Goal: Information Seeking & Learning: Learn about a topic

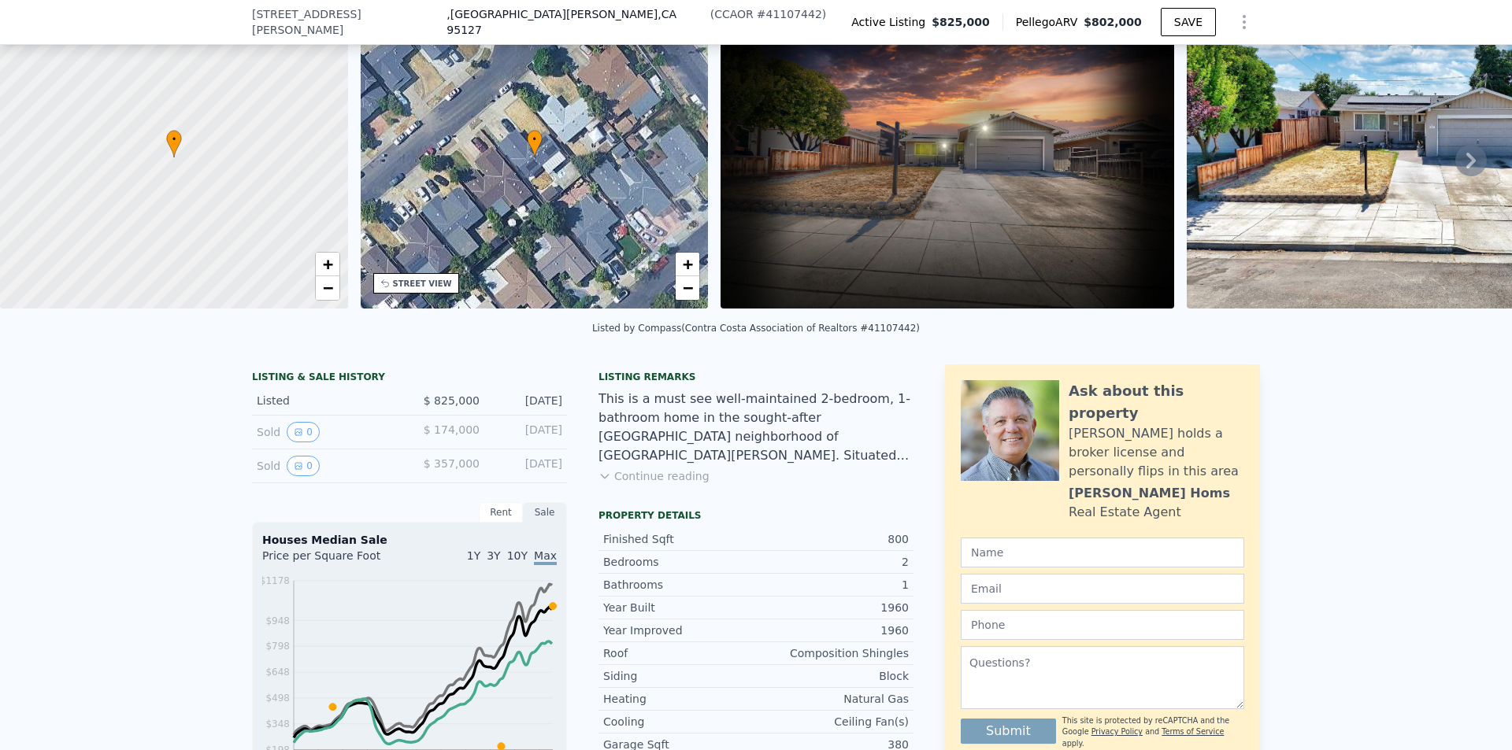
scroll to position [231, 0]
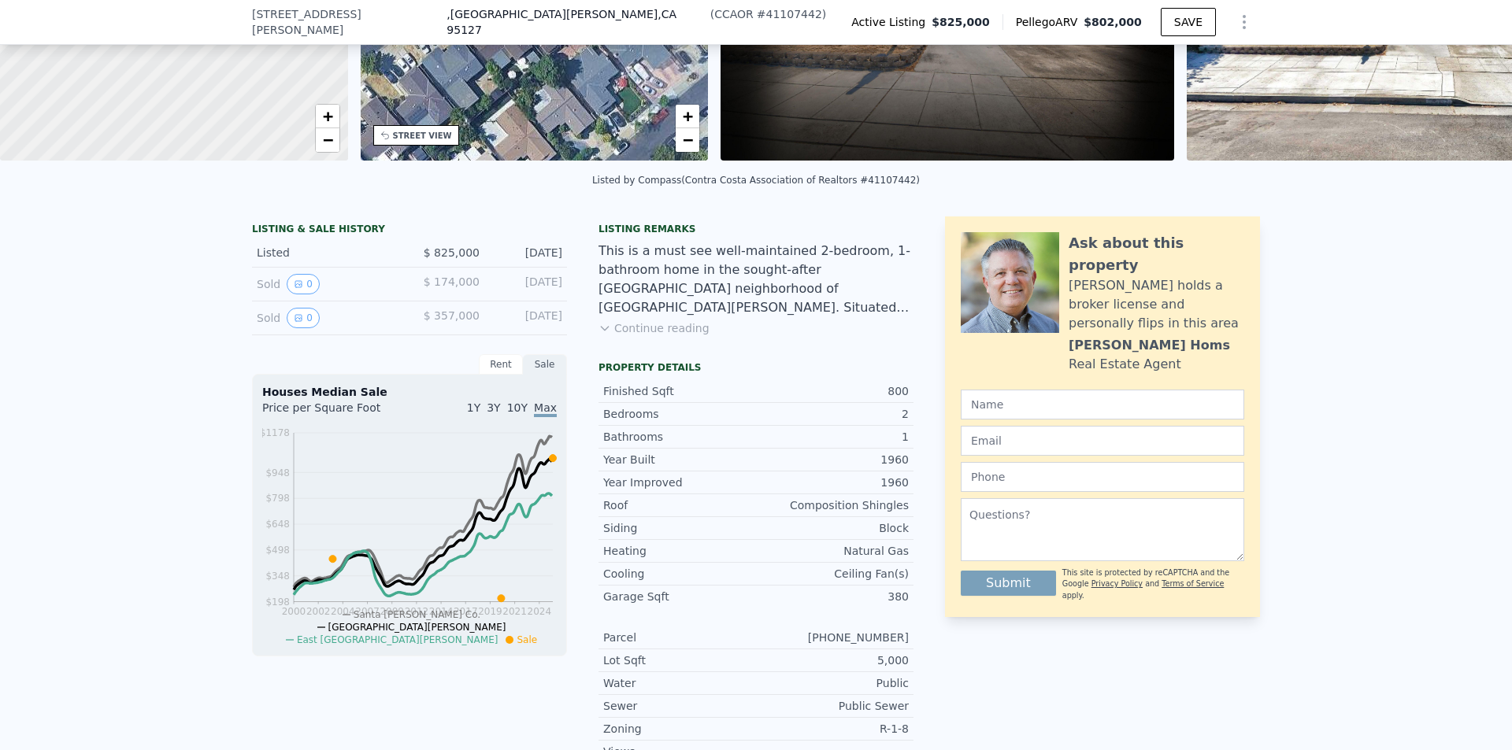
click at [600, 335] on icon at bounding box center [604, 328] width 13 height 13
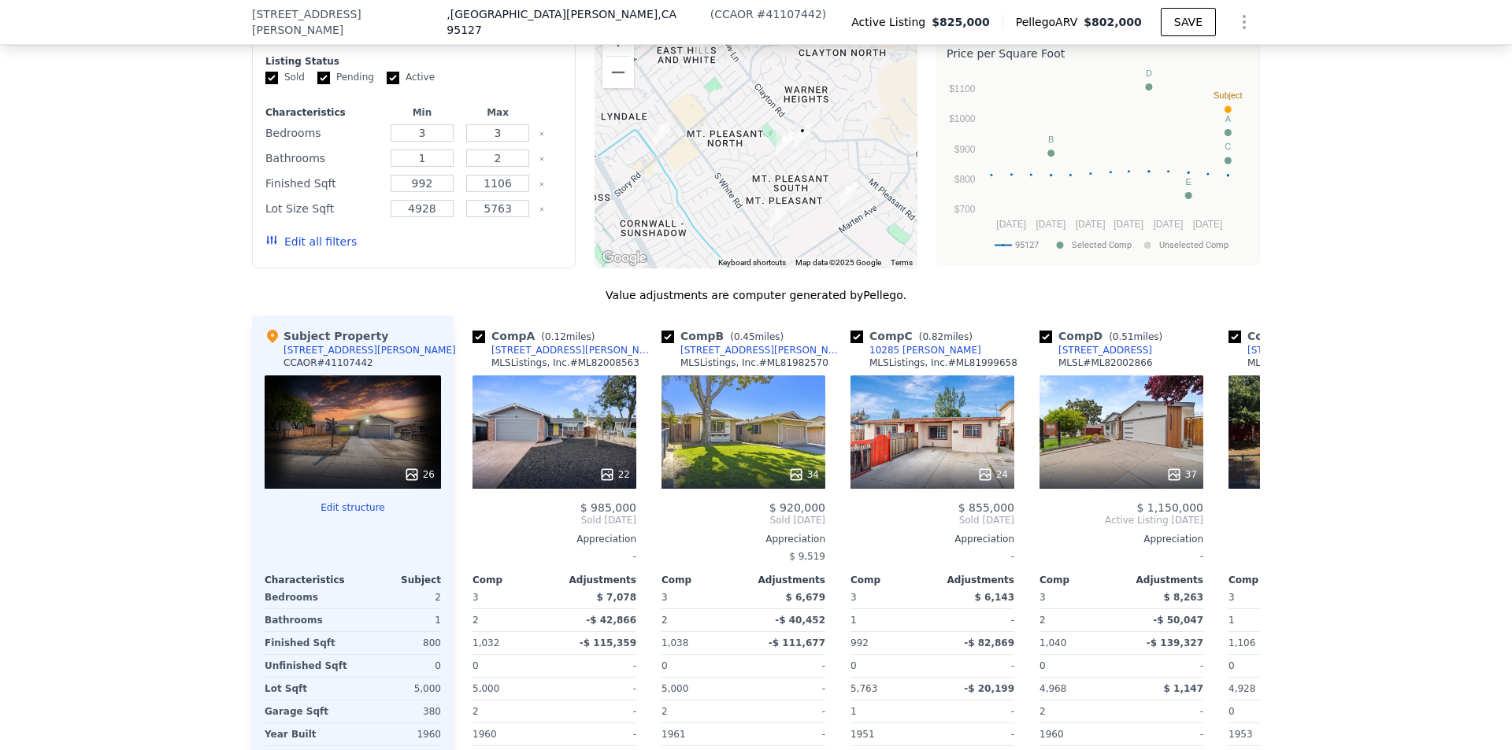
scroll to position [1806, 0]
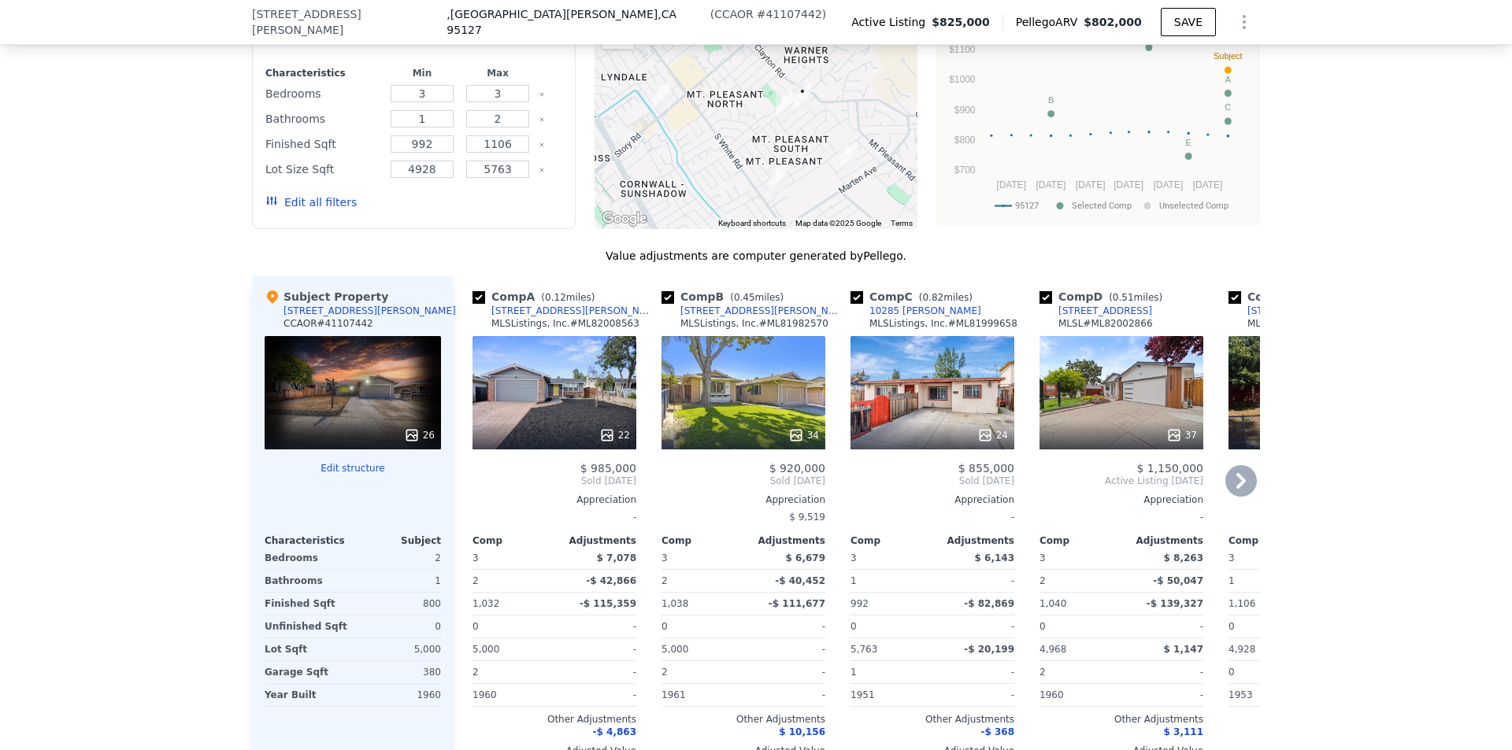
click at [1242, 465] on icon at bounding box center [1240, 480] width 31 height 31
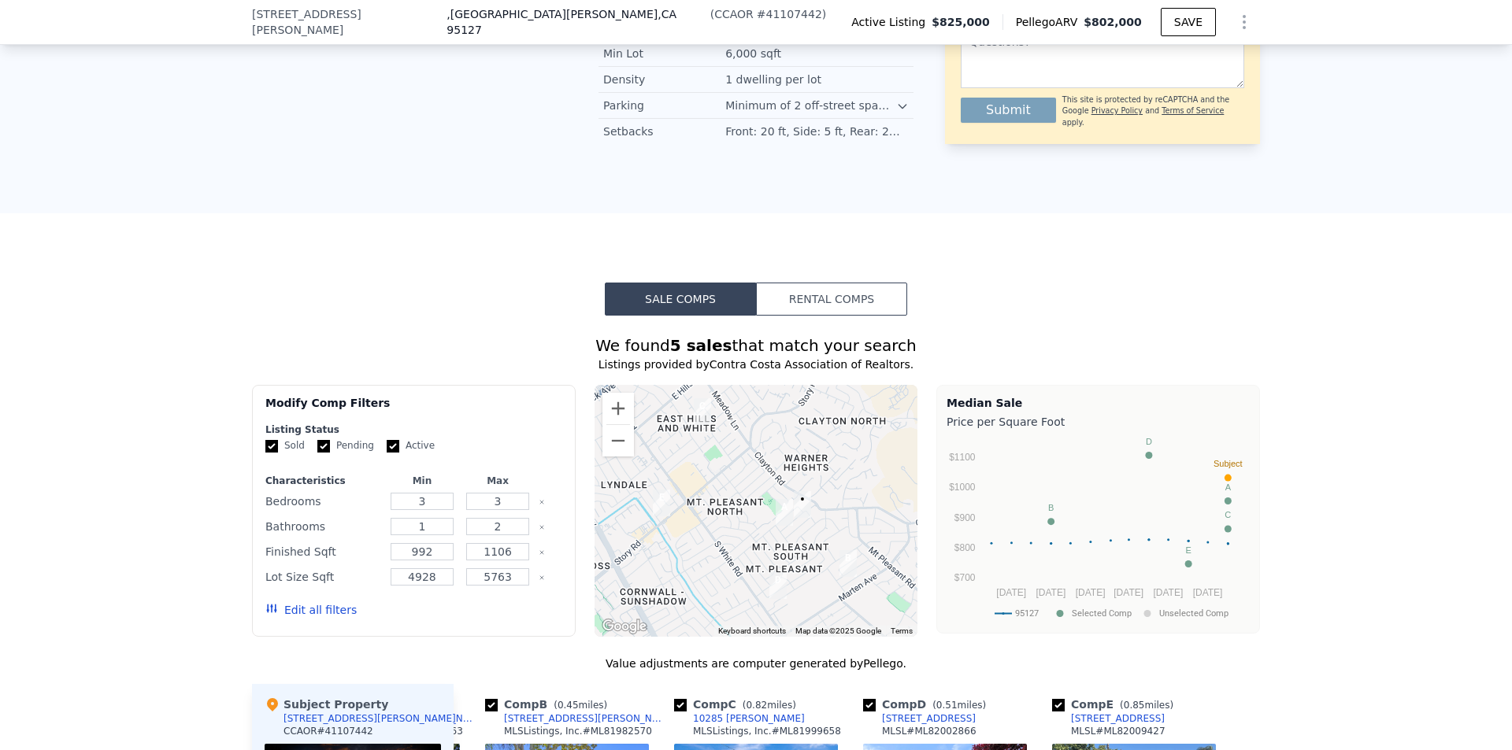
scroll to position [1333, 0]
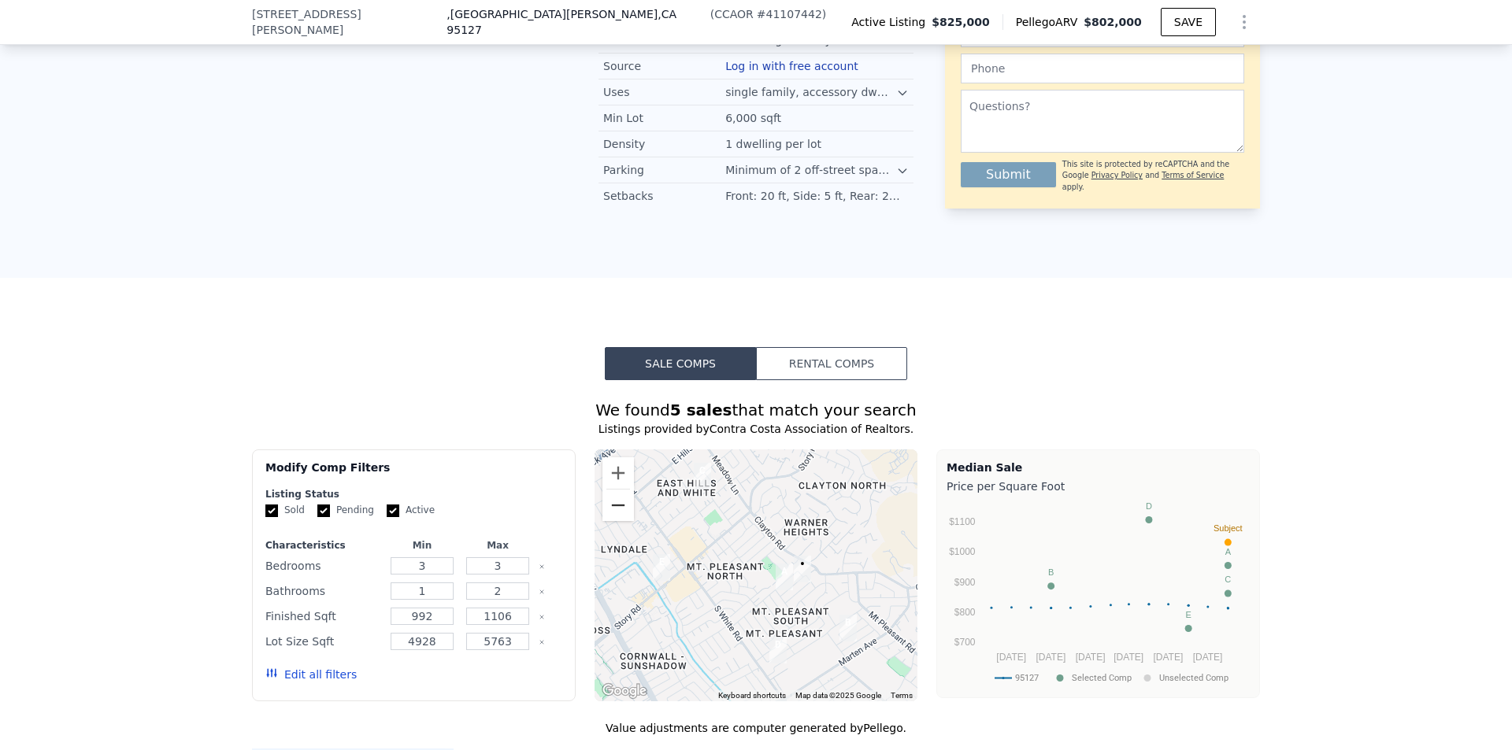
click at [613, 490] on button "Zoom out" at bounding box center [617, 505] width 31 height 31
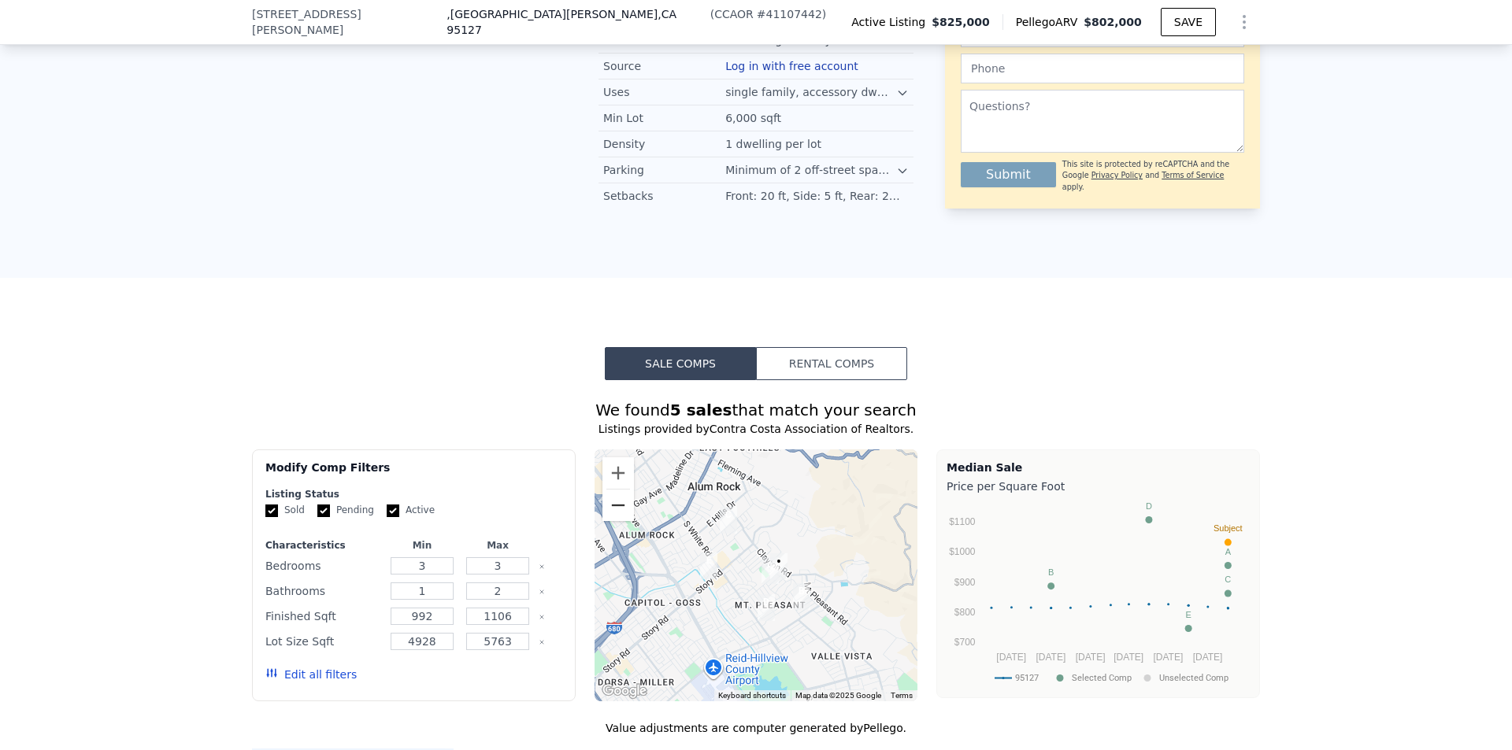
click at [613, 490] on button "Zoom out" at bounding box center [617, 505] width 31 height 31
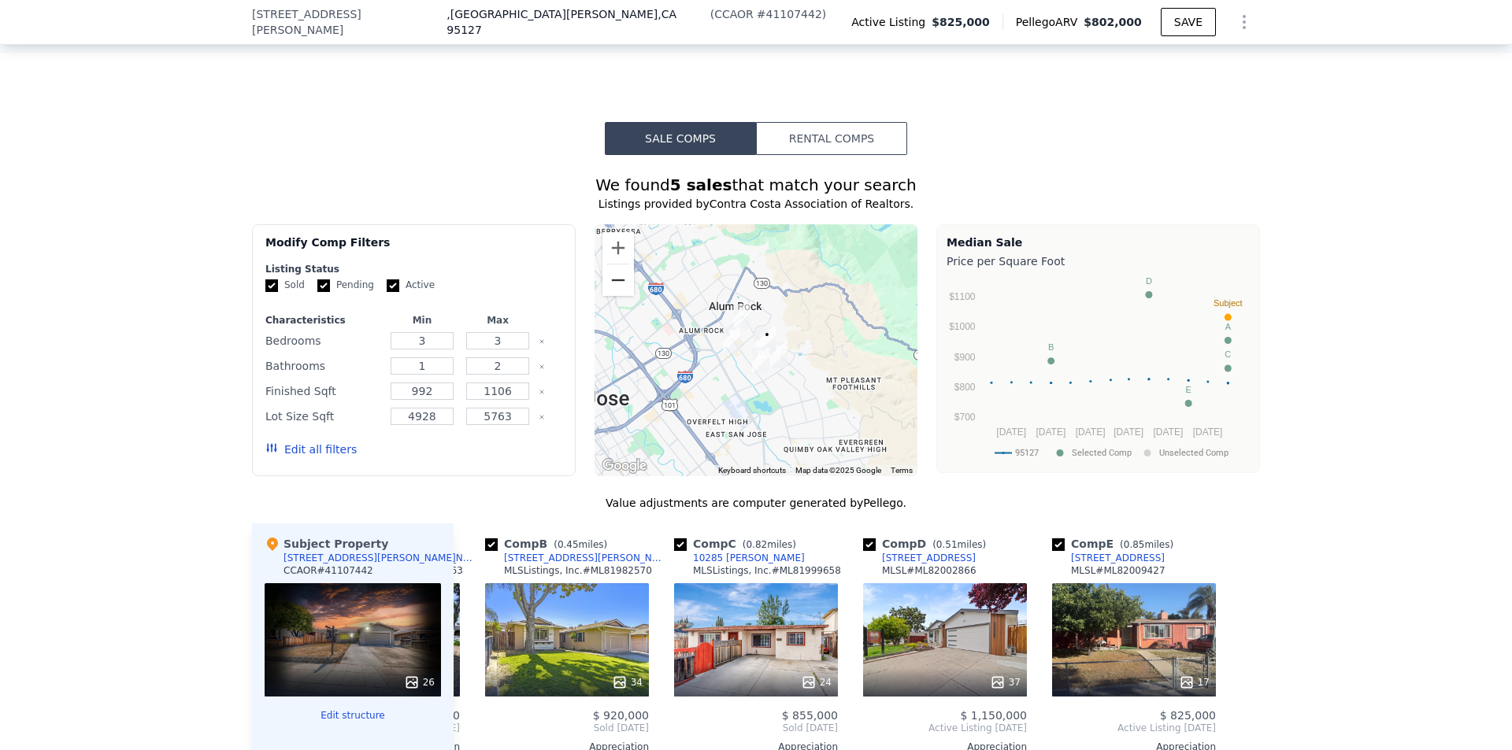
scroll to position [1569, 0]
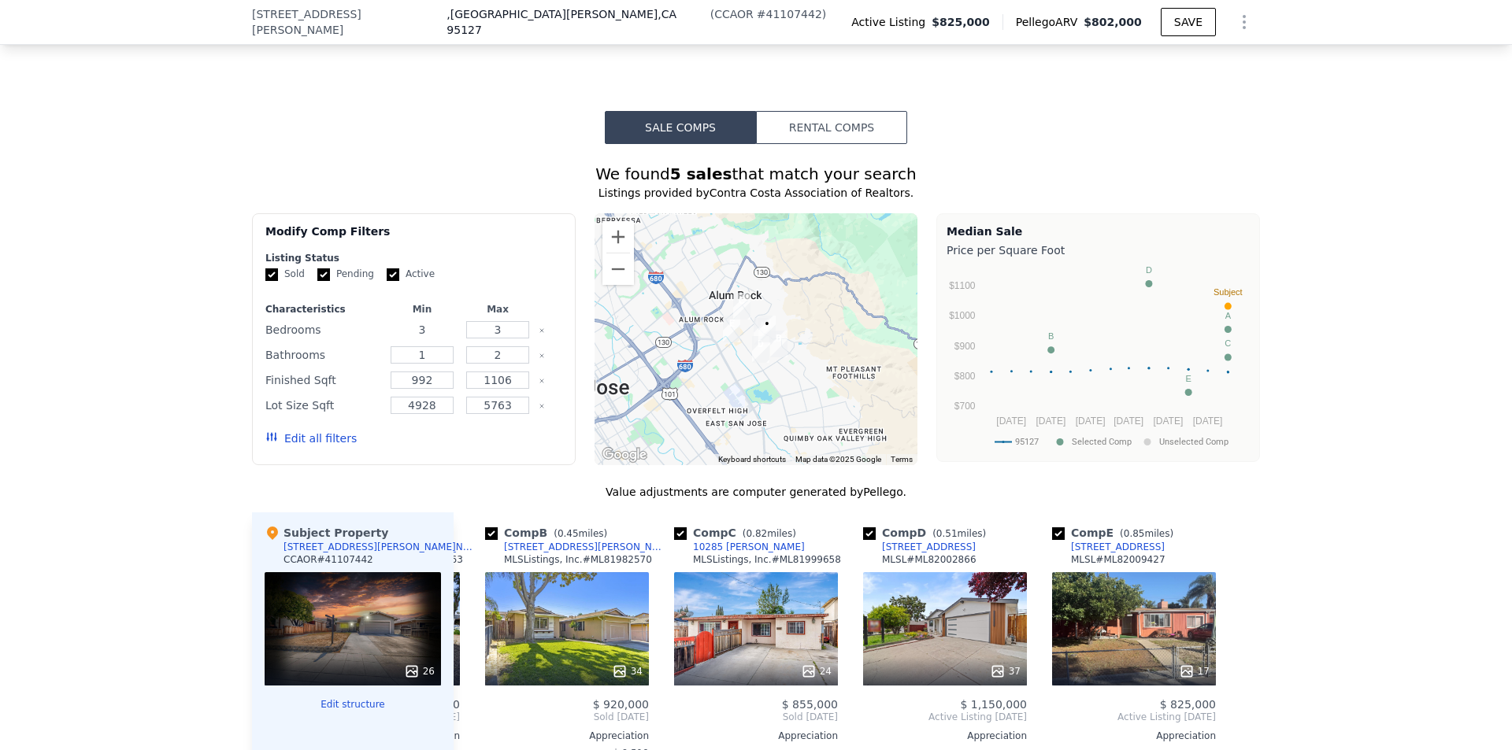
drag, startPoint x: 428, startPoint y: 244, endPoint x: 404, endPoint y: 249, distance: 24.1
click at [404, 321] on input "3" at bounding box center [422, 329] width 62 height 17
type input "2"
click at [464, 268] on div "Sold Pending Active" at bounding box center [413, 274] width 297 height 13
click at [432, 346] on input "1" at bounding box center [422, 354] width 62 height 17
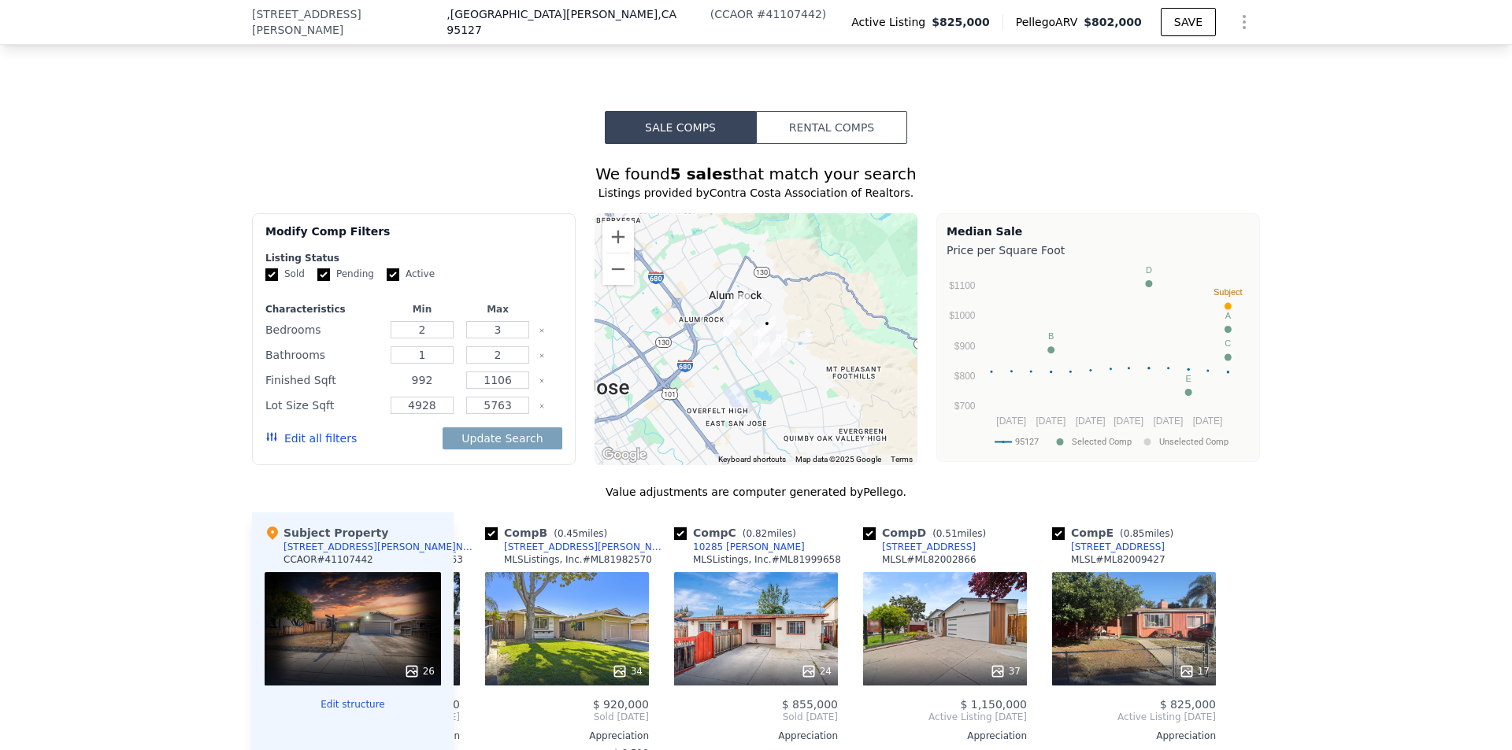
click at [434, 372] on input "992" at bounding box center [422, 380] width 62 height 17
drag, startPoint x: 434, startPoint y: 299, endPoint x: 391, endPoint y: 305, distance: 42.9
click at [391, 372] on input "992" at bounding box center [422, 380] width 62 height 17
click at [464, 311] on div "Characteristics Min Max Bedrooms 2 3 Bathrooms 1 2 Finished Sqft 80 1106 Lot Si…" at bounding box center [413, 381] width 297 height 157
click at [427, 372] on input "80" at bounding box center [422, 380] width 62 height 17
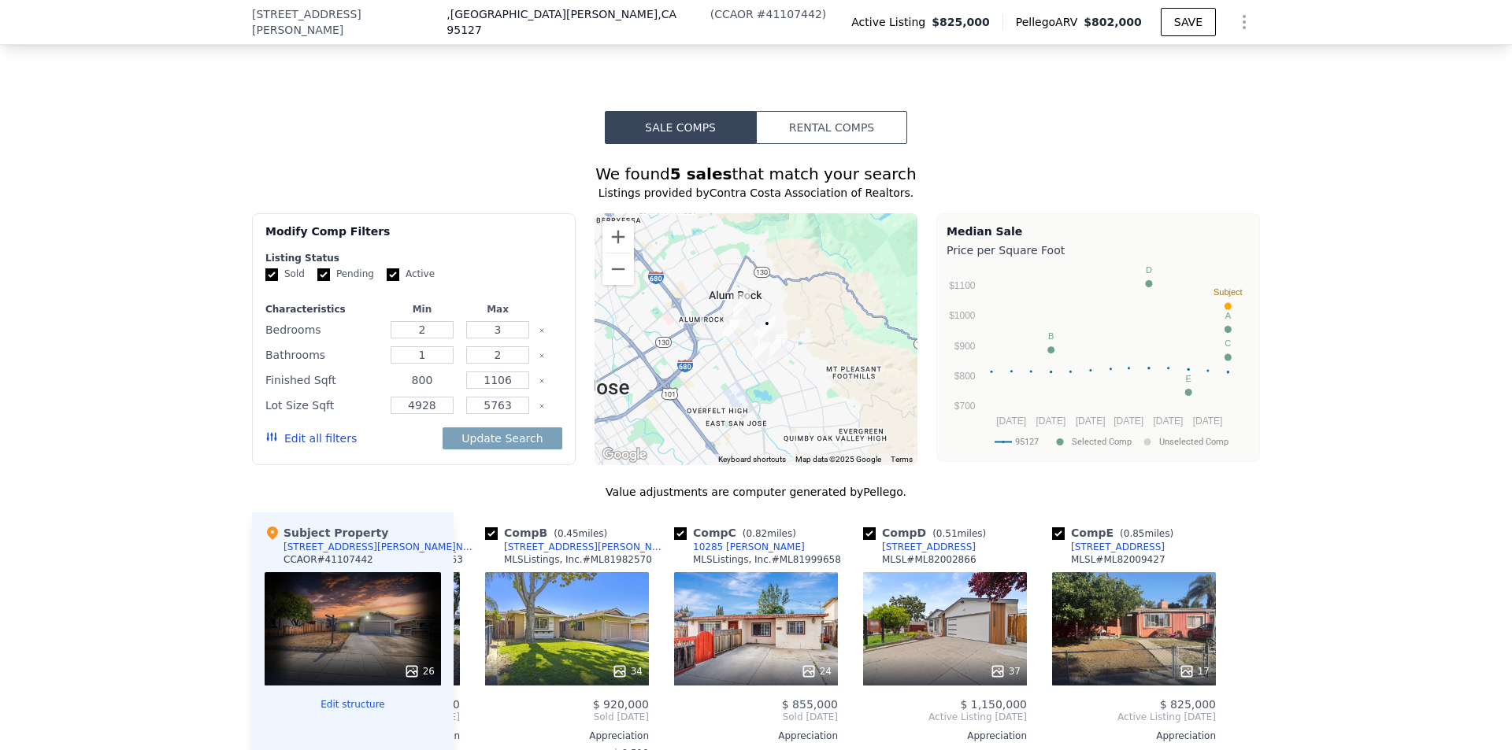
type input "800"
click at [422, 417] on div "Edit all filters Update Search" at bounding box center [413, 439] width 297 height 44
click at [474, 428] on button "Update Search" at bounding box center [502, 439] width 119 height 22
checkbox input "false"
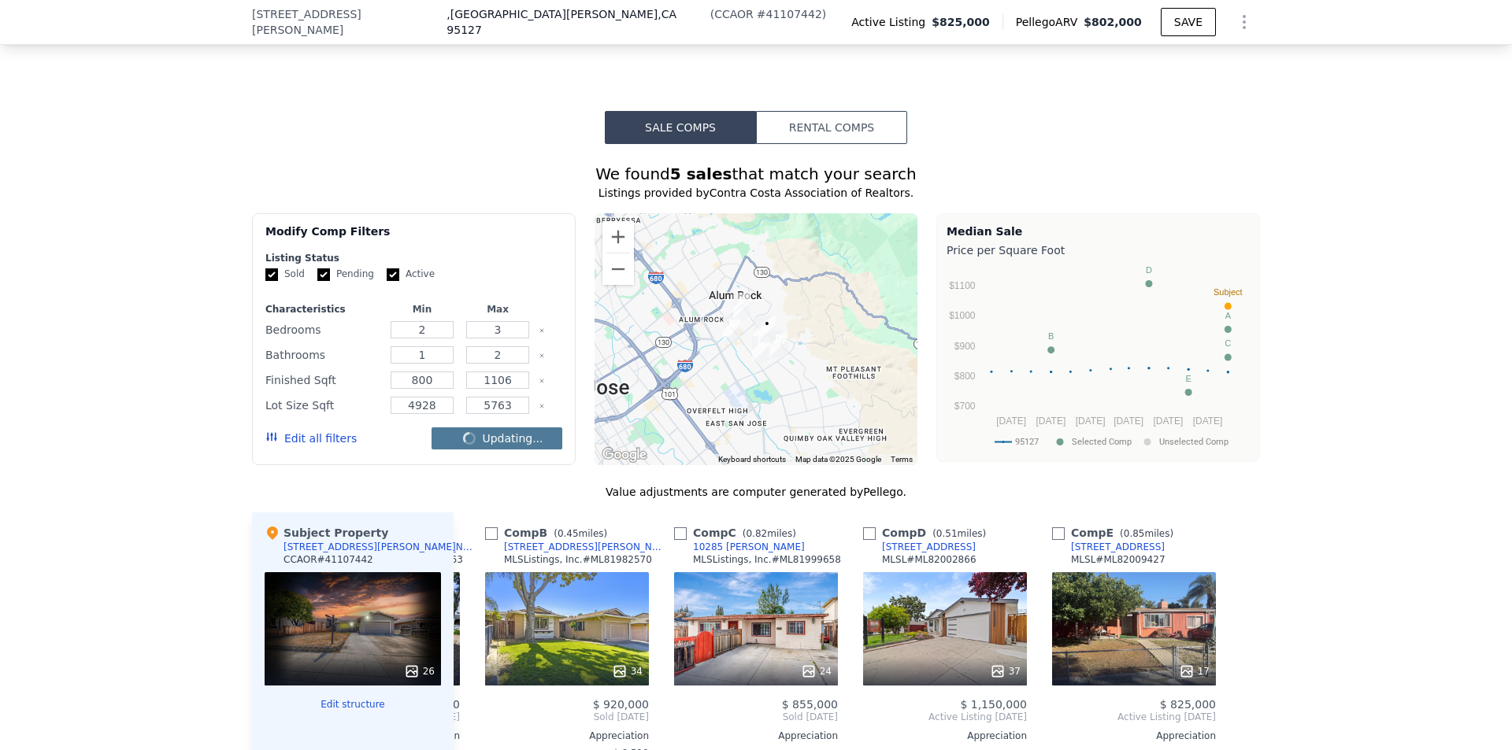
checkbox input "false"
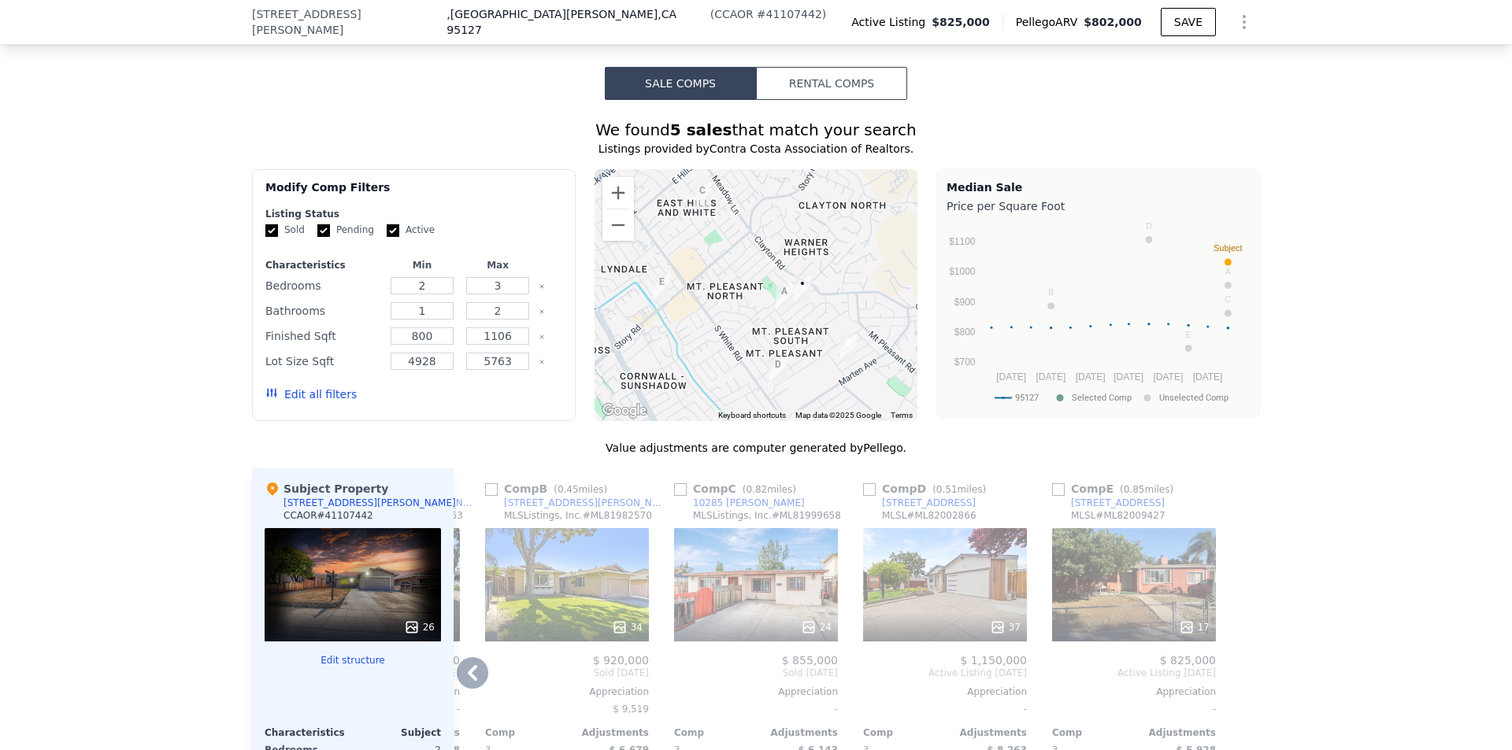
scroll to position [1727, 0]
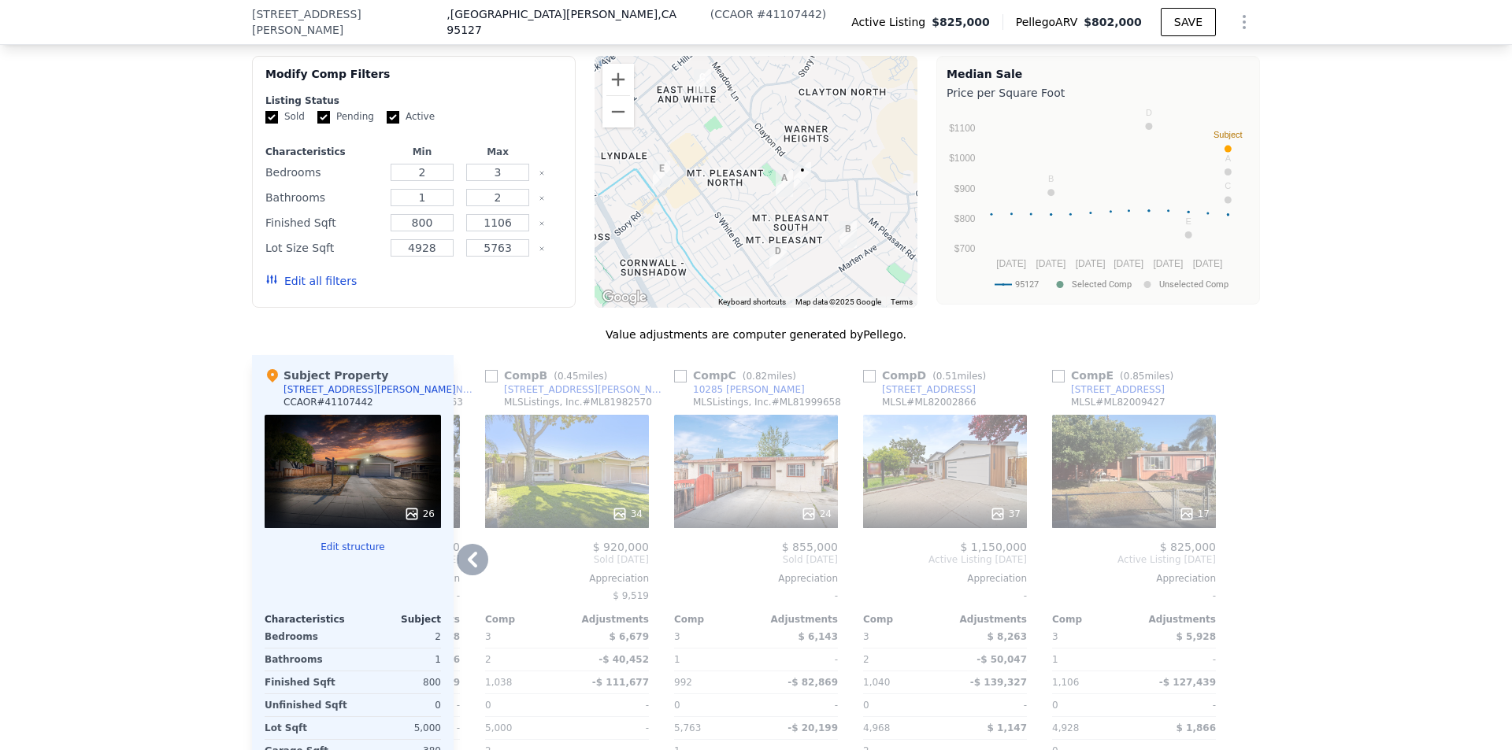
click at [680, 370] on input "checkbox" at bounding box center [680, 376] width 13 height 13
checkbox input "true"
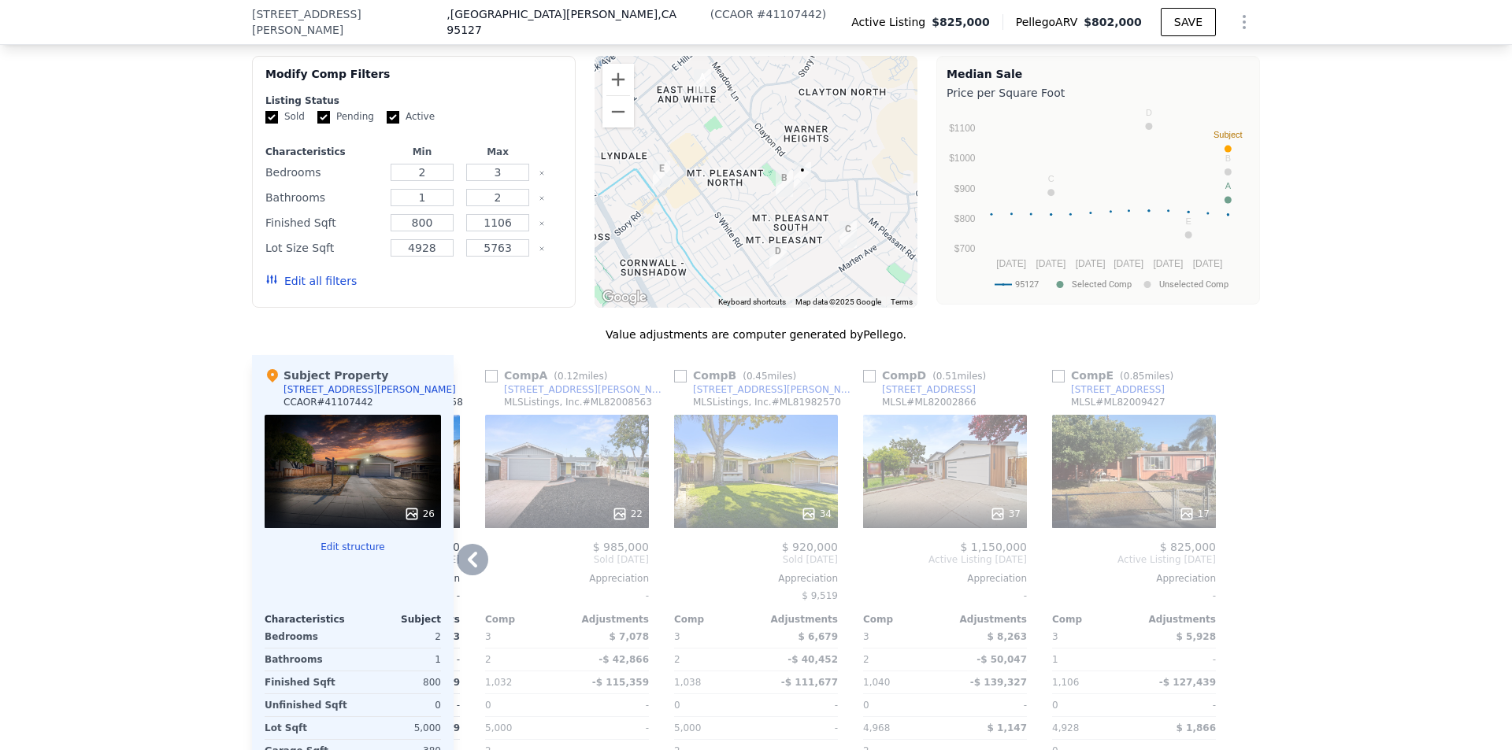
click at [470, 552] on icon at bounding box center [472, 560] width 9 height 16
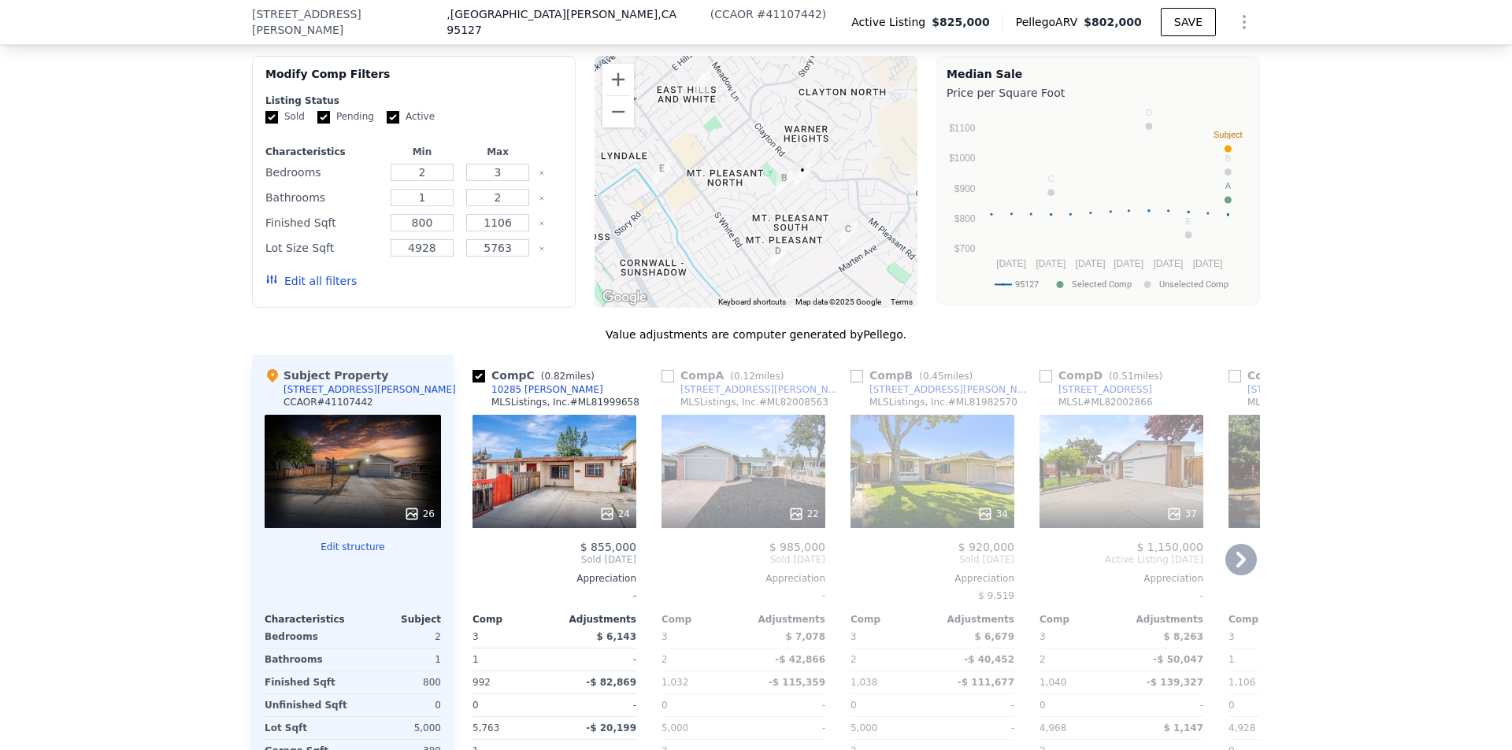
click at [1363, 264] on div "We found 5 sales that match your search Listings provided by Contra Costa Assoc…" at bounding box center [756, 438] width 1512 height 903
click at [1297, 475] on div "We found 5 sales that match your search Listings provided by Contra Costa Assoc…" at bounding box center [756, 438] width 1512 height 903
click at [850, 370] on input "checkbox" at bounding box center [856, 376] width 13 height 13
checkbox input "true"
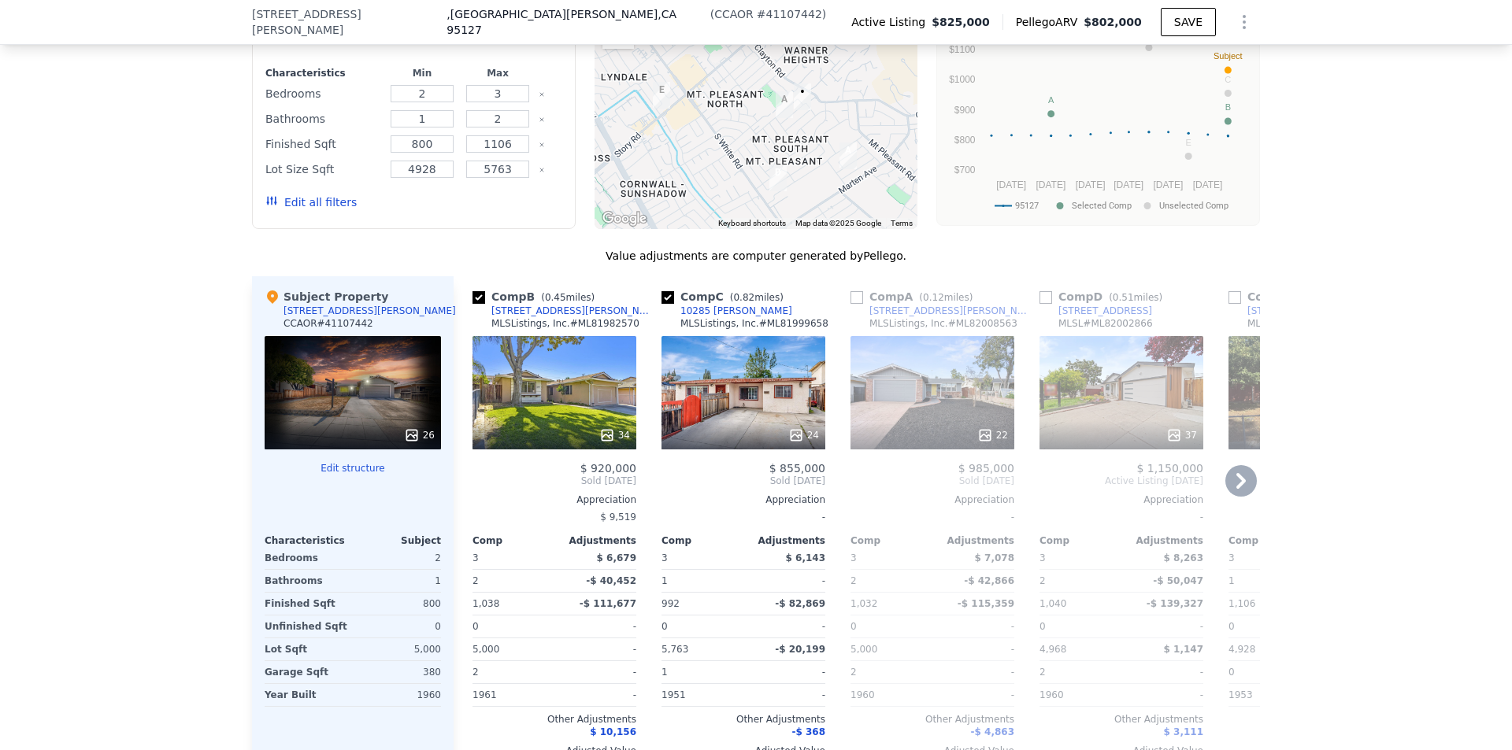
scroll to position [1727, 0]
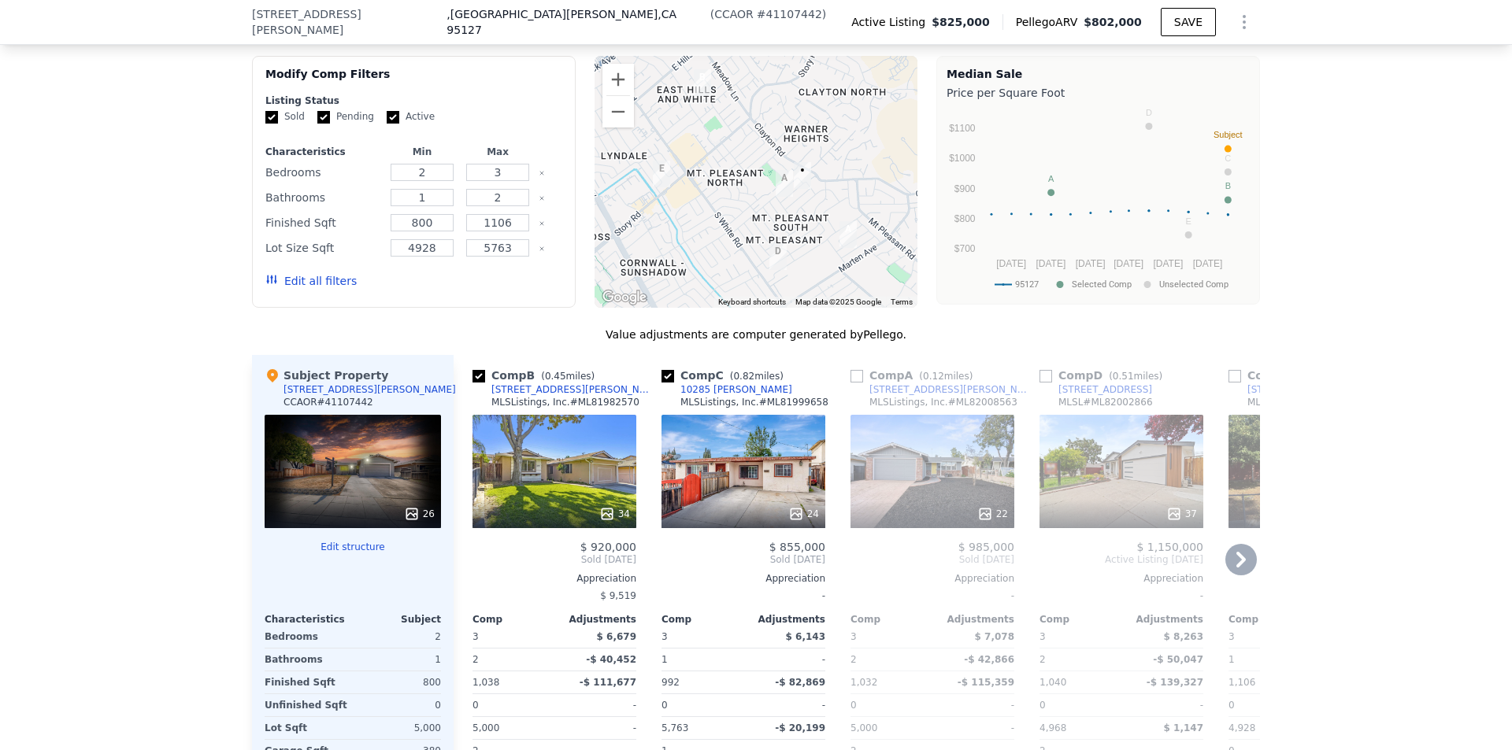
click at [1240, 544] on icon at bounding box center [1240, 559] width 31 height 31
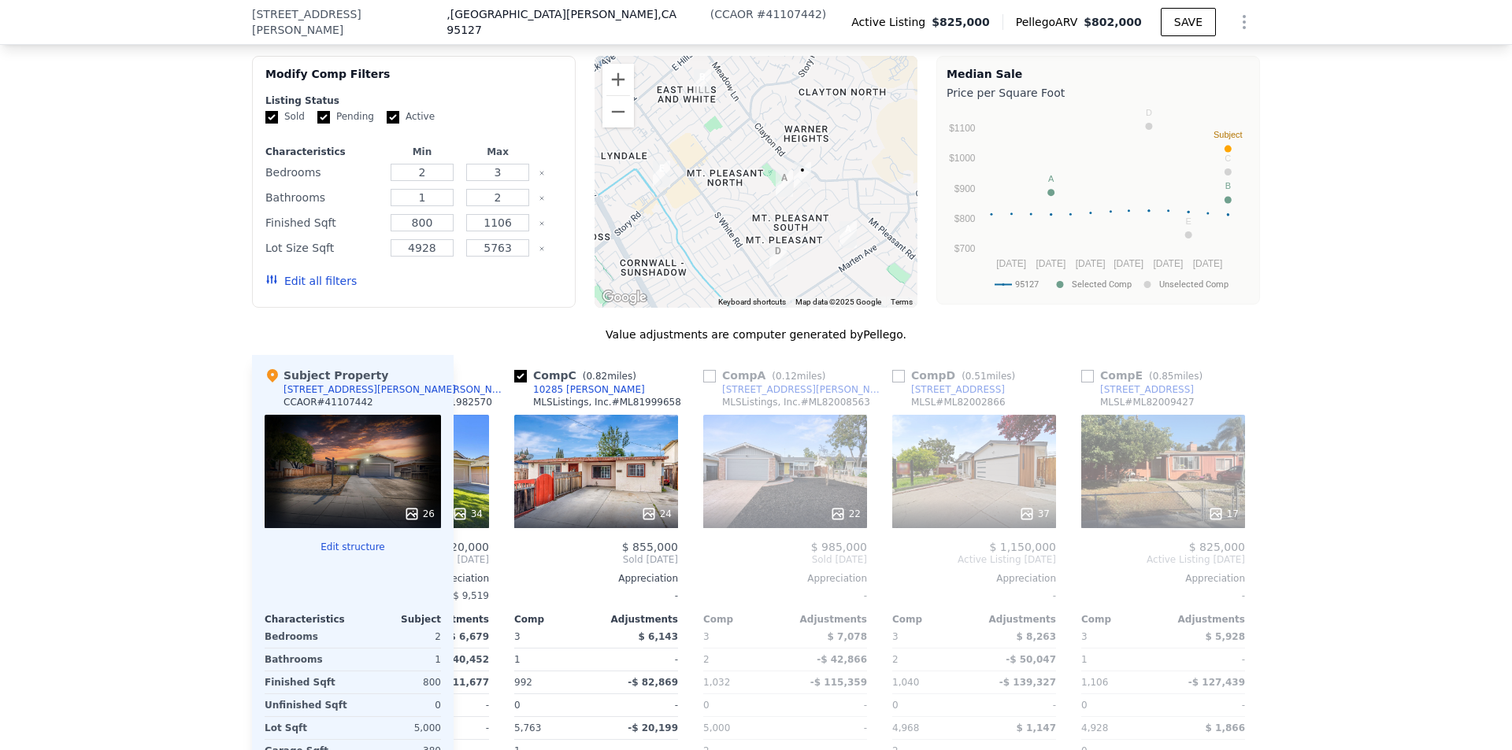
scroll to position [0, 176]
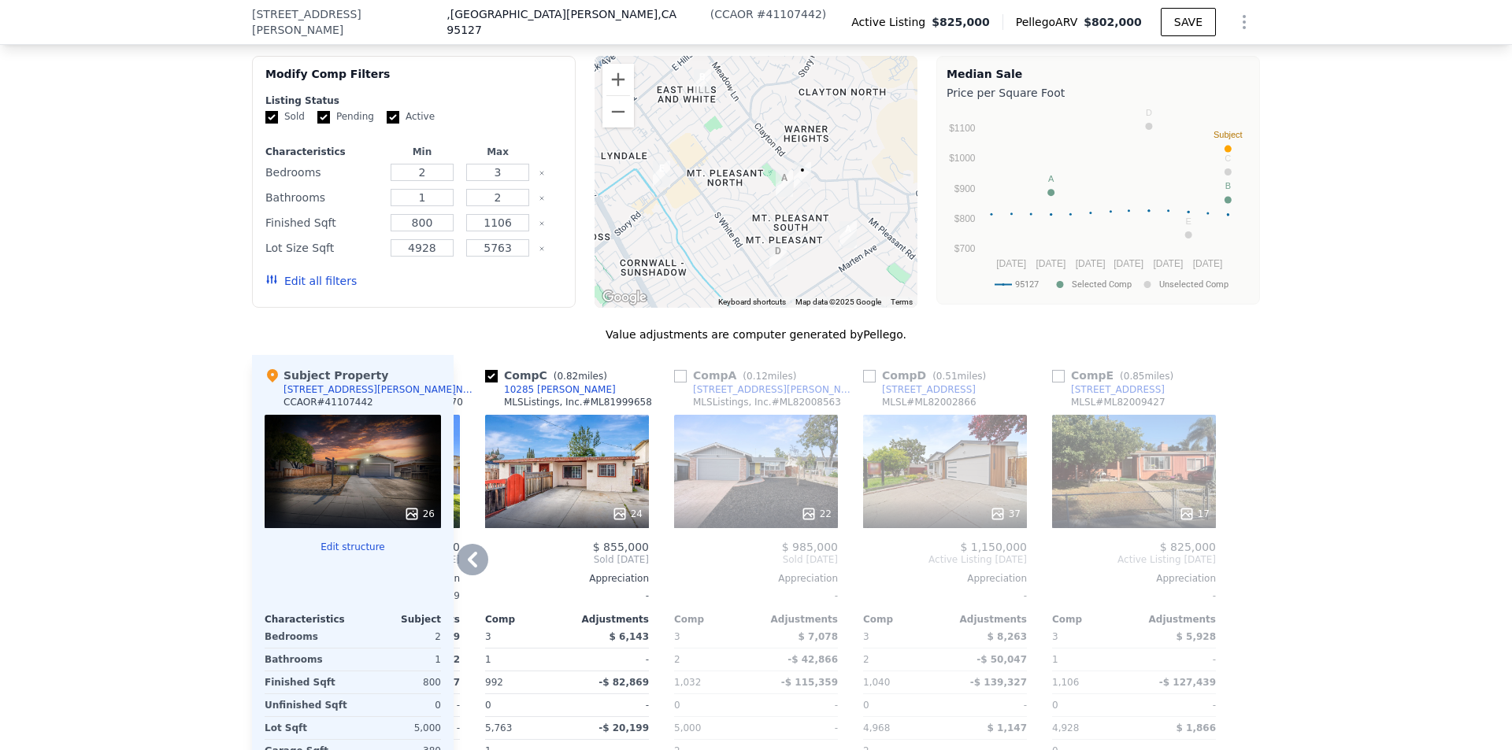
drag, startPoint x: 1054, startPoint y: 298, endPoint x: 1061, endPoint y: 338, distance: 40.2
click at [1054, 370] on input "checkbox" at bounding box center [1058, 376] width 13 height 13
checkbox input "true"
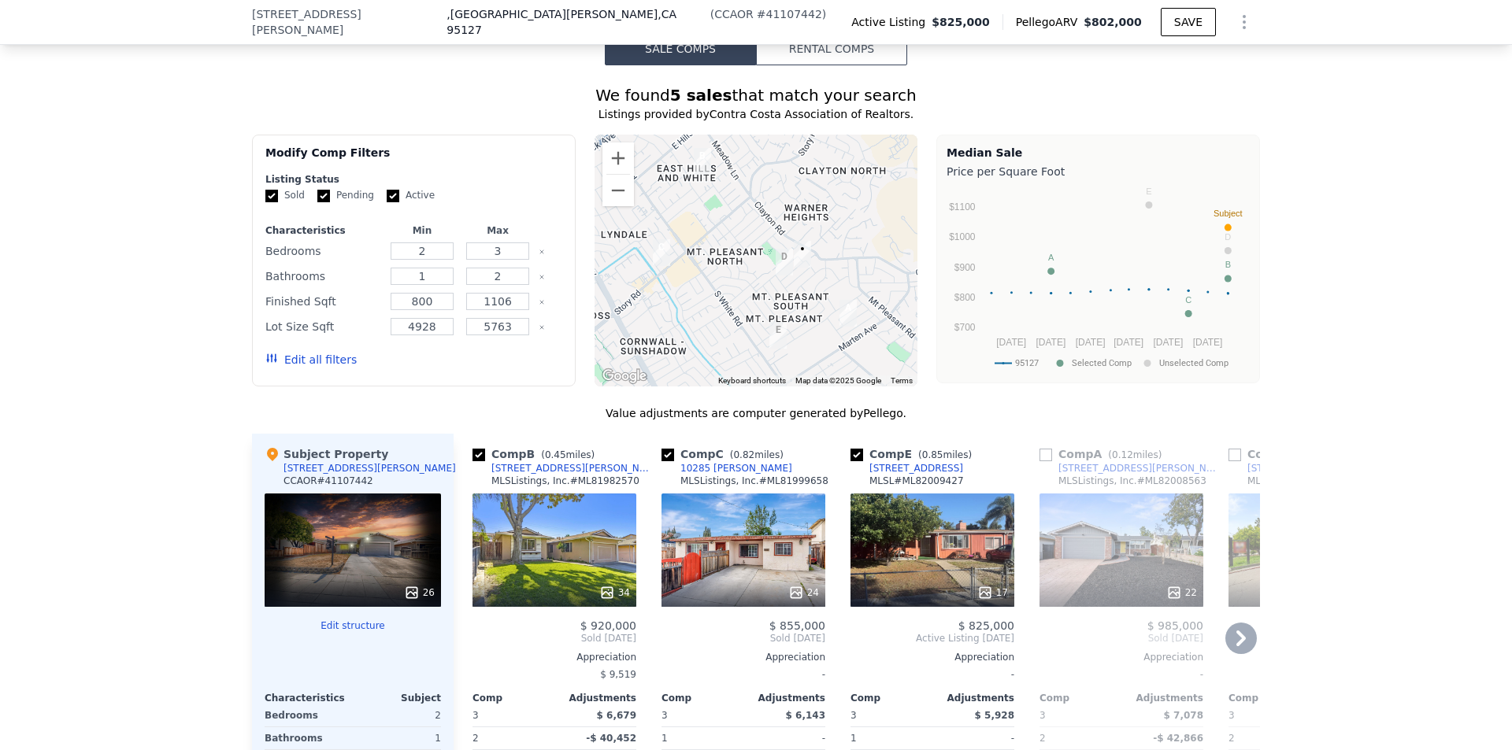
scroll to position [1569, 0]
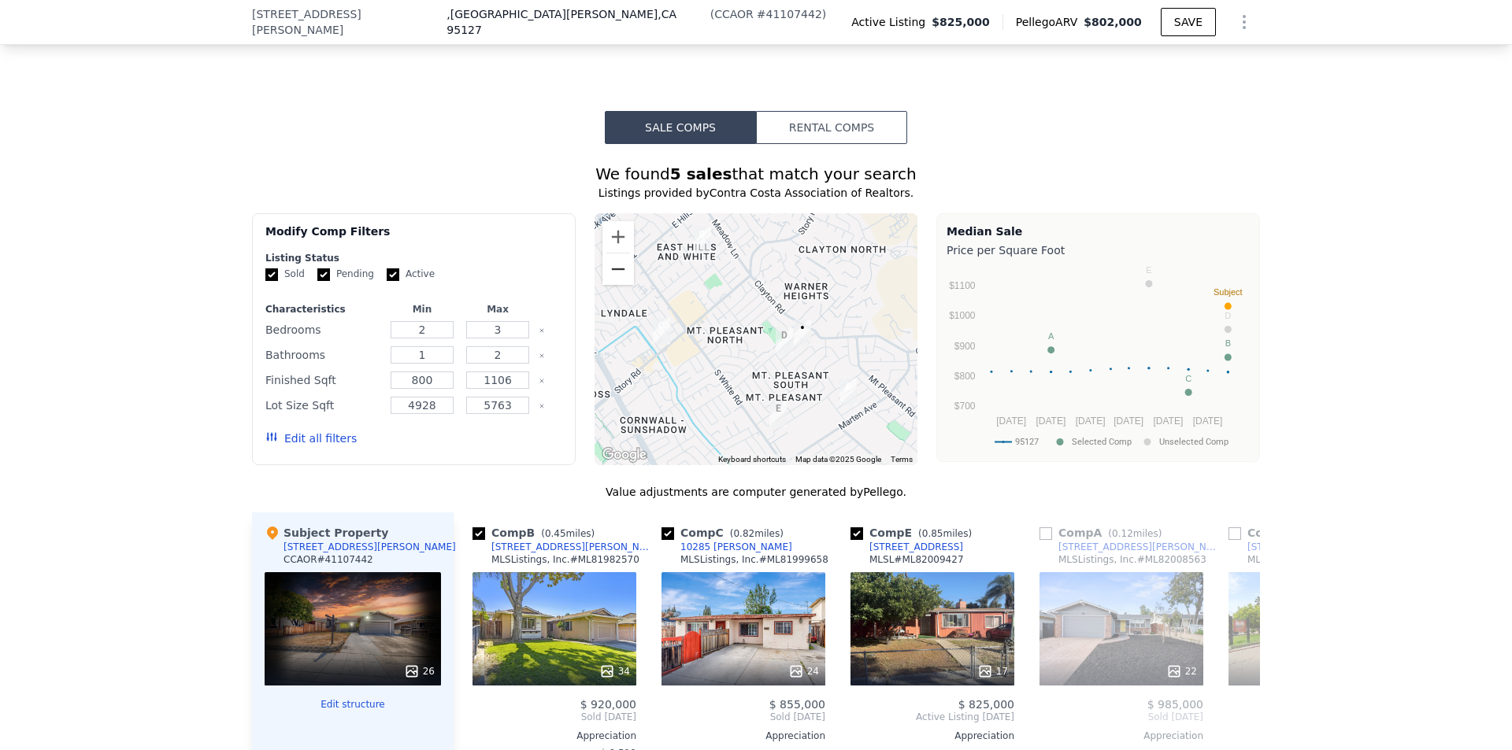
click at [617, 254] on button "Zoom out" at bounding box center [617, 269] width 31 height 31
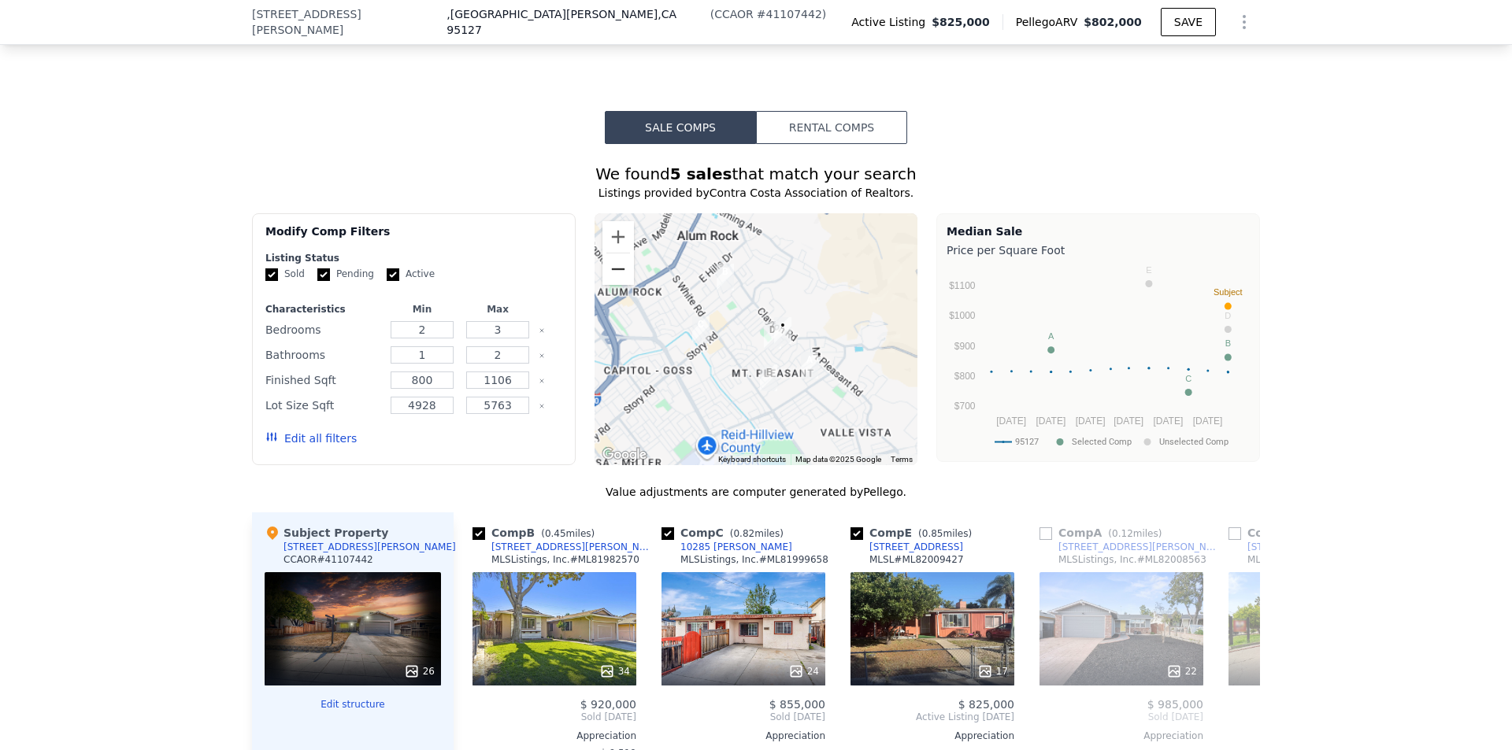
click at [617, 254] on button "Zoom out" at bounding box center [617, 269] width 31 height 31
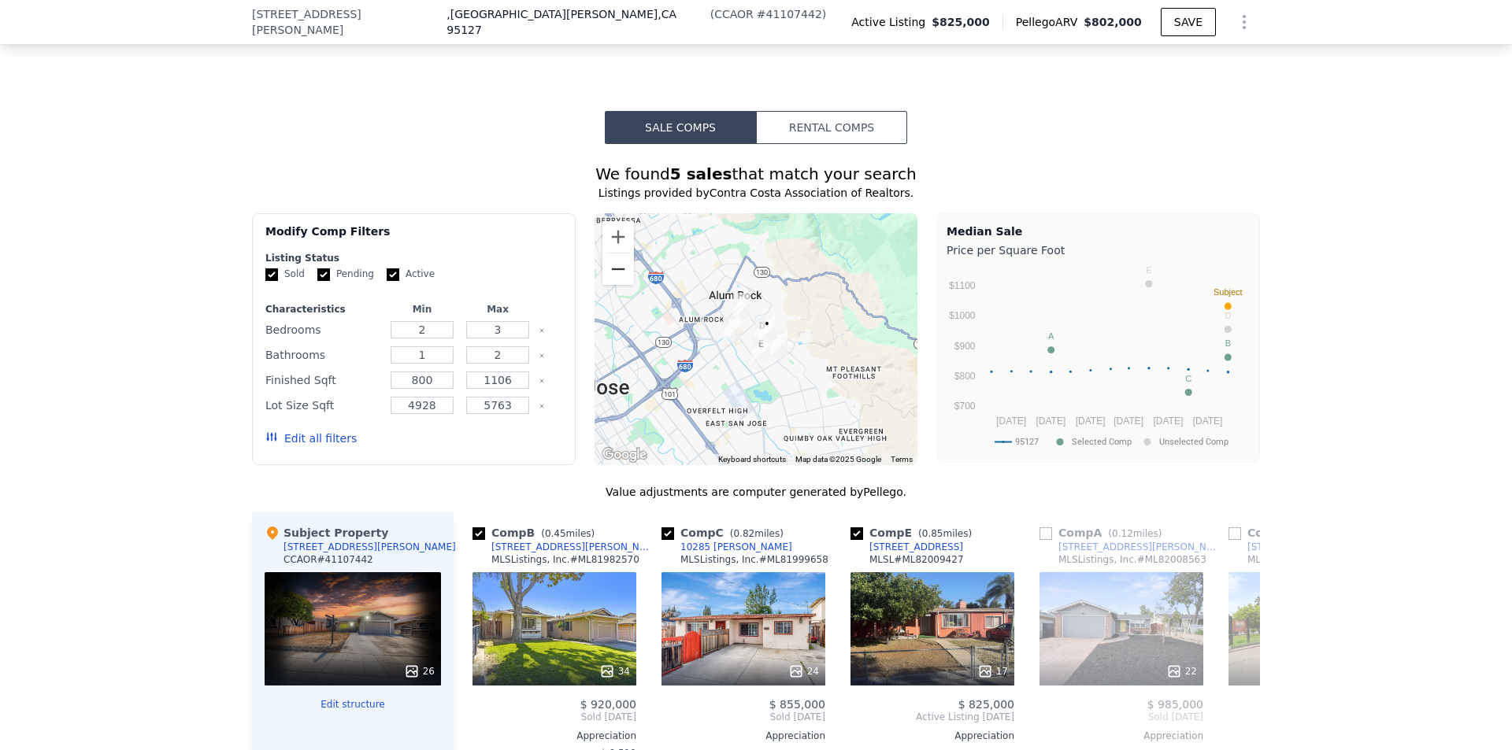
click at [617, 254] on button "Zoom out" at bounding box center [617, 269] width 31 height 31
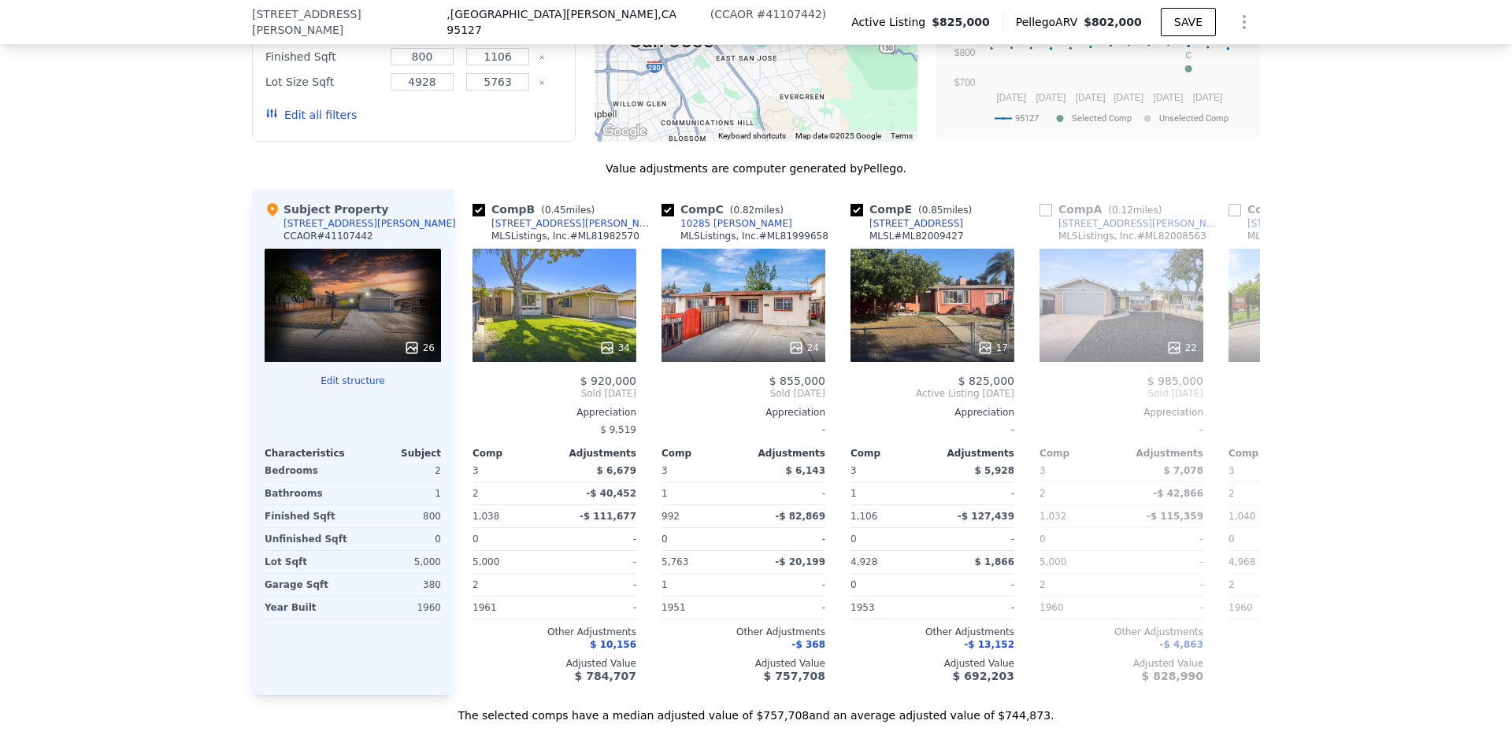
scroll to position [1648, 0]
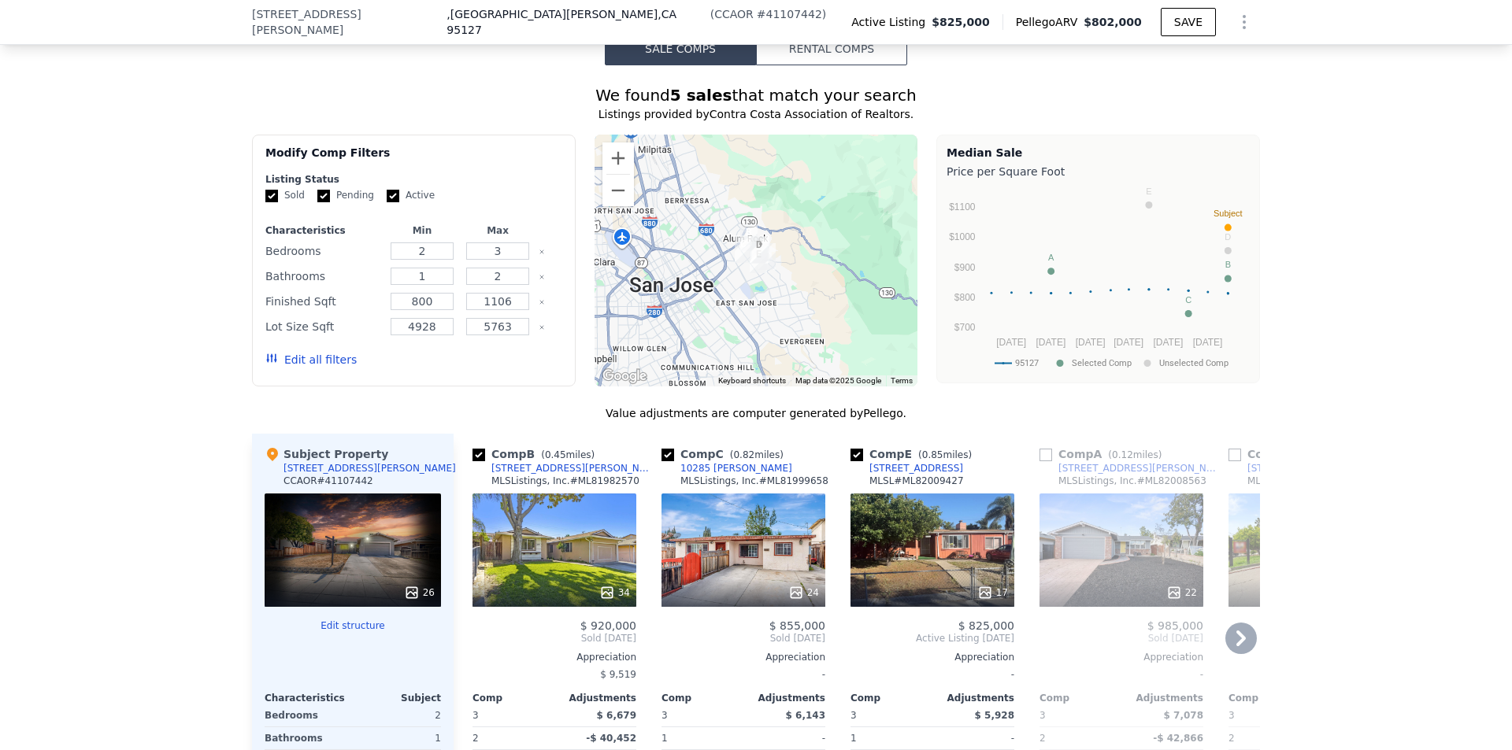
click at [1239, 623] on icon at bounding box center [1240, 638] width 31 height 31
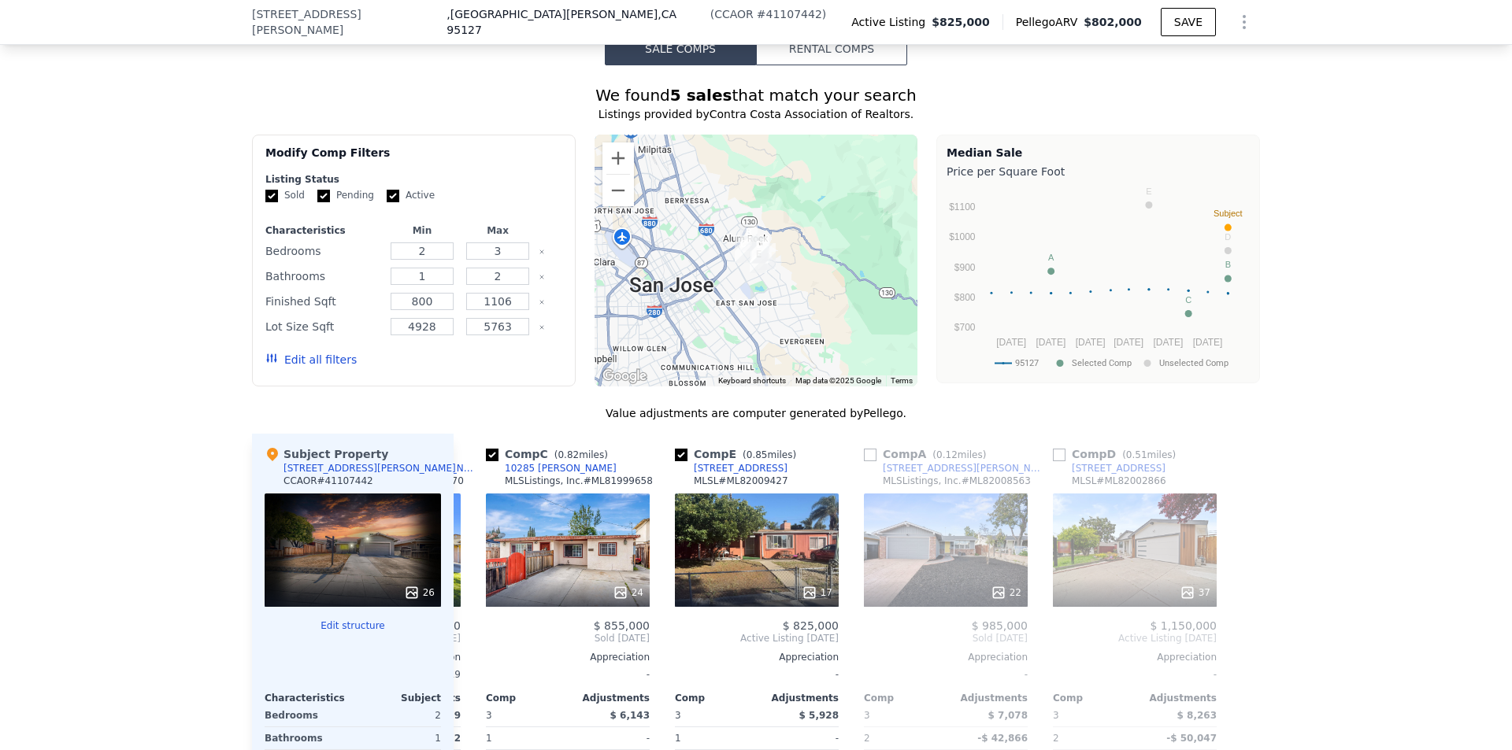
scroll to position [0, 176]
click at [1239, 557] on div at bounding box center [1247, 687] width 25 height 506
click at [469, 623] on icon at bounding box center [472, 638] width 31 height 31
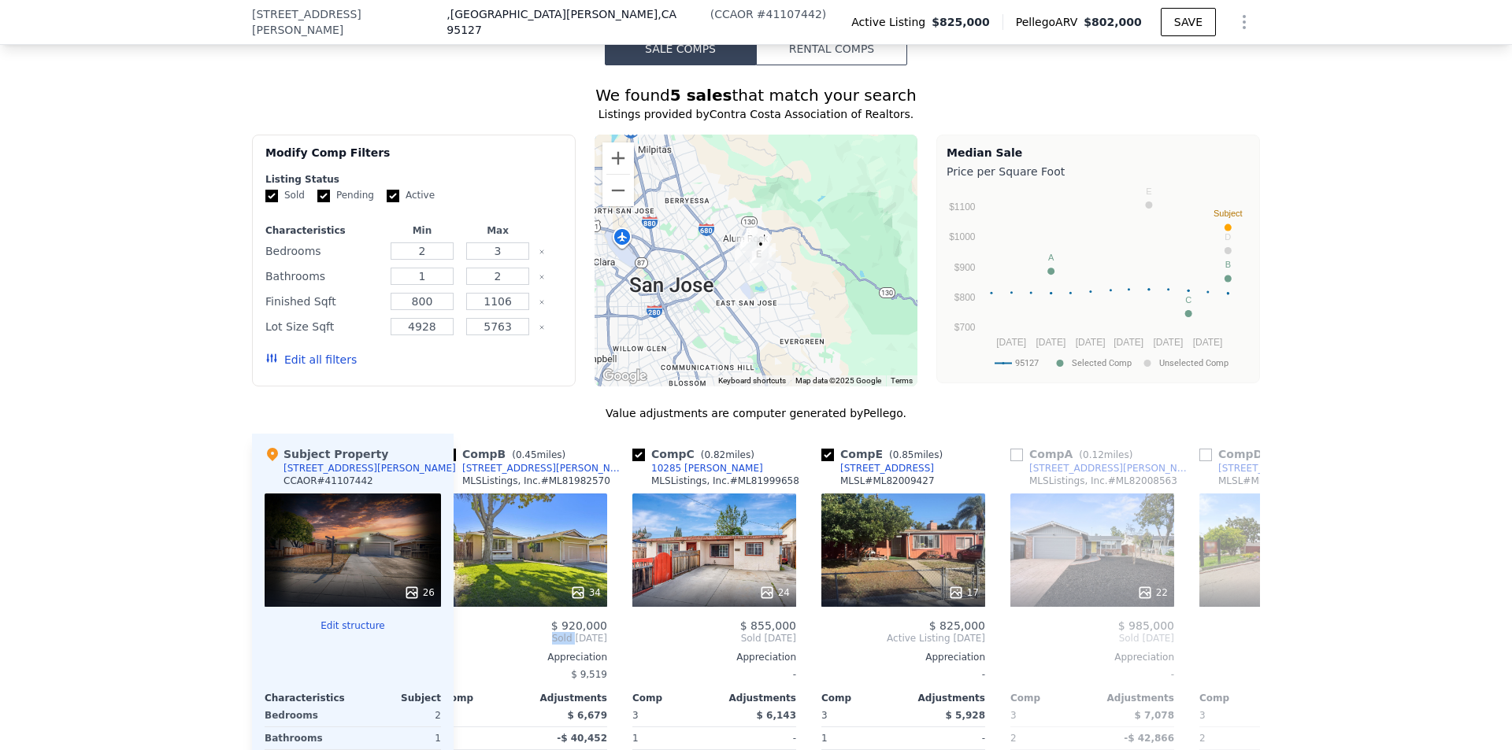
scroll to position [0, 0]
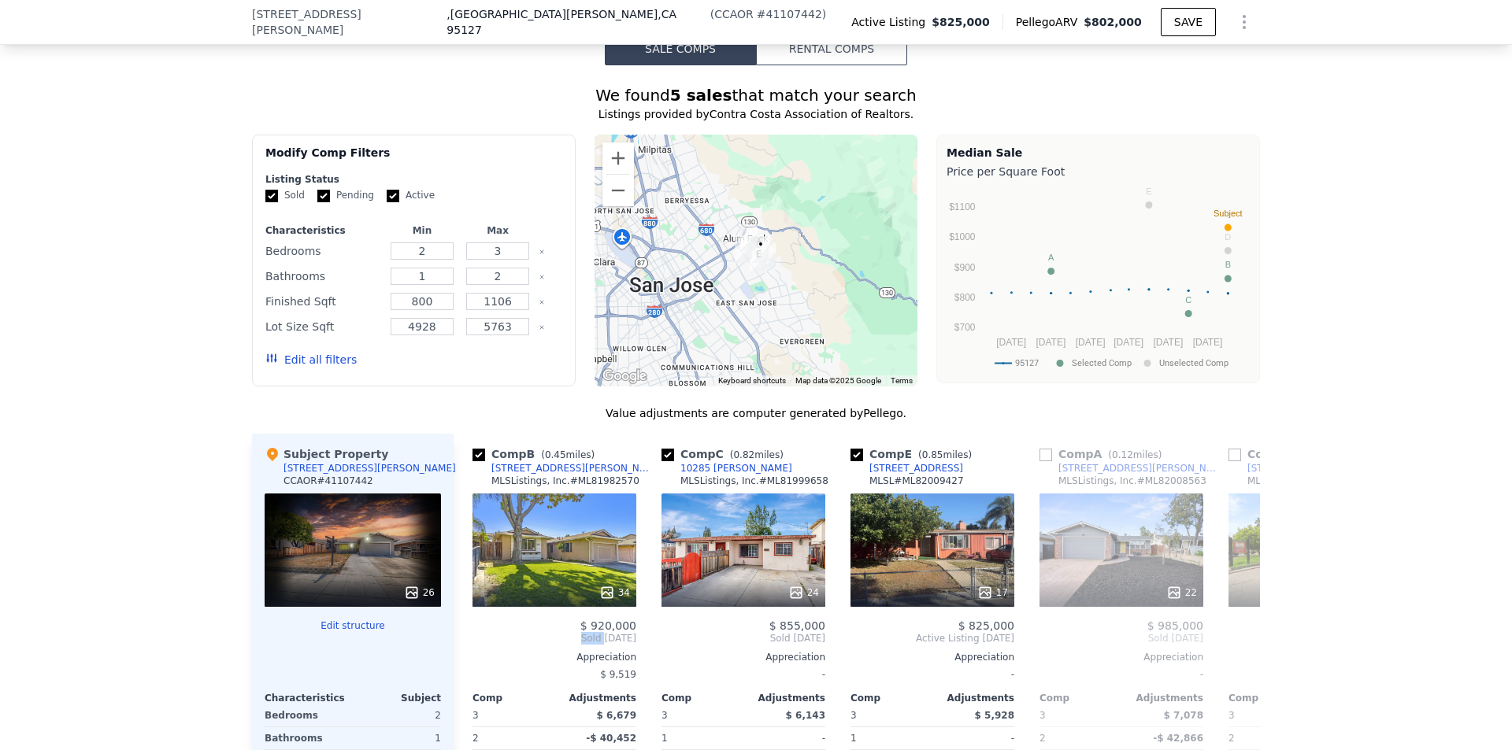
click at [472, 632] on span "Sold [DATE]" at bounding box center [554, 638] width 164 height 13
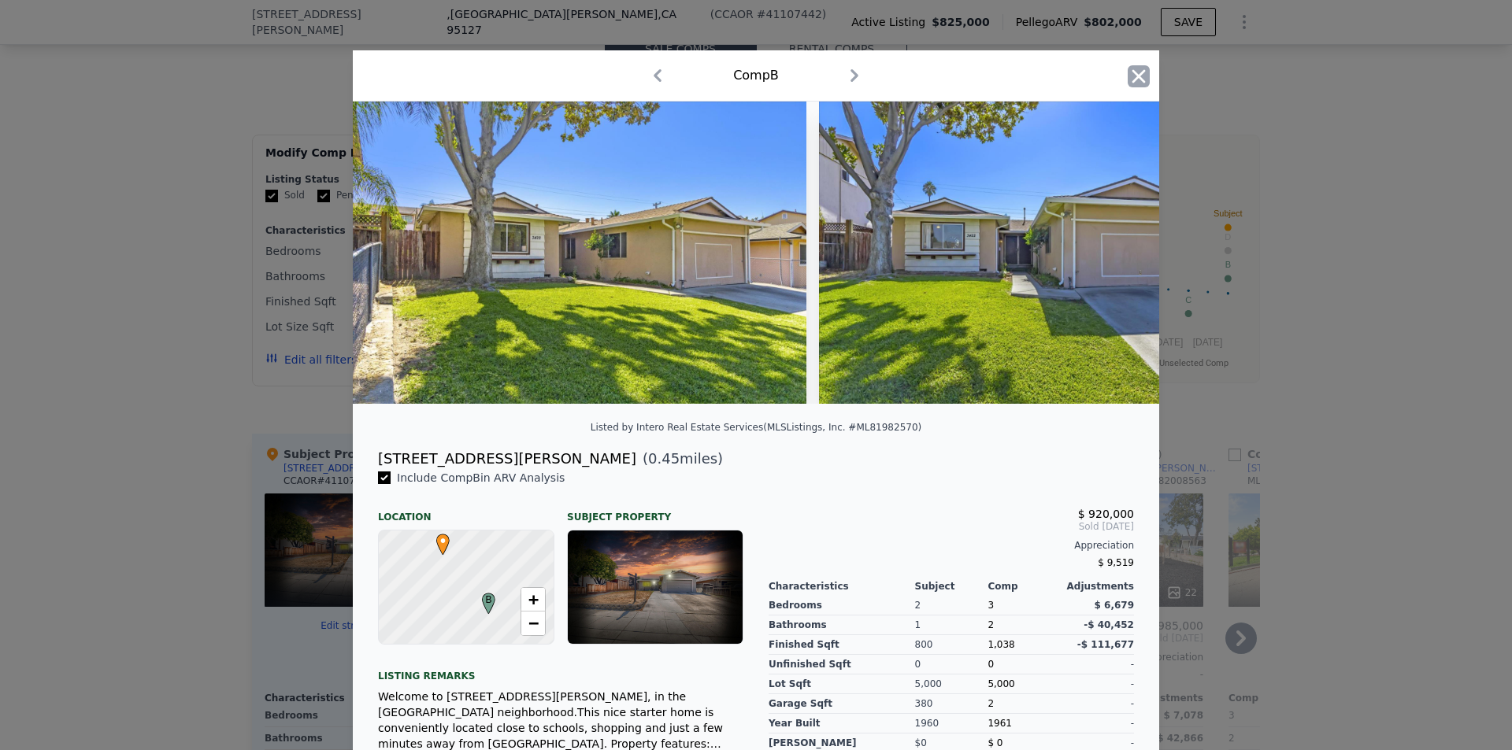
click at [1139, 83] on icon "button" at bounding box center [1139, 76] width 22 height 22
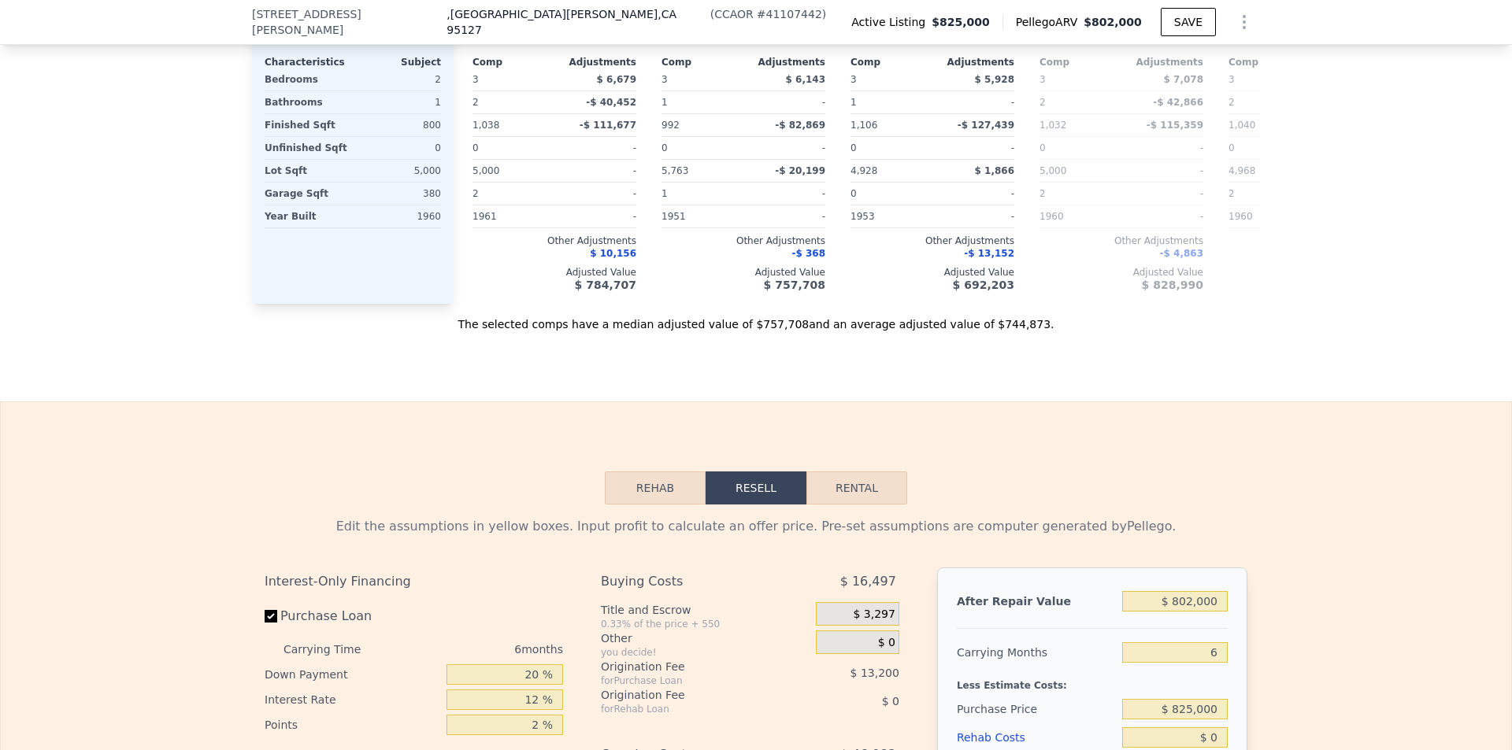
scroll to position [2278, 0]
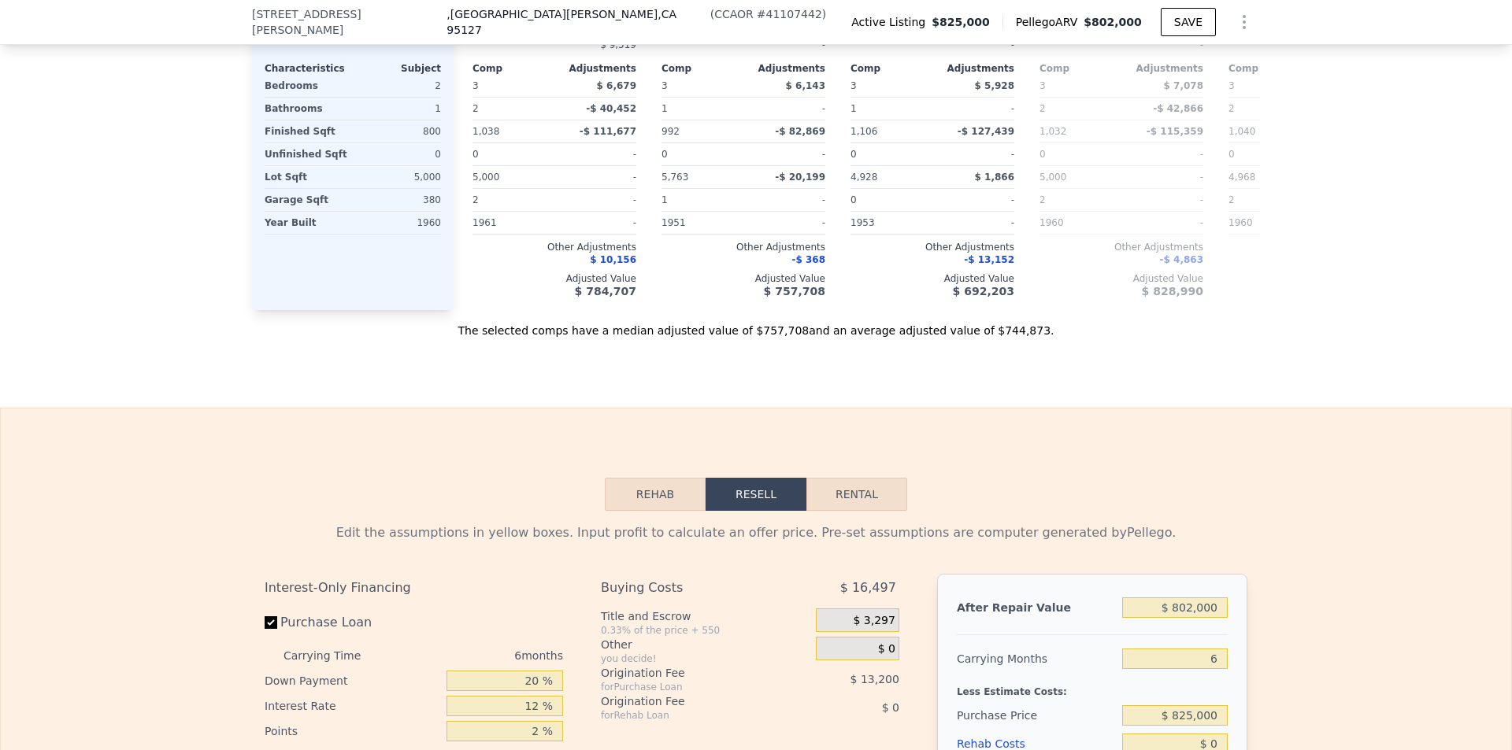
click at [664, 478] on button "Rehab" at bounding box center [655, 494] width 101 height 33
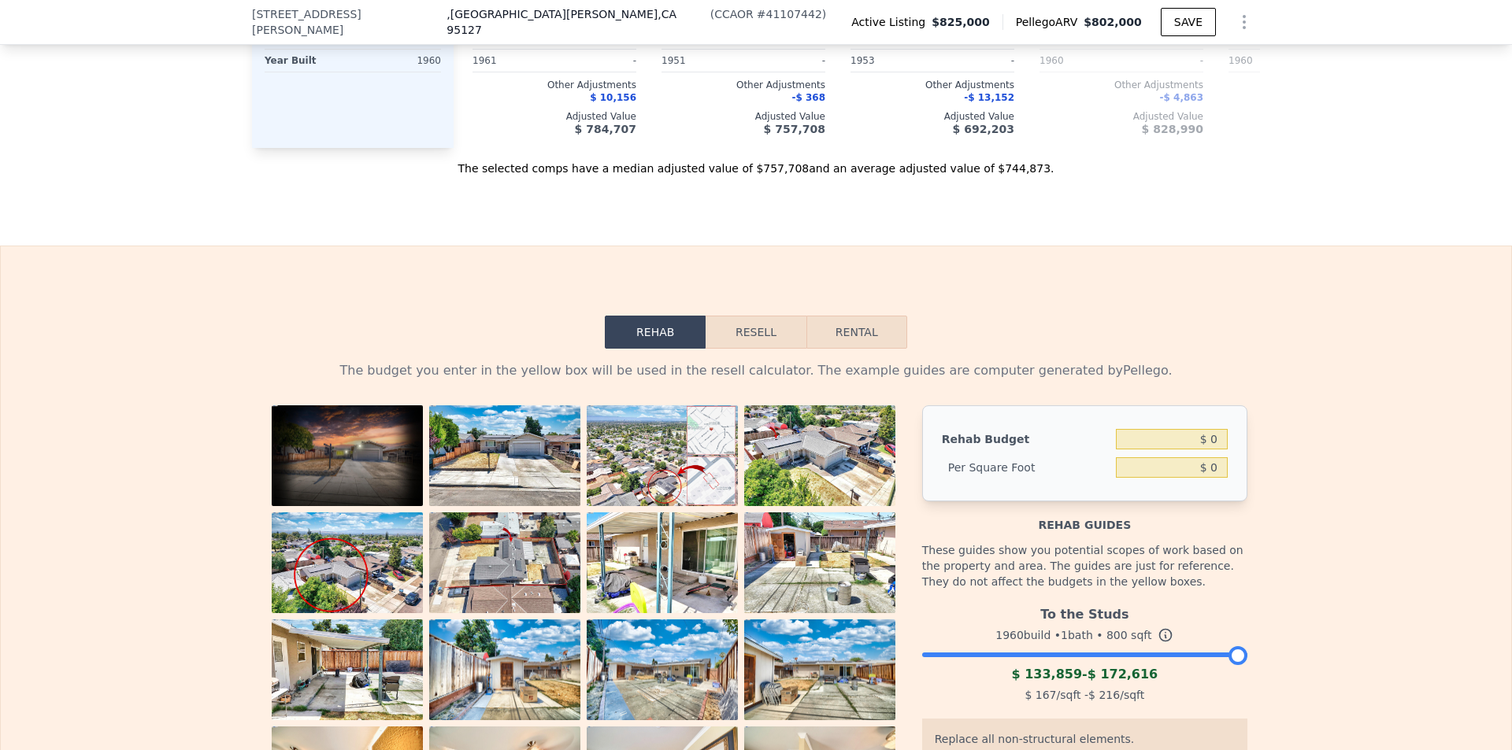
scroll to position [2436, 0]
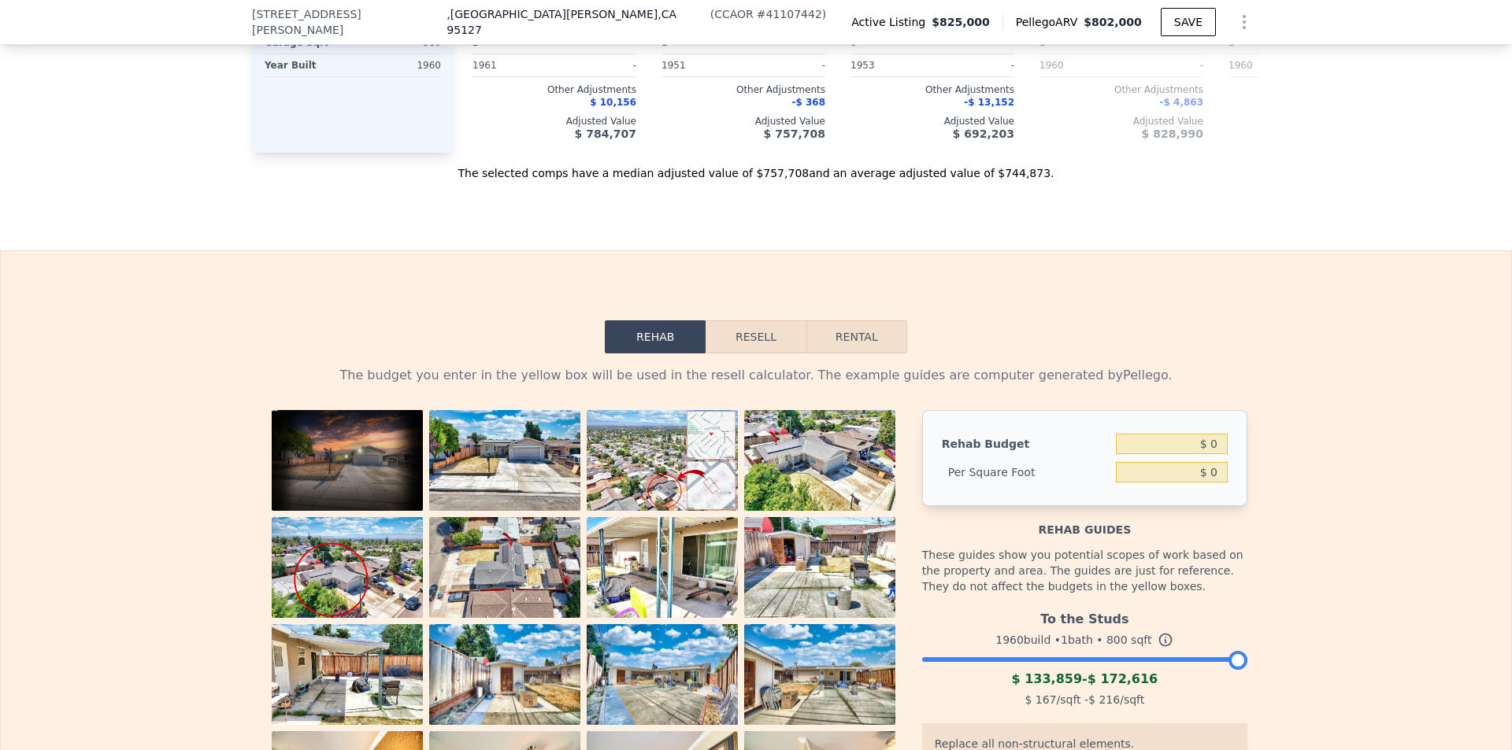
click at [746, 320] on button "Resell" at bounding box center [756, 336] width 100 height 33
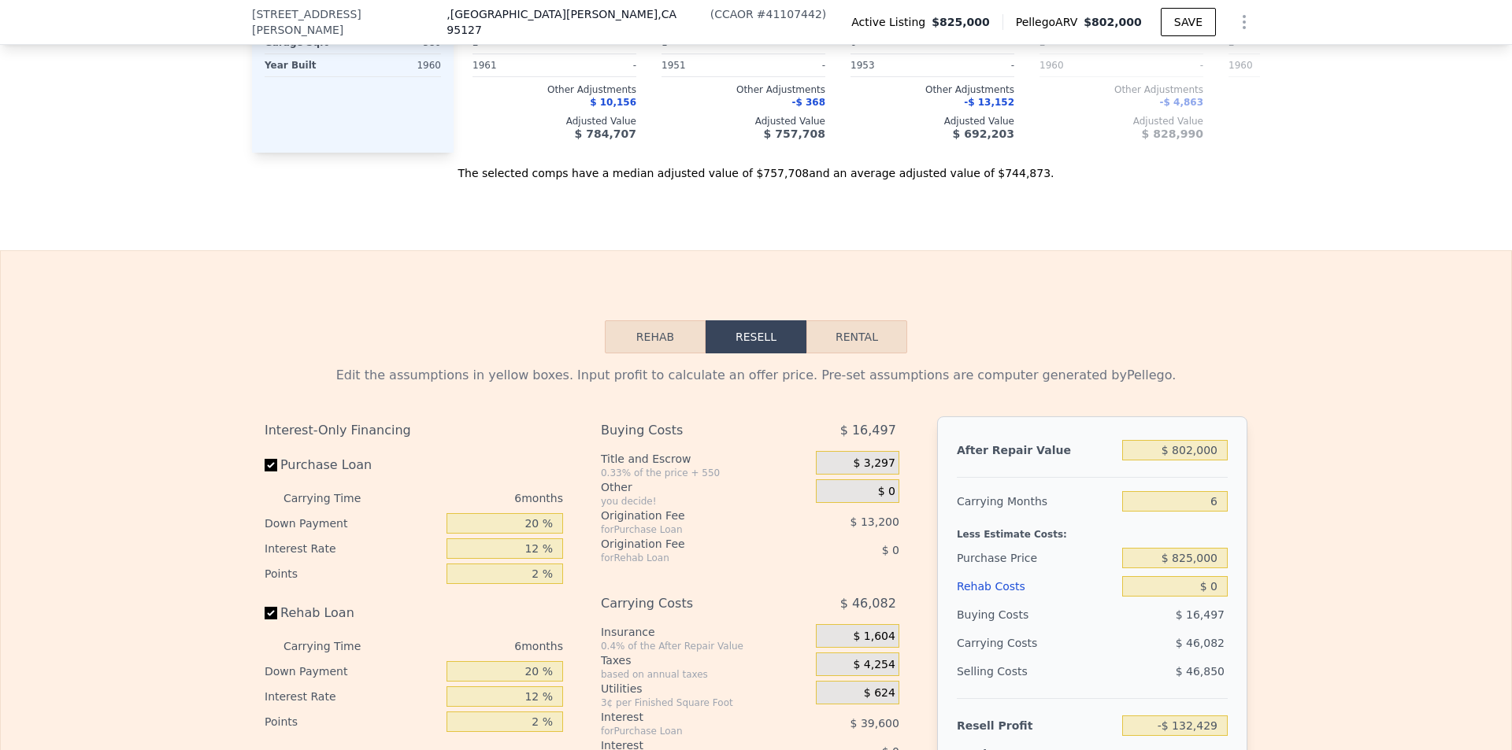
click at [656, 320] on button "Rehab" at bounding box center [655, 336] width 101 height 33
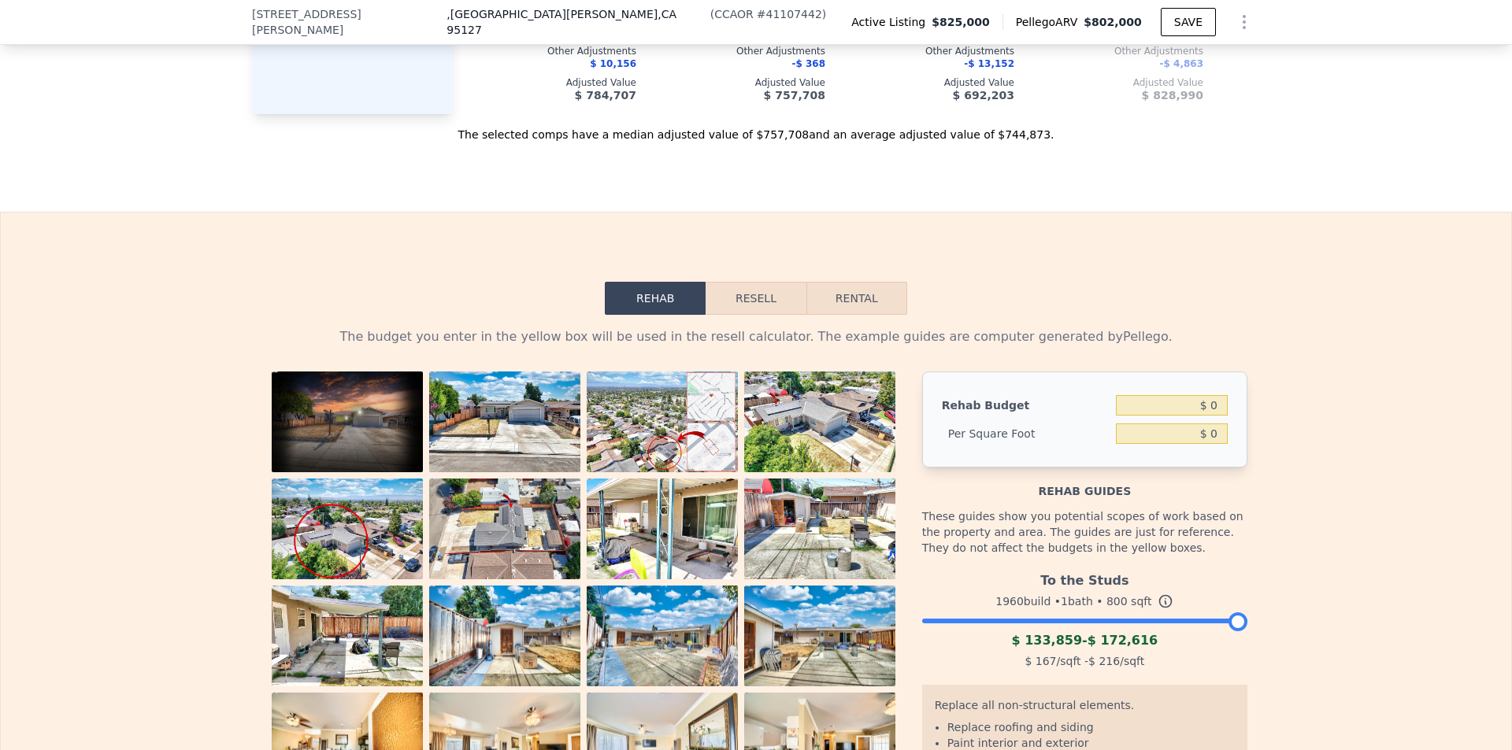
scroll to position [2672, 0]
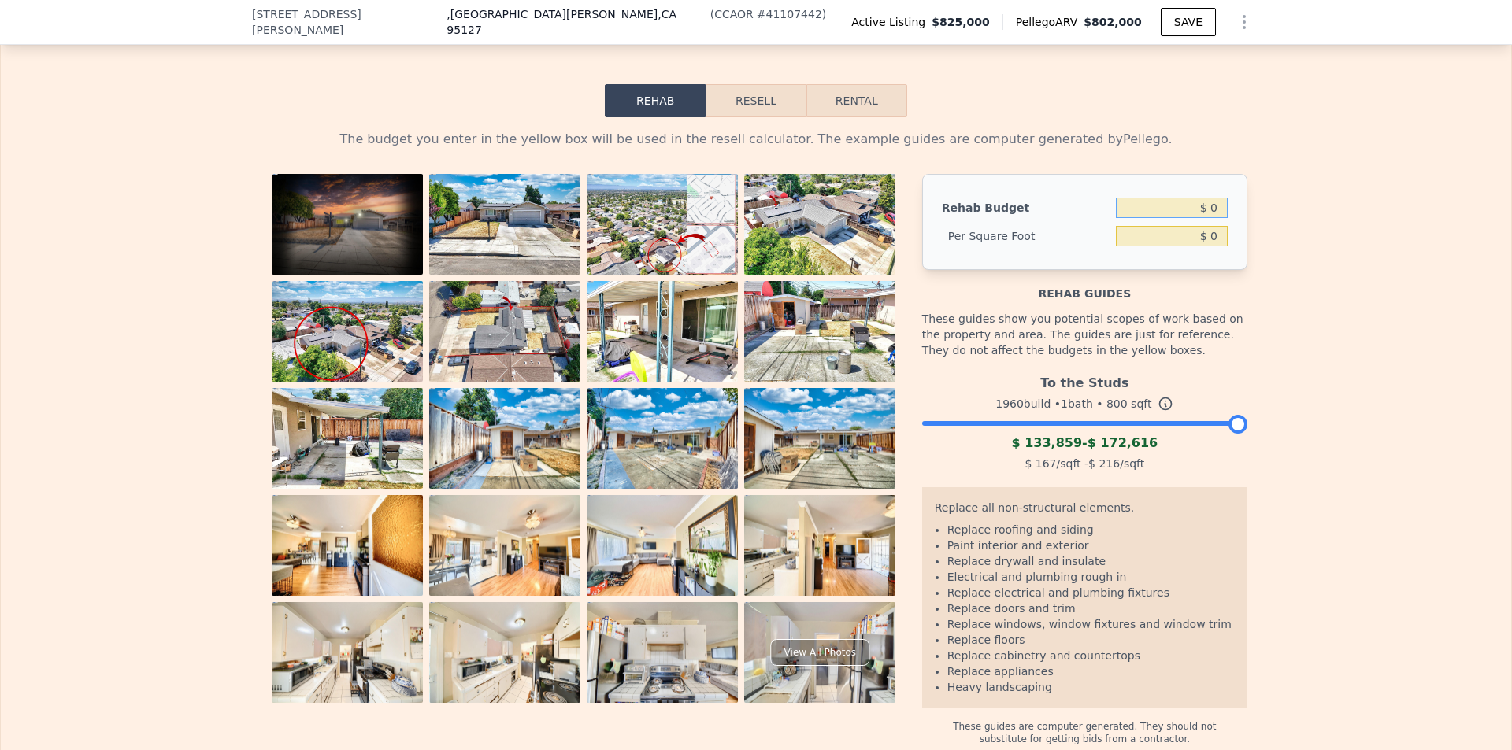
click at [1212, 198] on input "$ 0" at bounding box center [1172, 208] width 112 height 20
type input "$ 60"
click at [1372, 351] on div "The budget you enter in the yellow box will be used in the resell calculator. T…" at bounding box center [756, 431] width 1510 height 628
click at [1215, 226] on input "$ 0.07" at bounding box center [1172, 236] width 112 height 20
type input "$ 0"
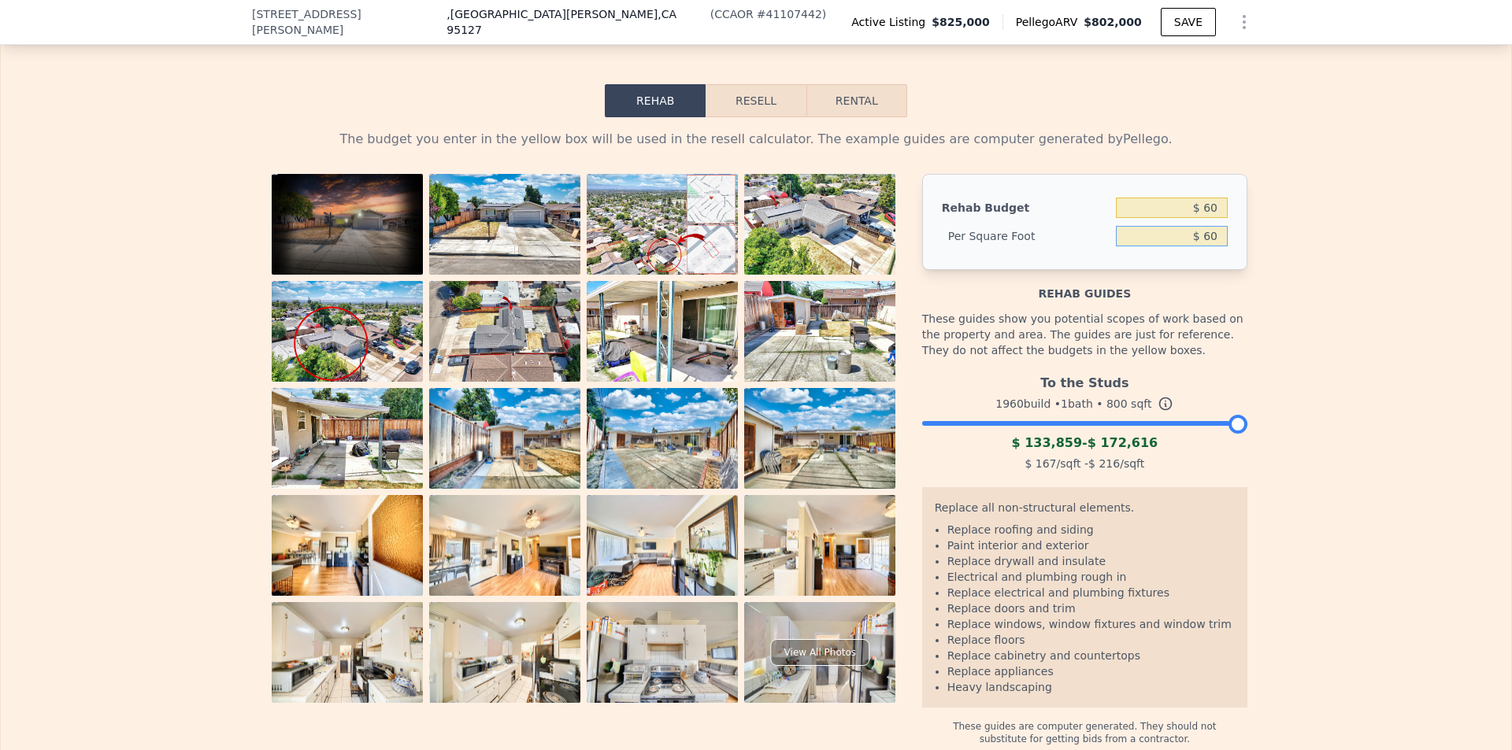
type input "$ 60"
click at [1276, 223] on div "The budget you enter in the yellow box will be used in the resell calculator. T…" at bounding box center [756, 431] width 1510 height 628
type input "$ 48,000"
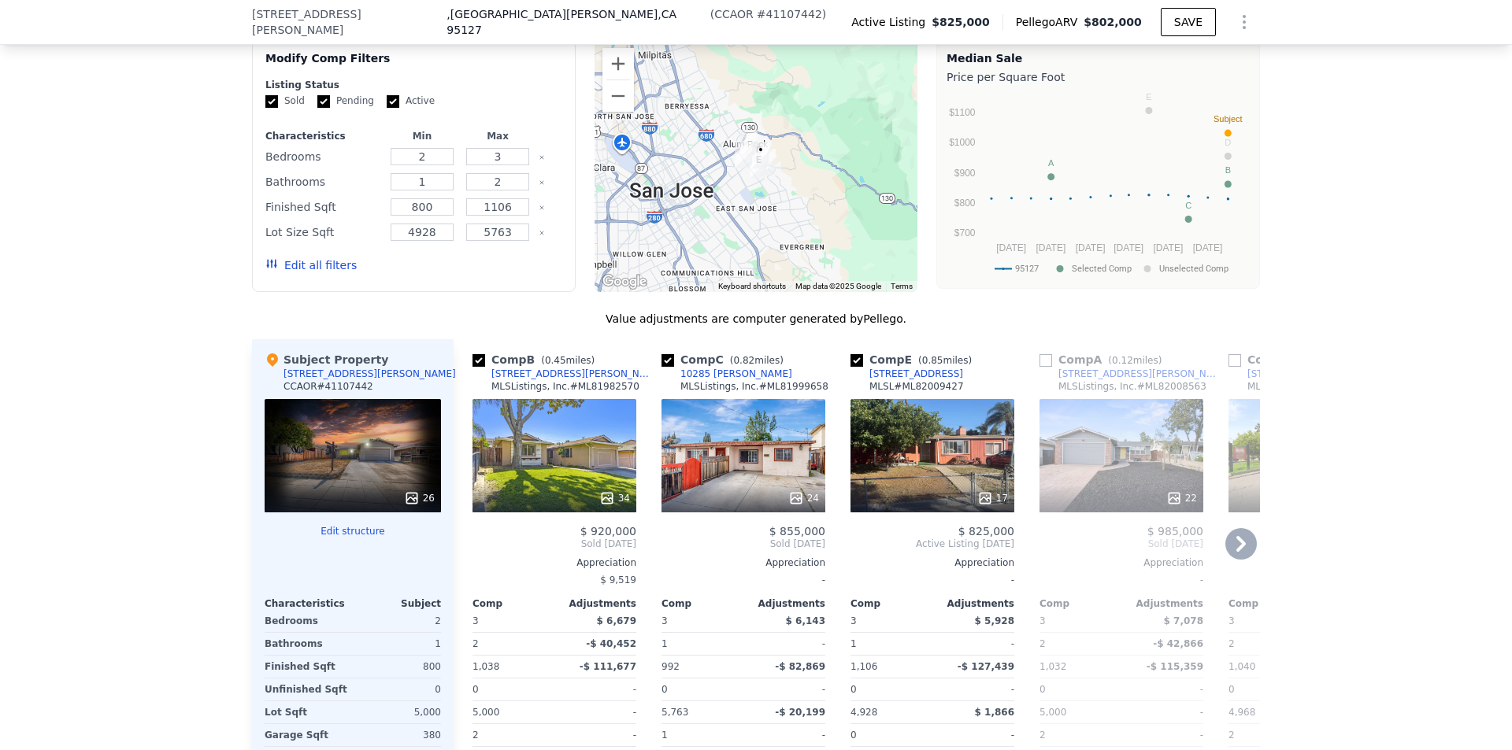
scroll to position [1727, 0]
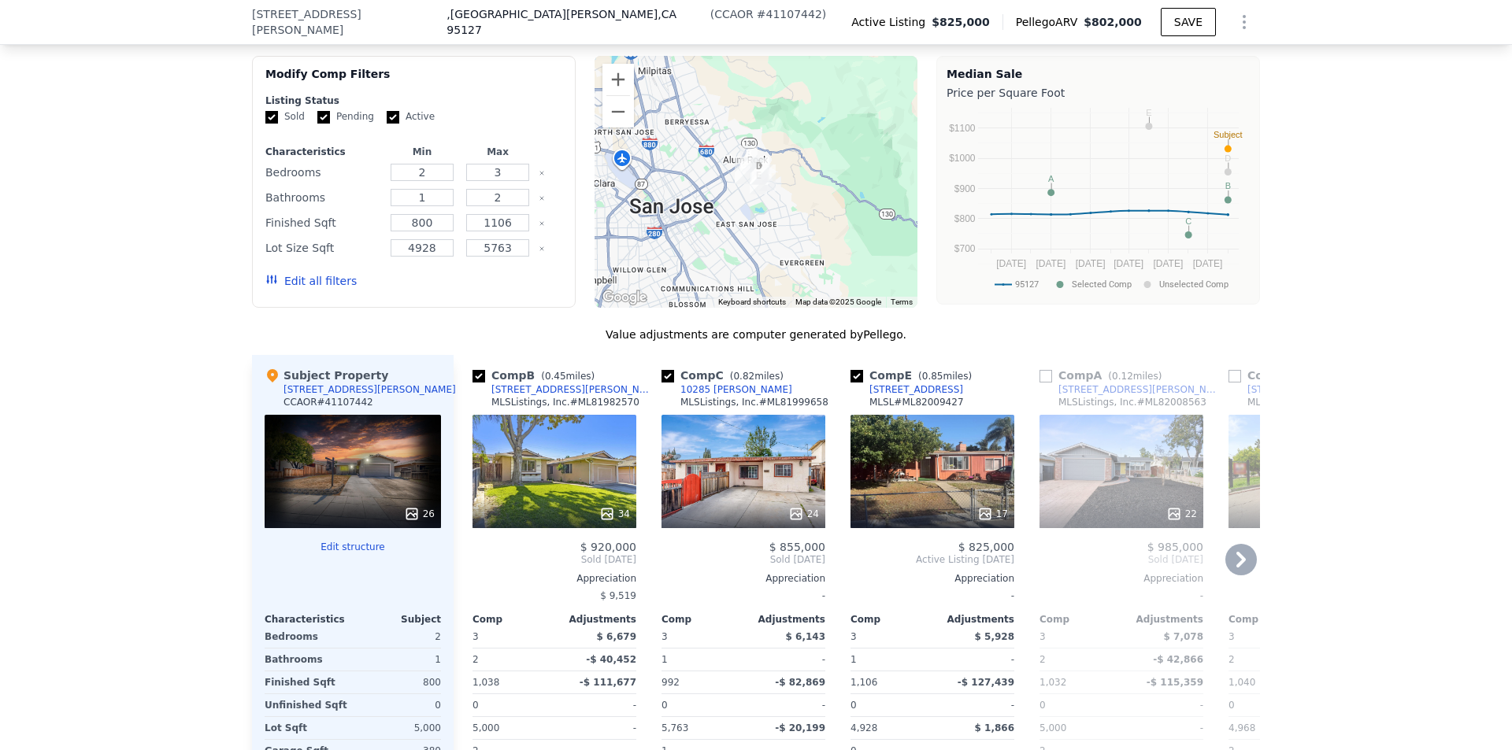
click at [1245, 544] on icon at bounding box center [1240, 559] width 31 height 31
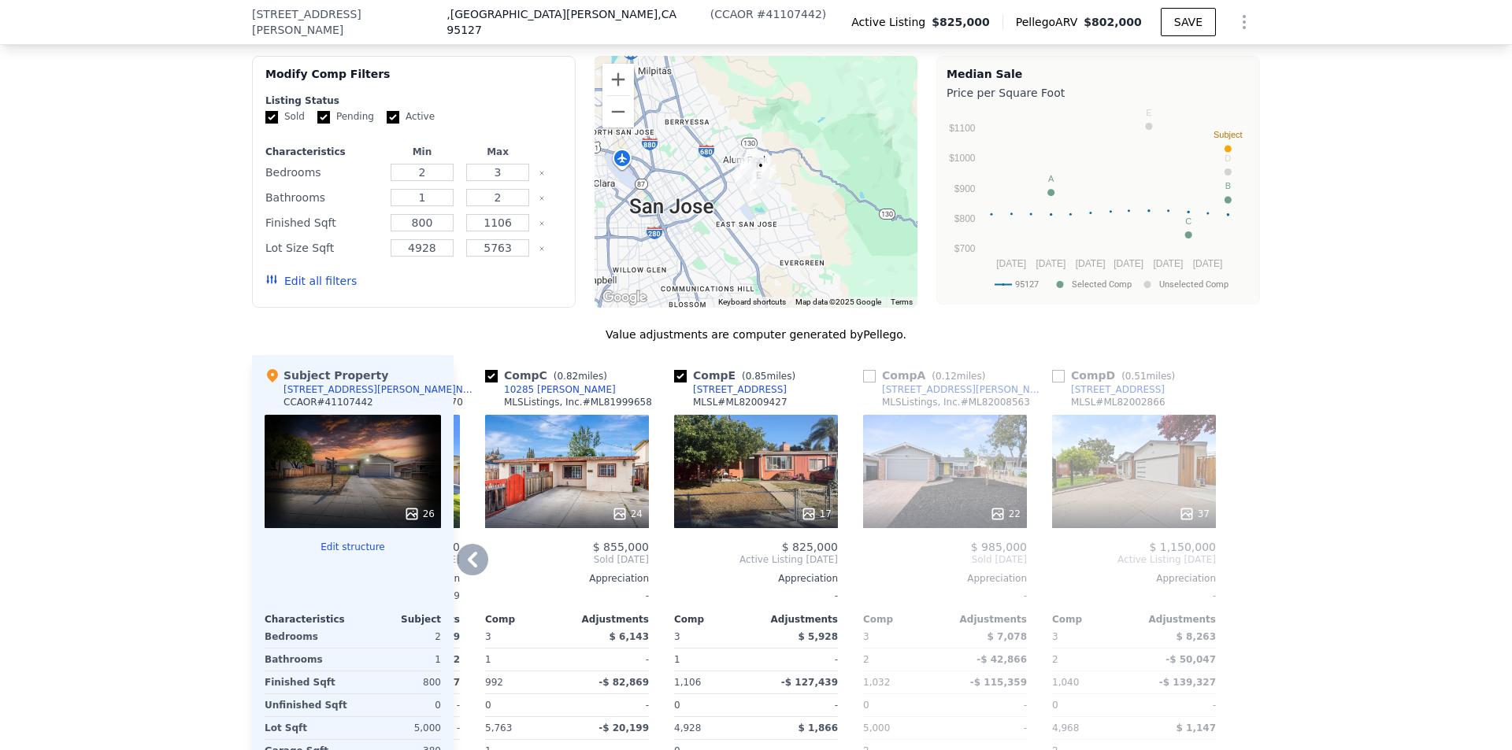
click at [479, 544] on icon at bounding box center [472, 559] width 31 height 31
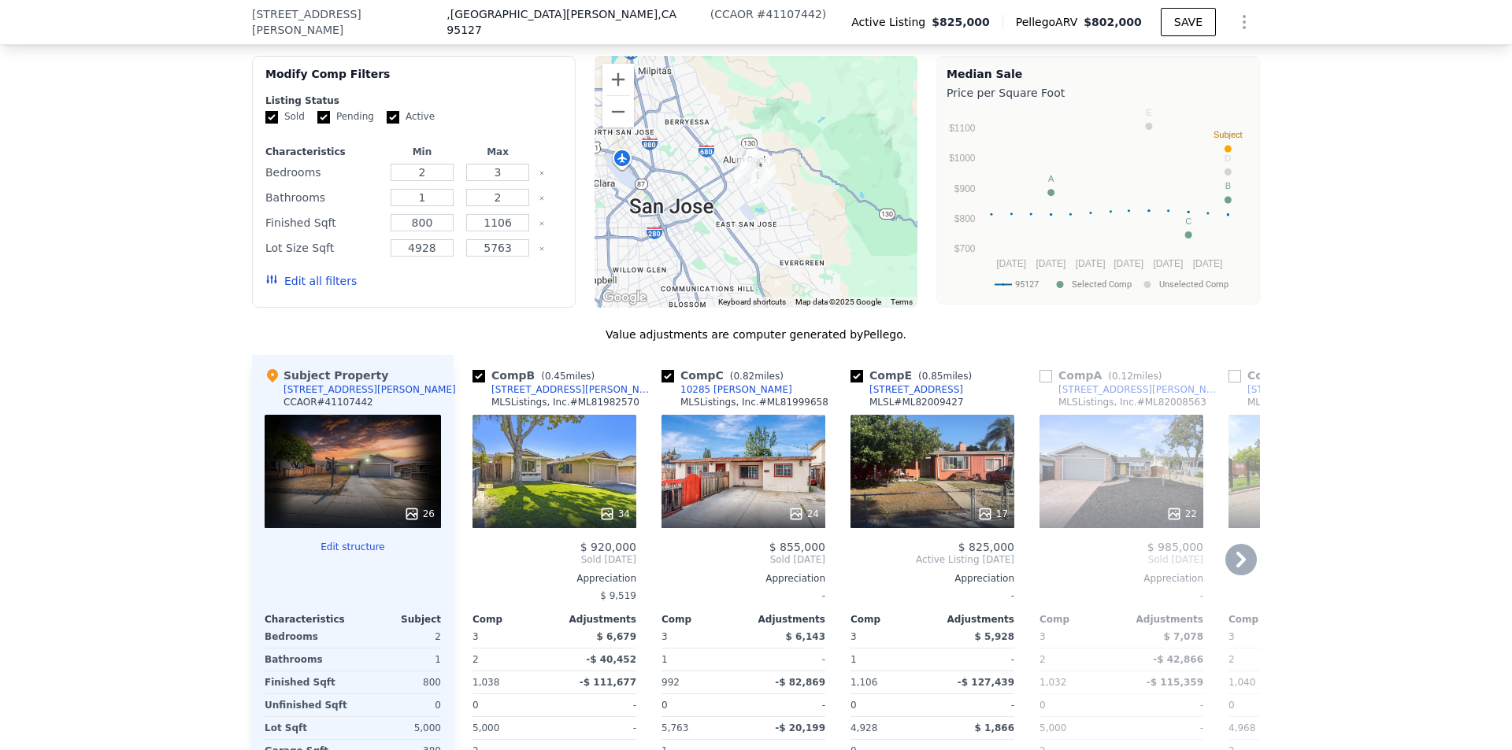
click at [1239, 544] on icon at bounding box center [1240, 559] width 31 height 31
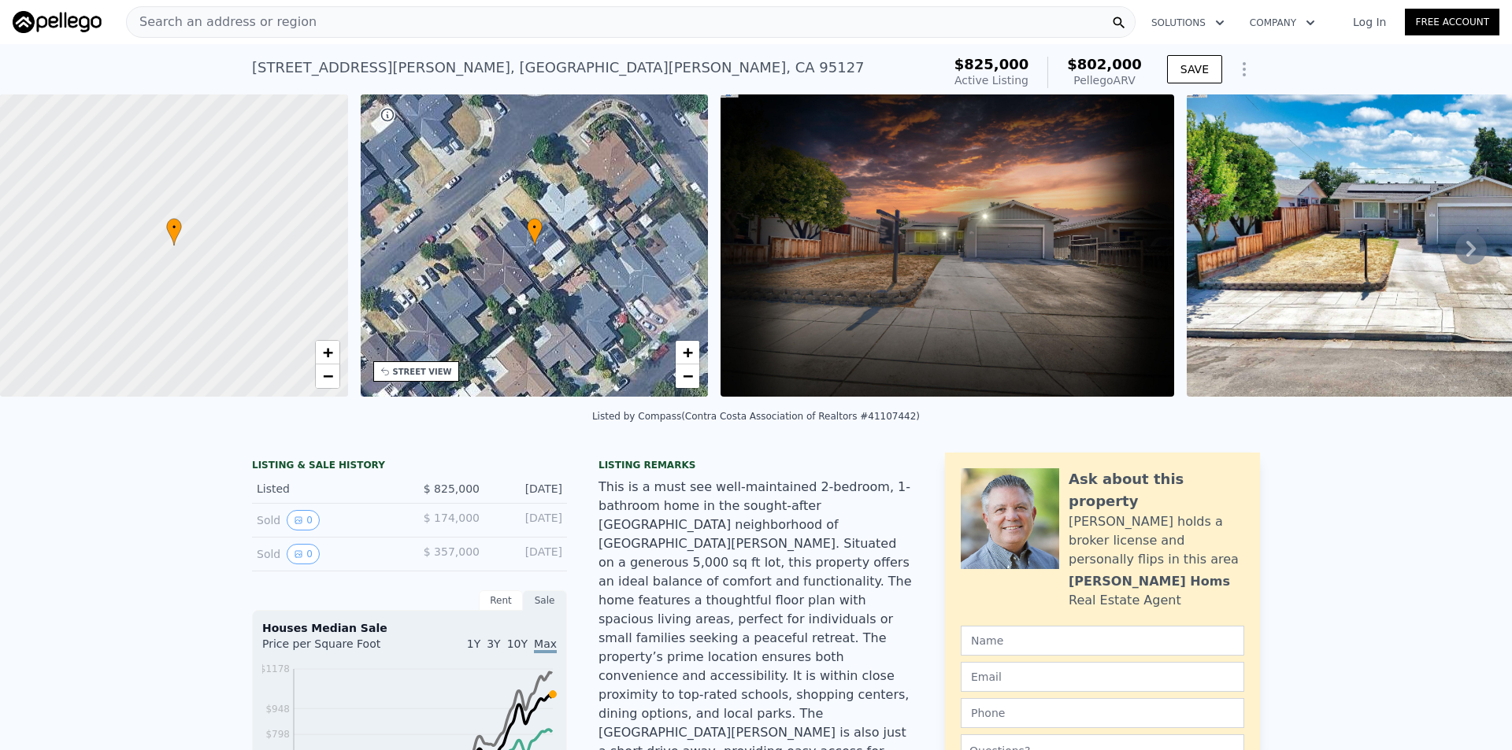
click at [1369, 27] on link "Log In" at bounding box center [1369, 22] width 71 height 16
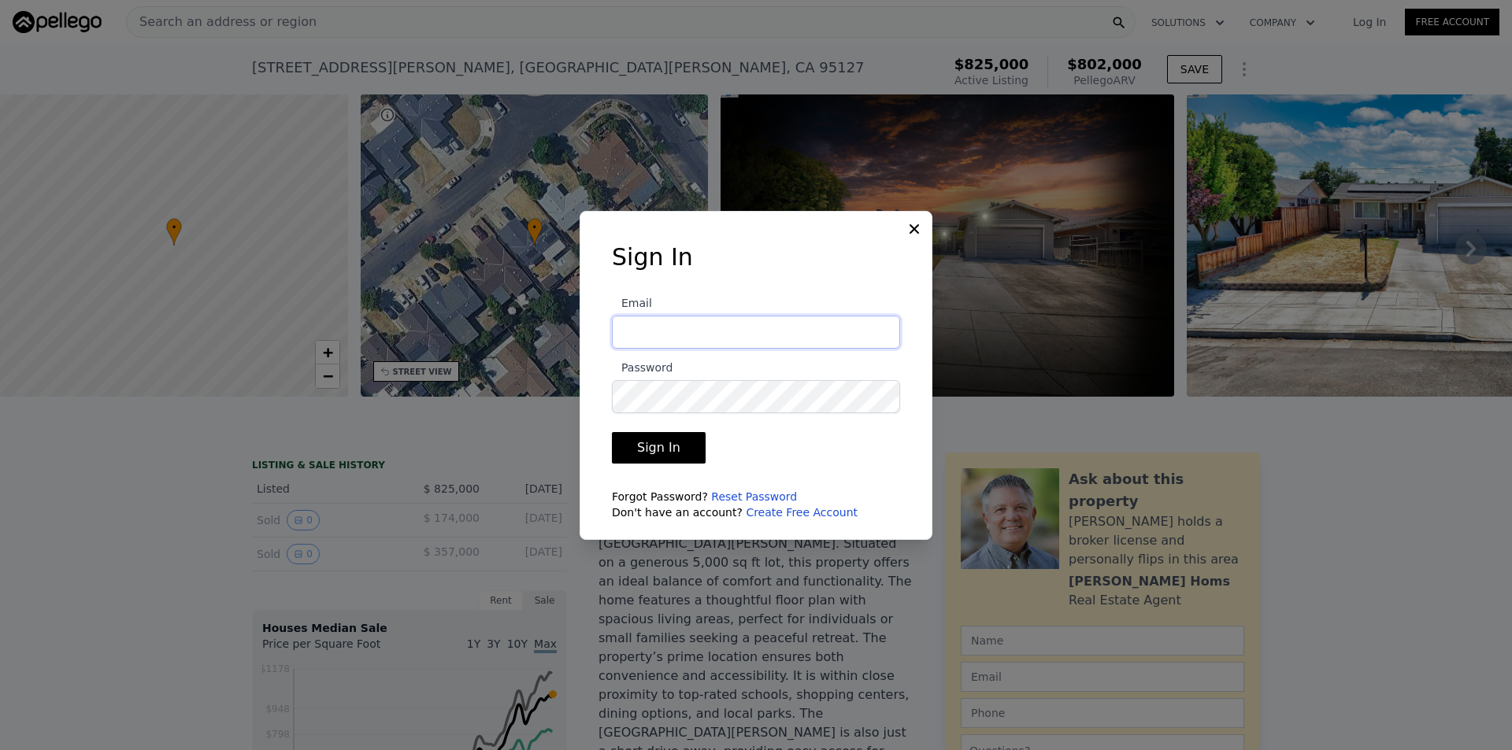
type input "[EMAIL_ADDRESS][DOMAIN_NAME]"
click at [658, 446] on button "Sign In" at bounding box center [659, 447] width 94 height 31
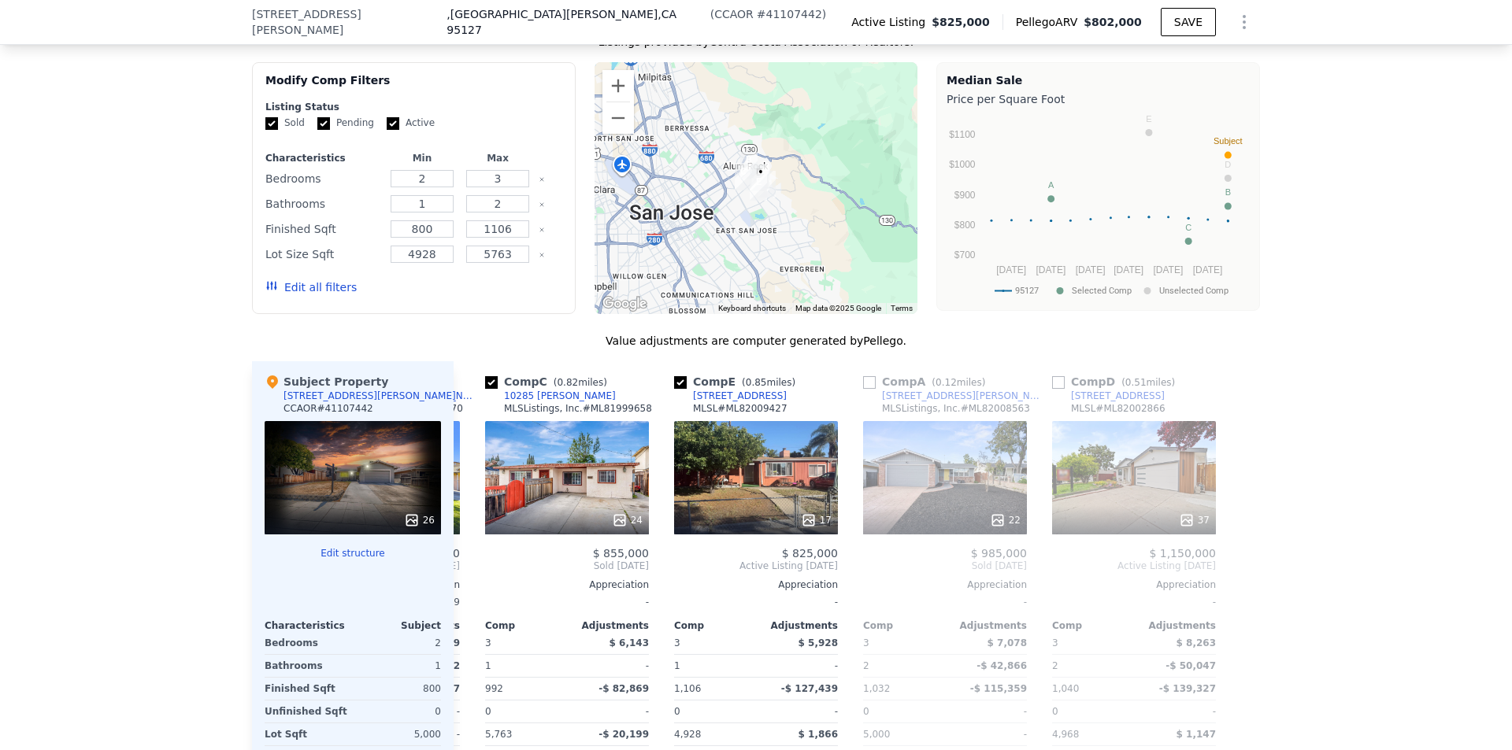
scroll to position [1727, 0]
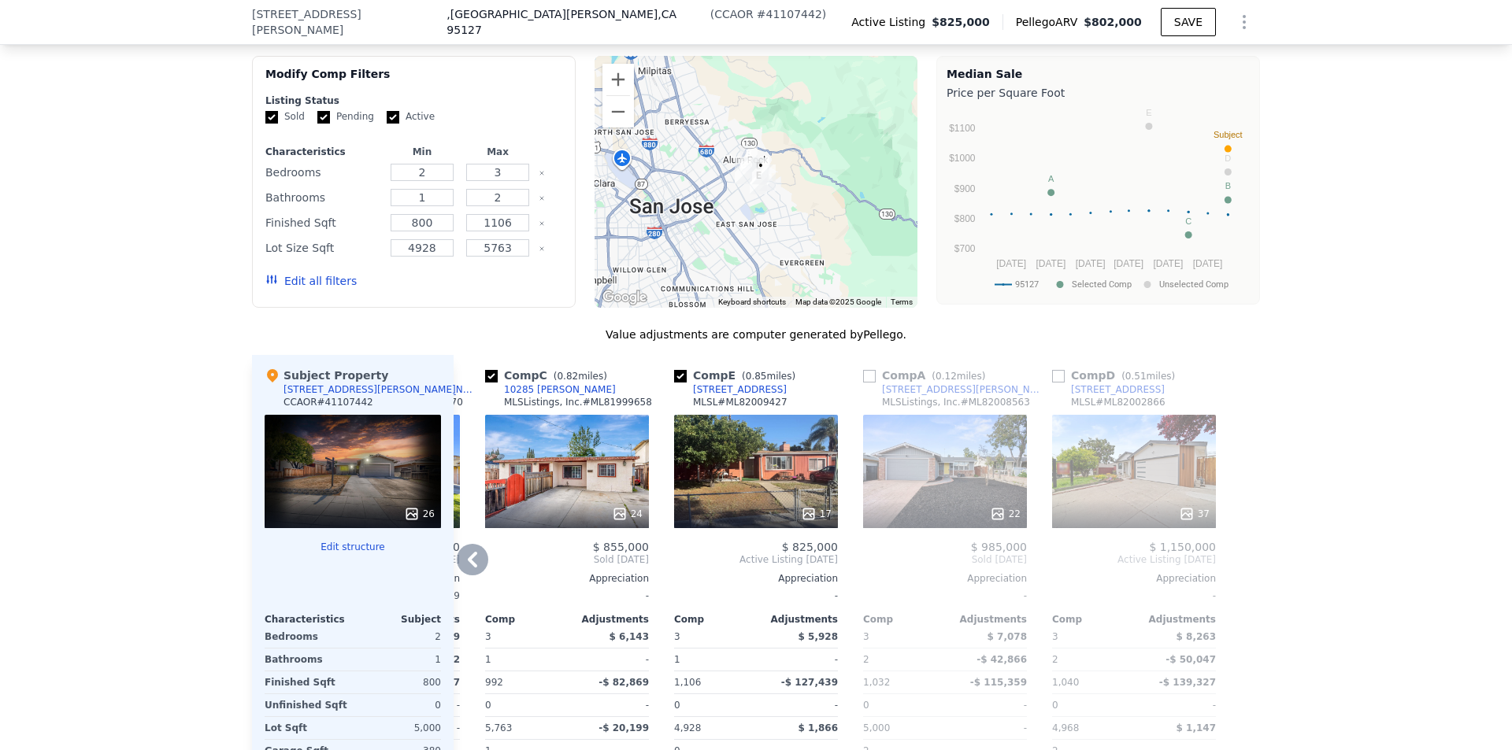
click at [473, 544] on icon at bounding box center [472, 559] width 31 height 31
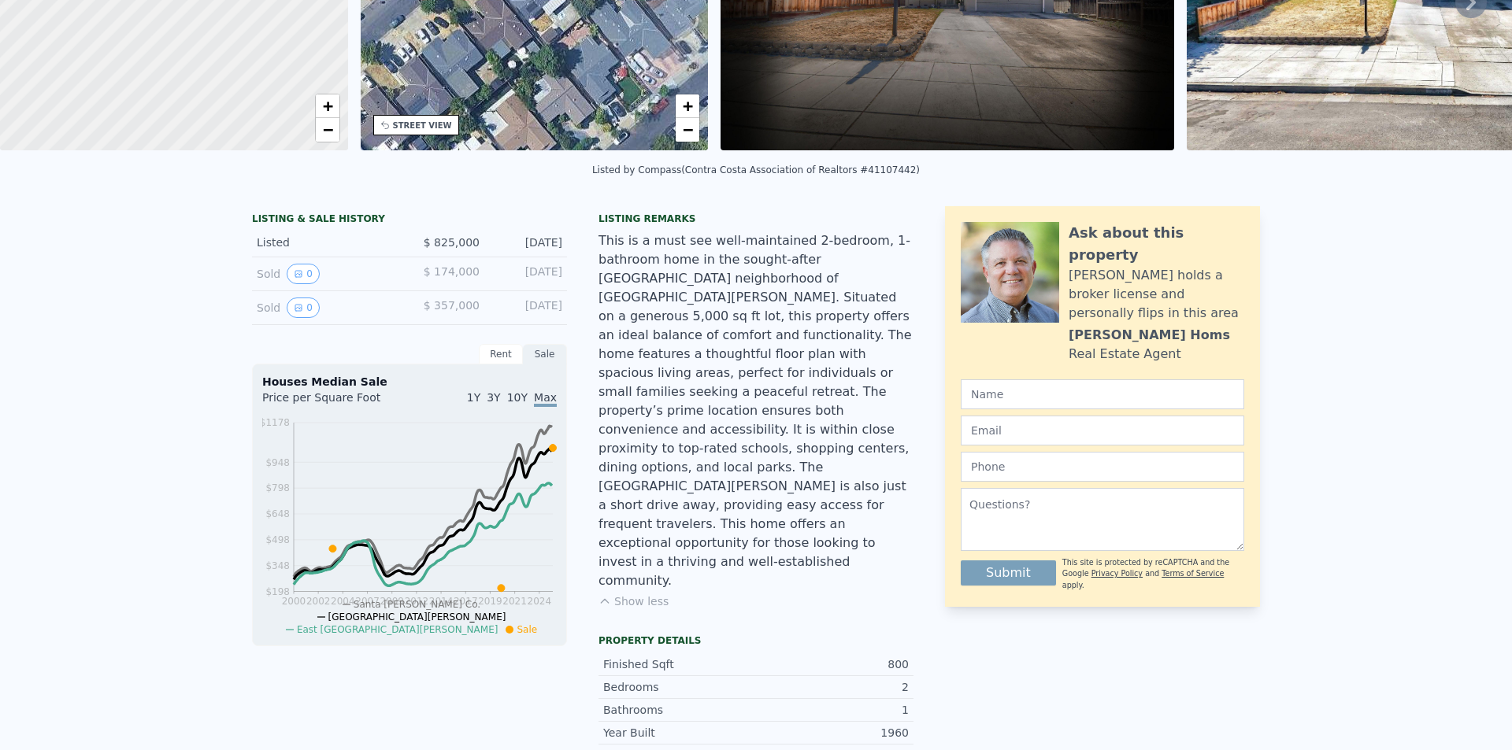
scroll to position [0, 0]
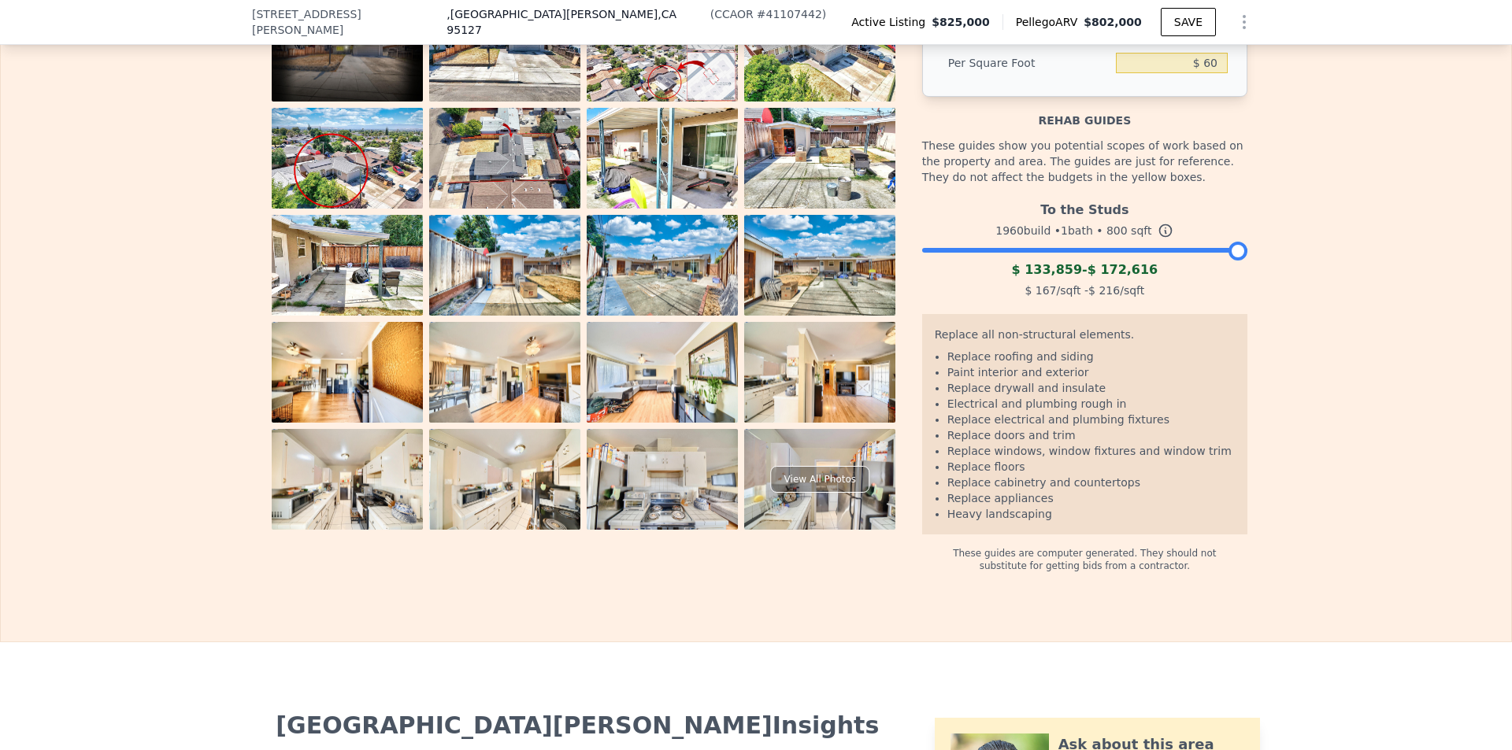
scroll to position [2593, 0]
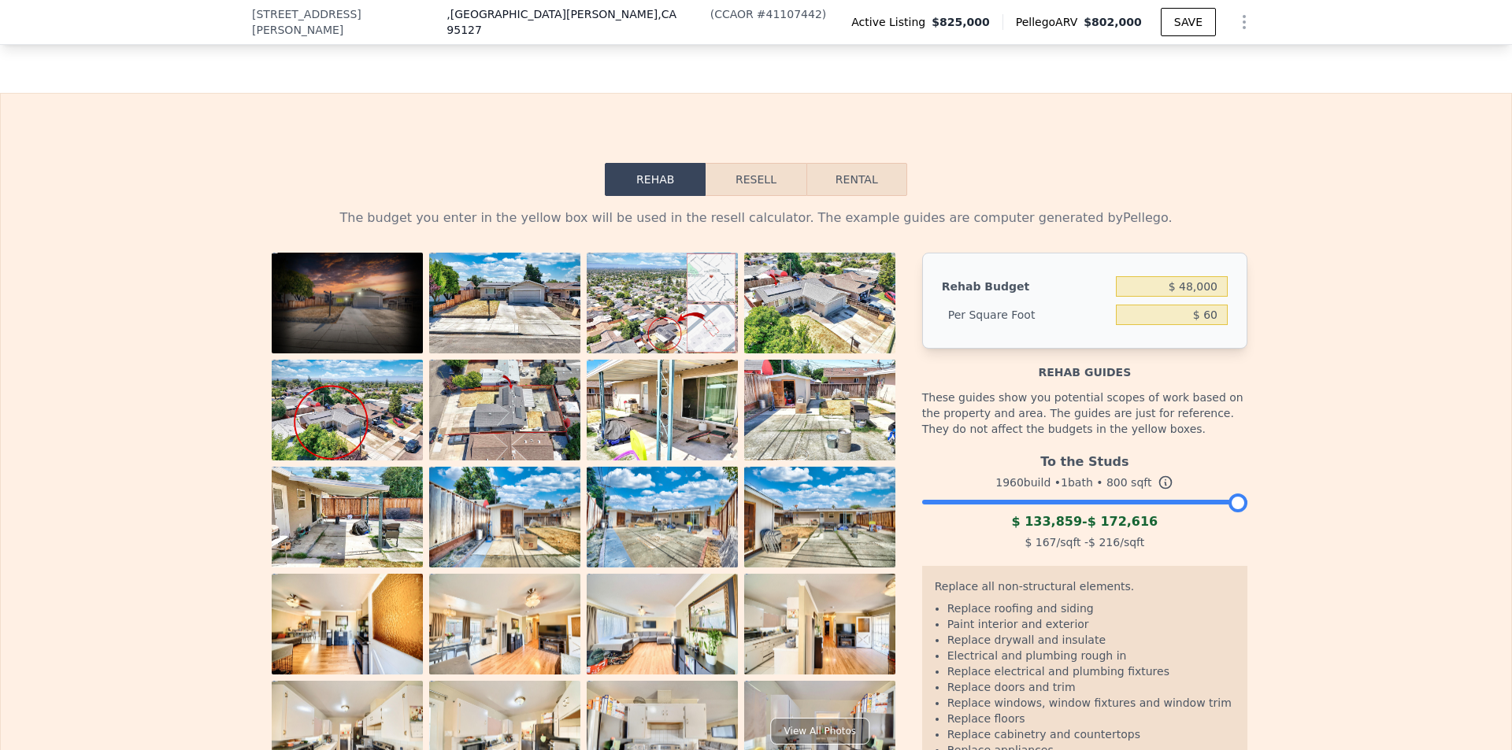
click at [487, 360] on img at bounding box center [504, 410] width 151 height 101
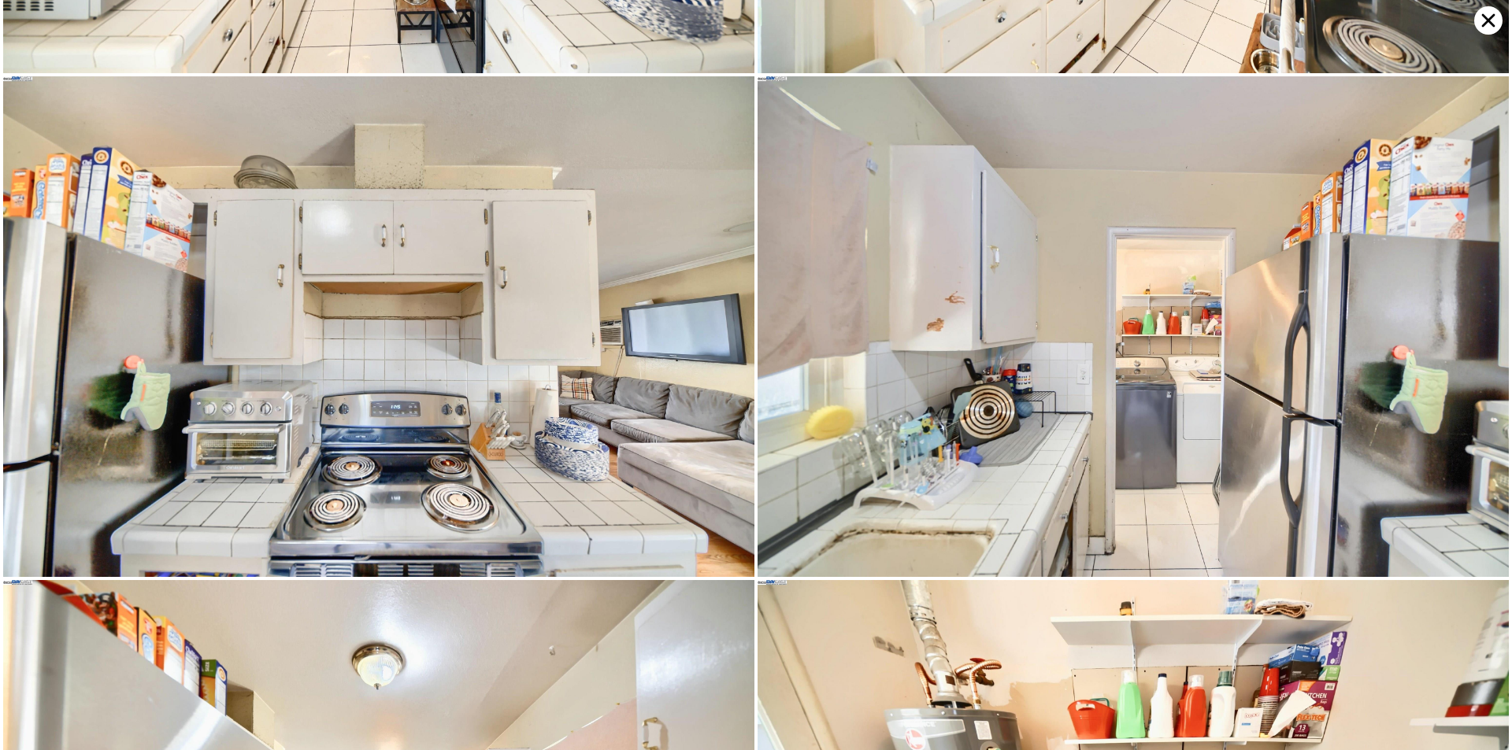
scroll to position [4505, 0]
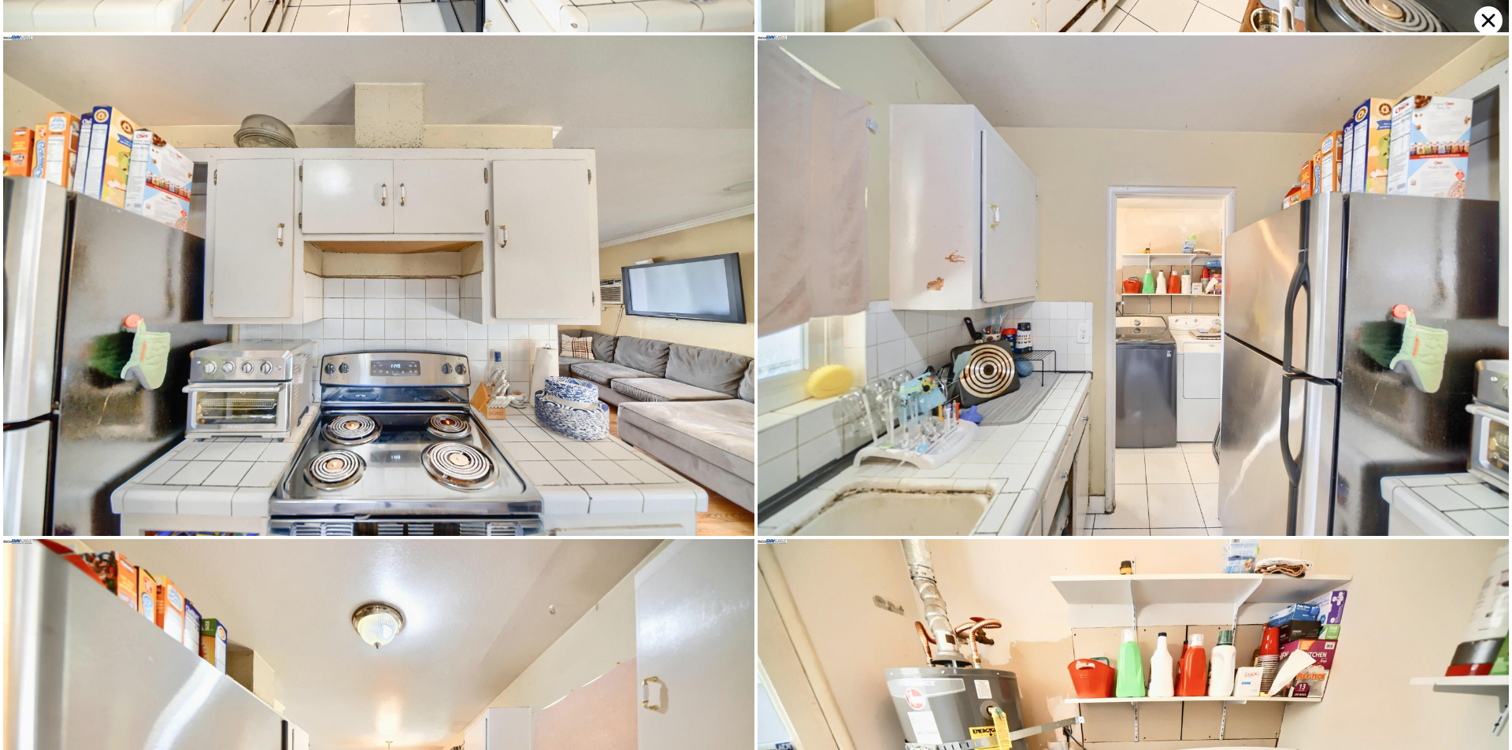
click at [1487, 23] on icon at bounding box center [1488, 20] width 13 height 13
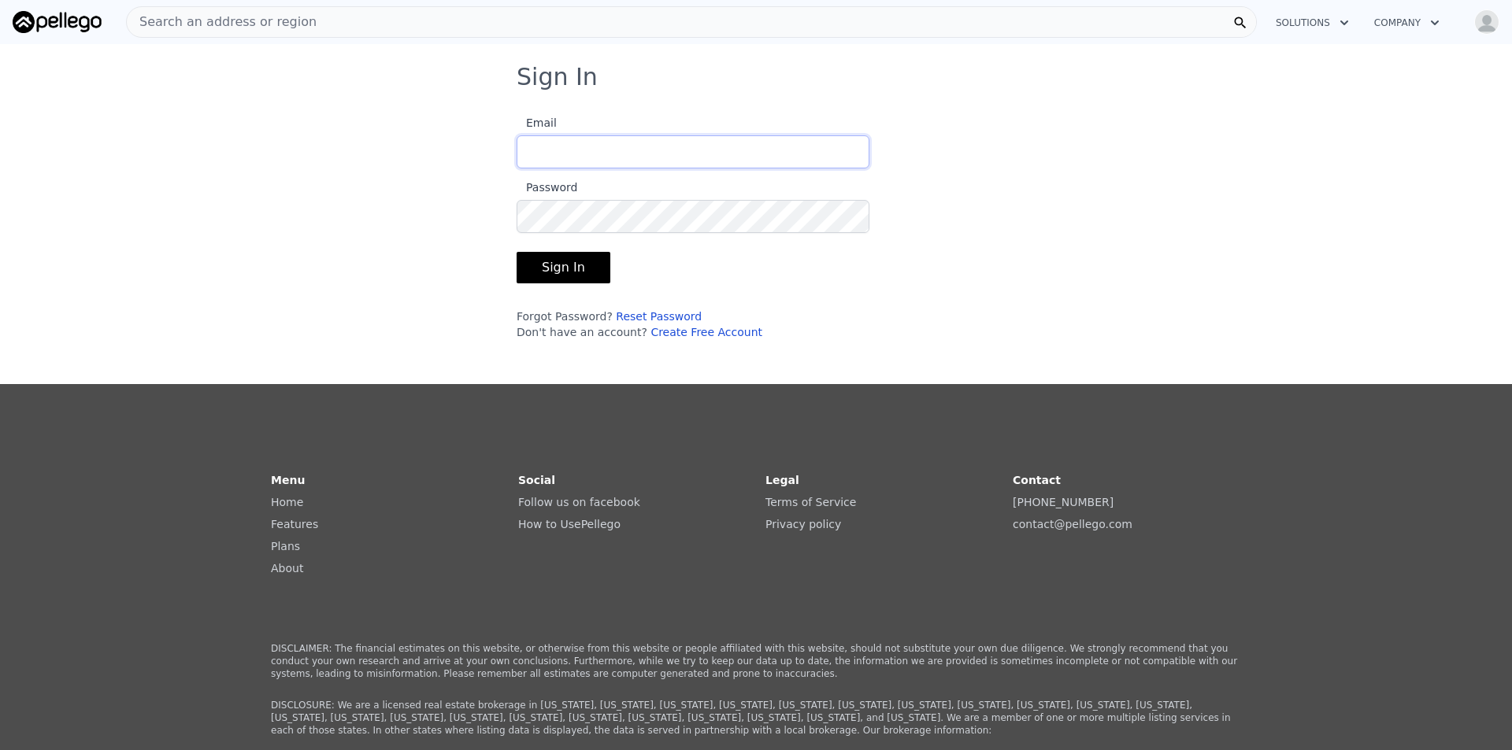
type input "[EMAIL_ADDRESS][DOMAIN_NAME]"
click at [550, 265] on button "Sign In" at bounding box center [564, 267] width 94 height 31
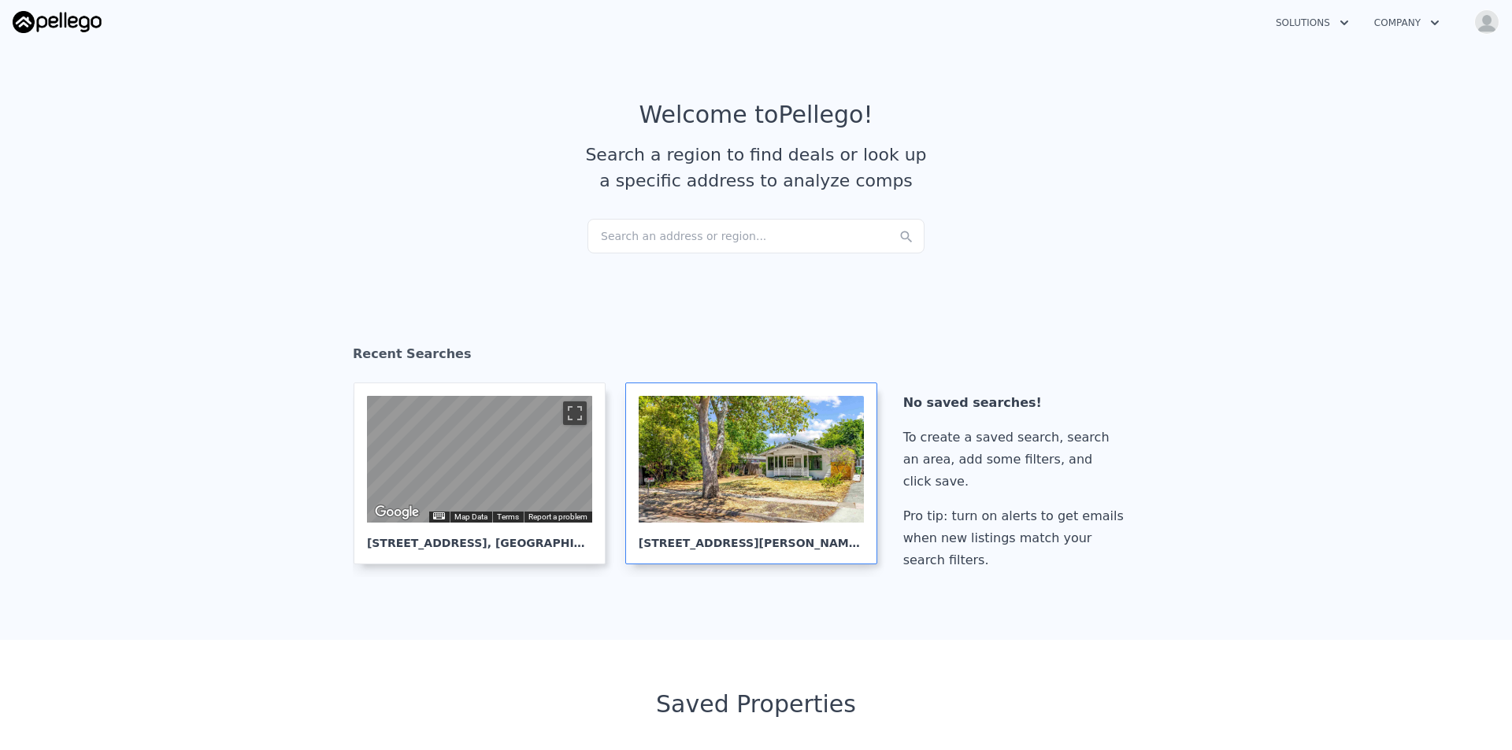
click at [730, 457] on div at bounding box center [751, 459] width 225 height 127
click at [648, 243] on div "Search an address or region..." at bounding box center [755, 236] width 337 height 35
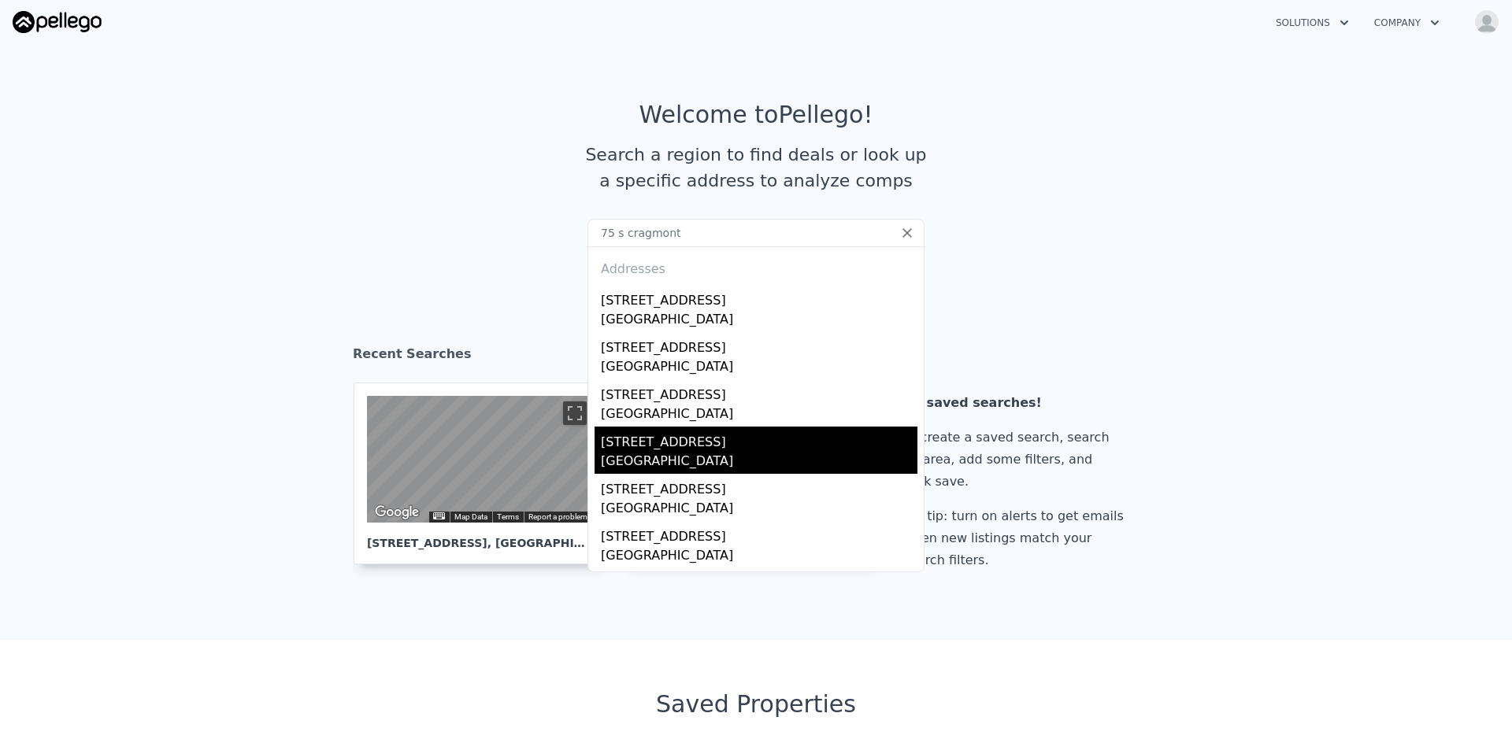
type input "75 s cragmont"
click at [672, 443] on div "75 S Cragmont Ave" at bounding box center [759, 439] width 317 height 25
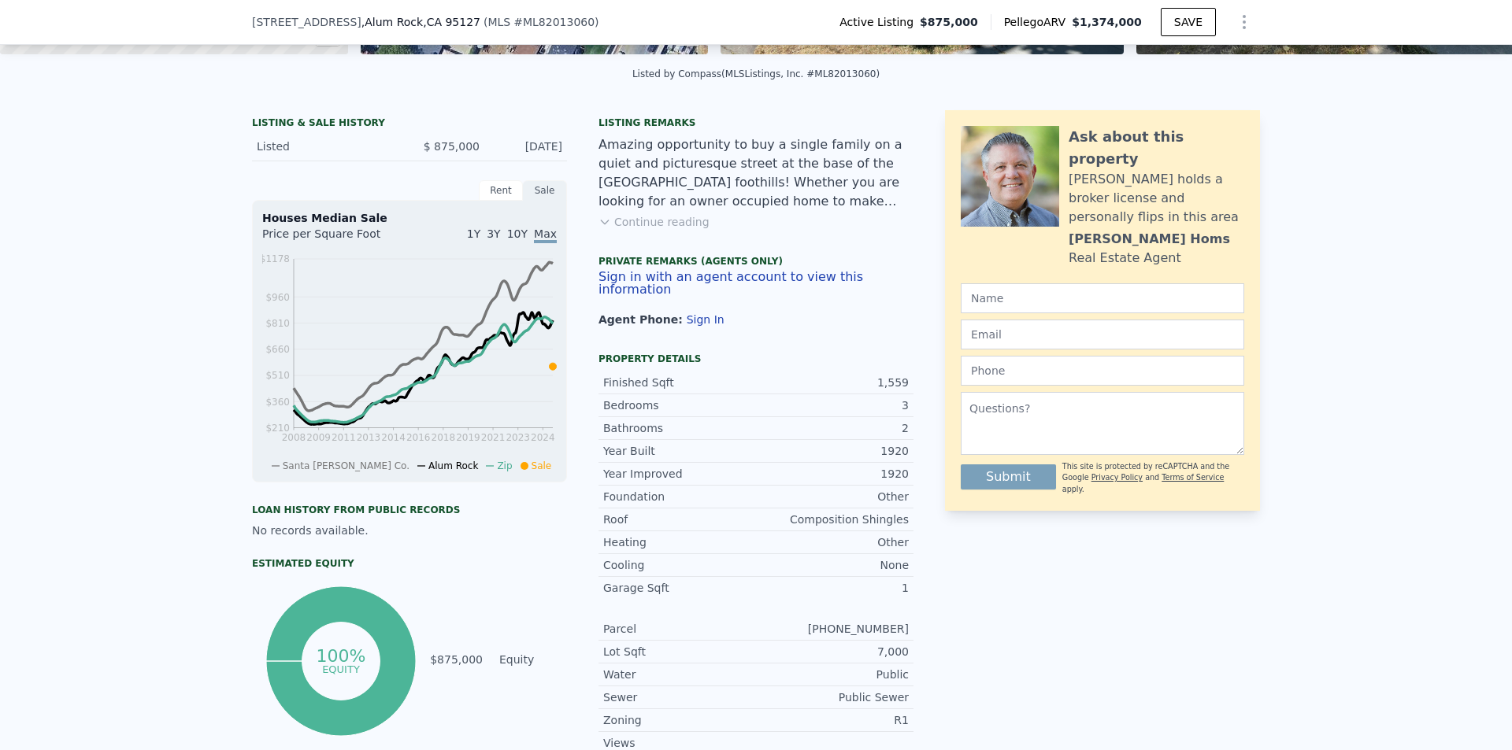
scroll to position [309, 0]
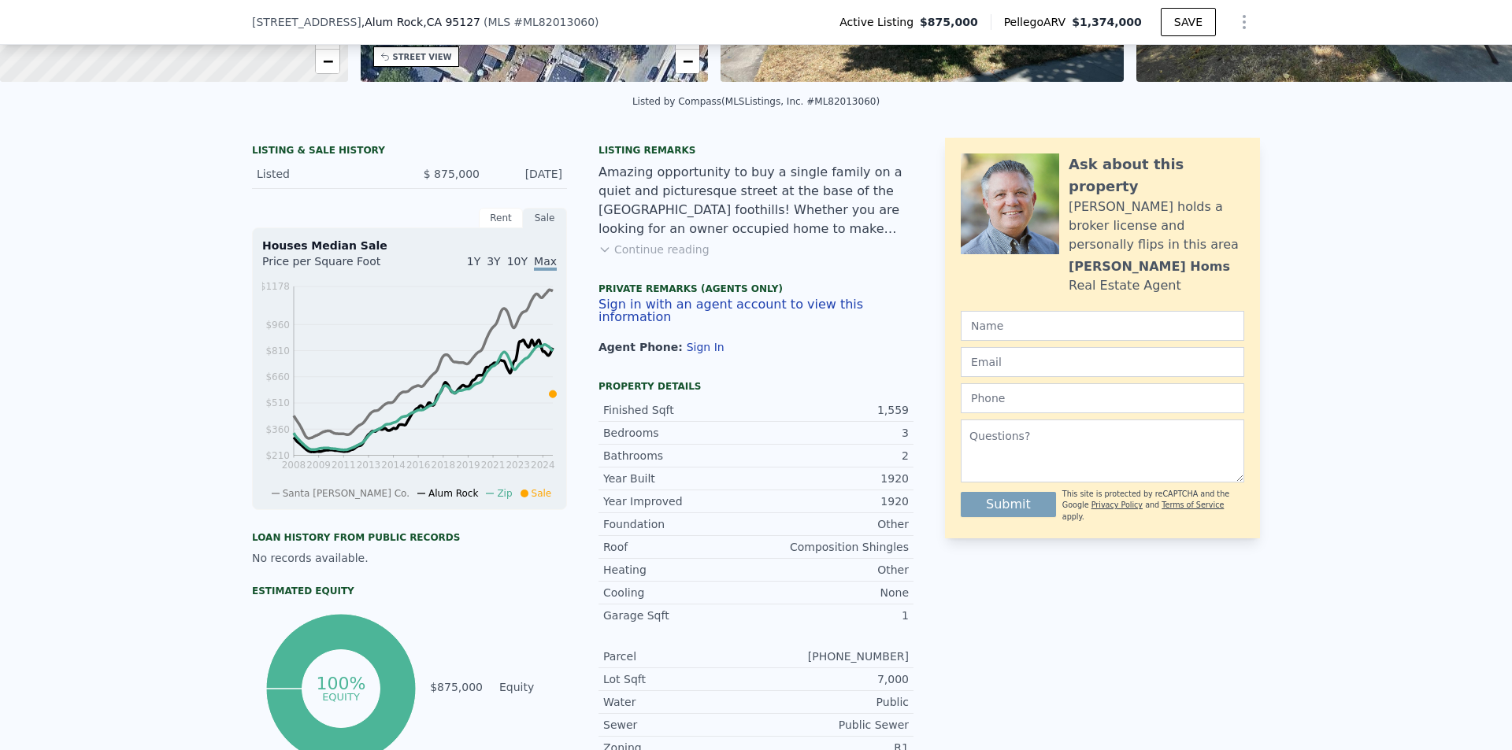
click at [603, 256] on icon at bounding box center [604, 249] width 13 height 13
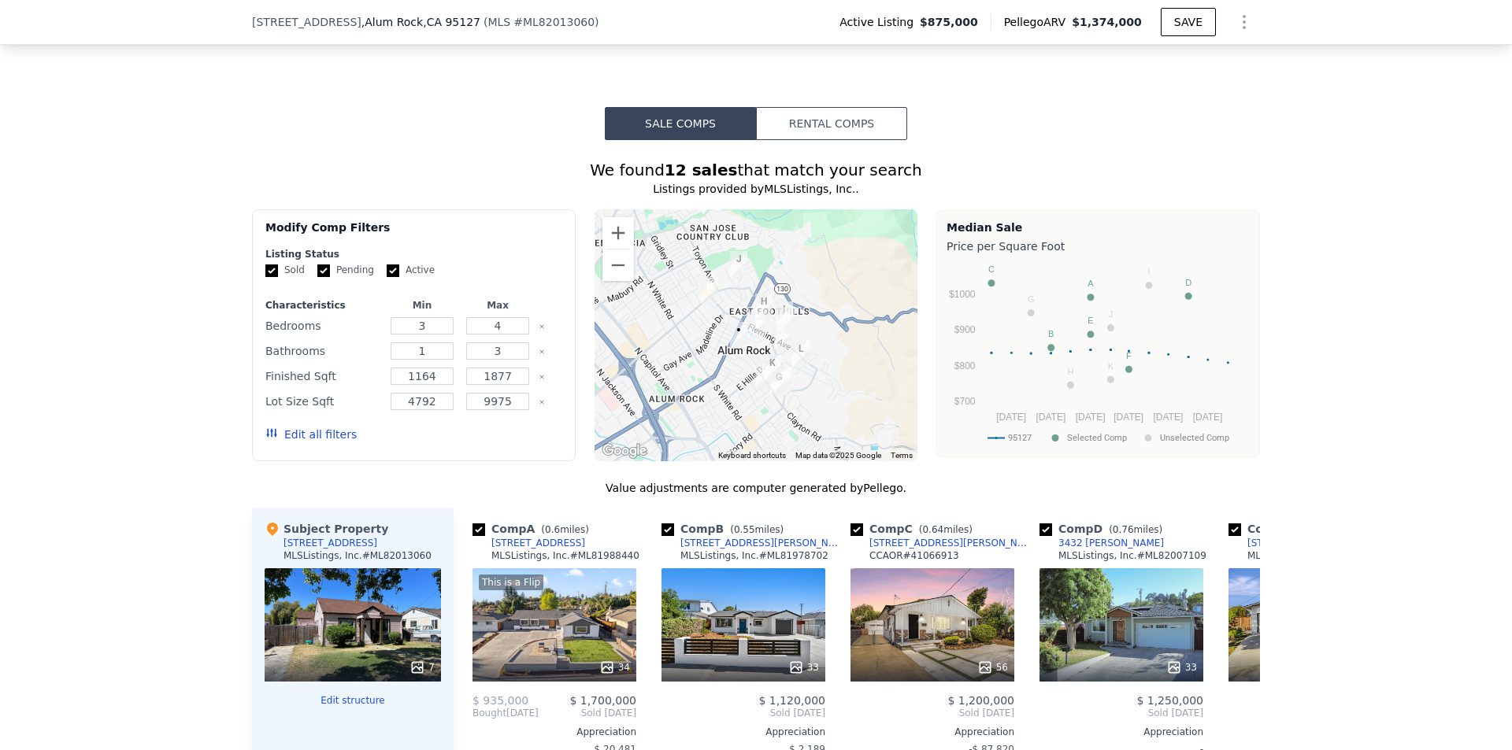
scroll to position [1491, 0]
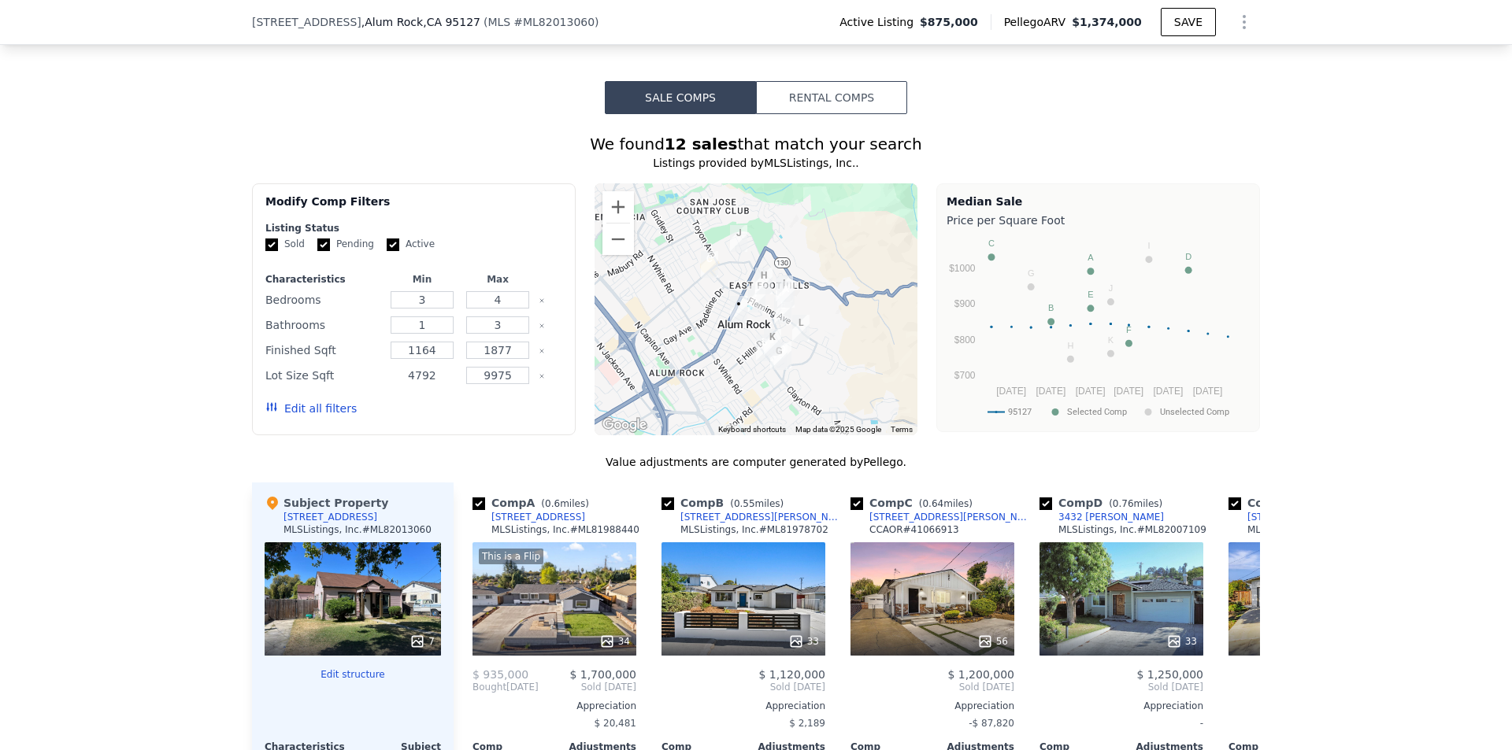
drag, startPoint x: 432, startPoint y: 300, endPoint x: 384, endPoint y: 306, distance: 47.7
click at [391, 367] on input "4792" at bounding box center [422, 375] width 62 height 17
type input "6000"
drag, startPoint x: 512, startPoint y: 305, endPoint x: 469, endPoint y: 302, distance: 43.4
click at [469, 367] on input "9975" at bounding box center [497, 375] width 62 height 17
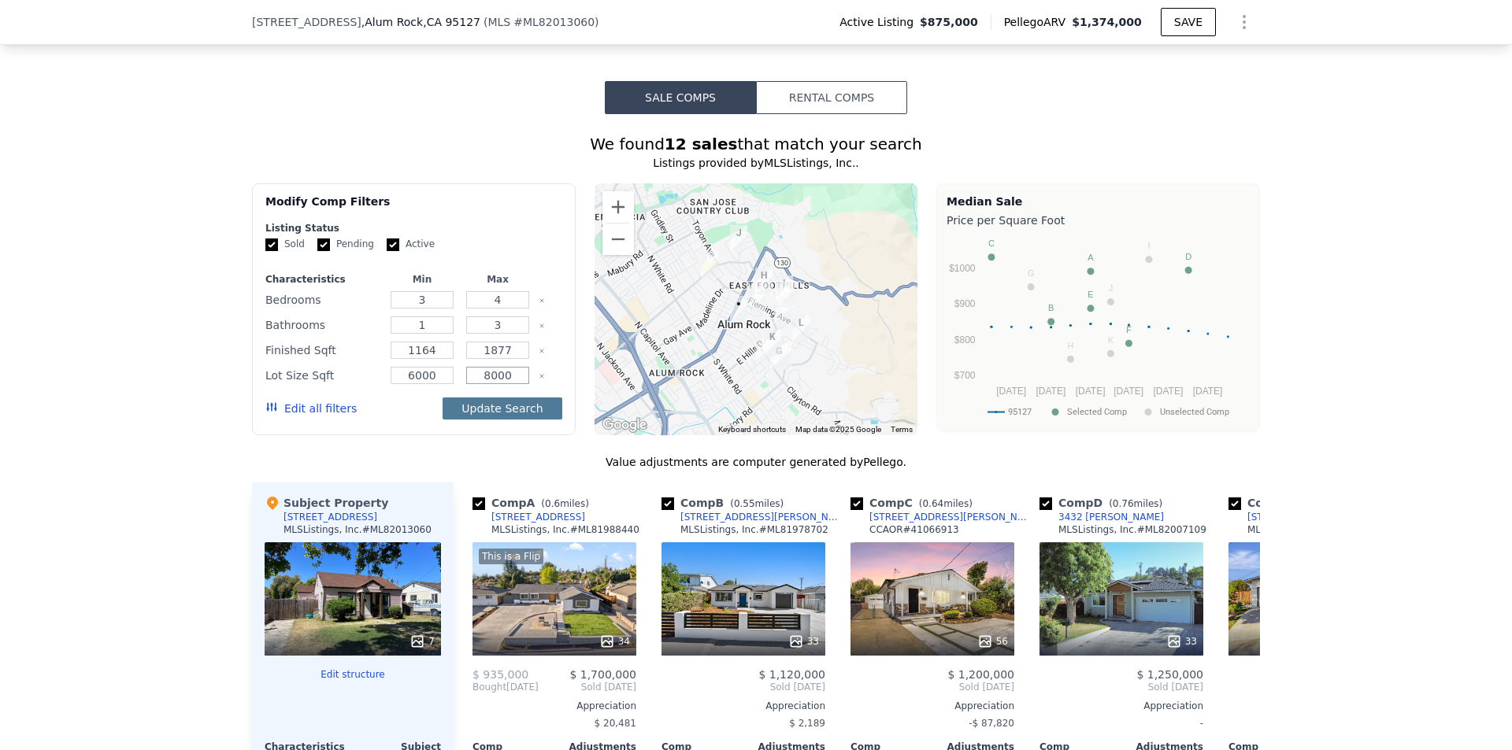
type input "8000"
click at [505, 398] on button "Update Search" at bounding box center [502, 409] width 119 height 22
drag, startPoint x: 434, startPoint y: 272, endPoint x: 387, endPoint y: 275, distance: 47.3
click at [391, 342] on input "1164" at bounding box center [422, 350] width 62 height 17
type input "10"
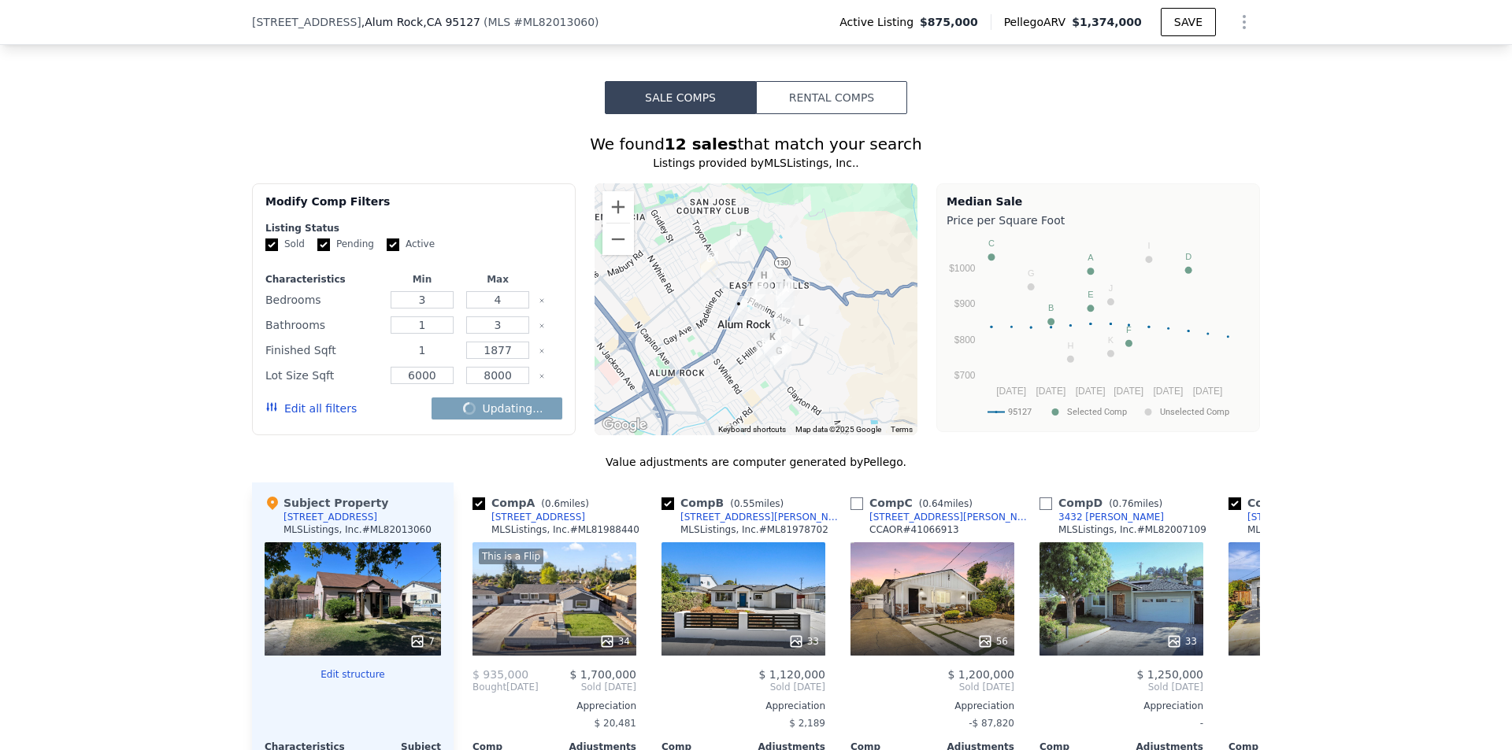
checkbox input "false"
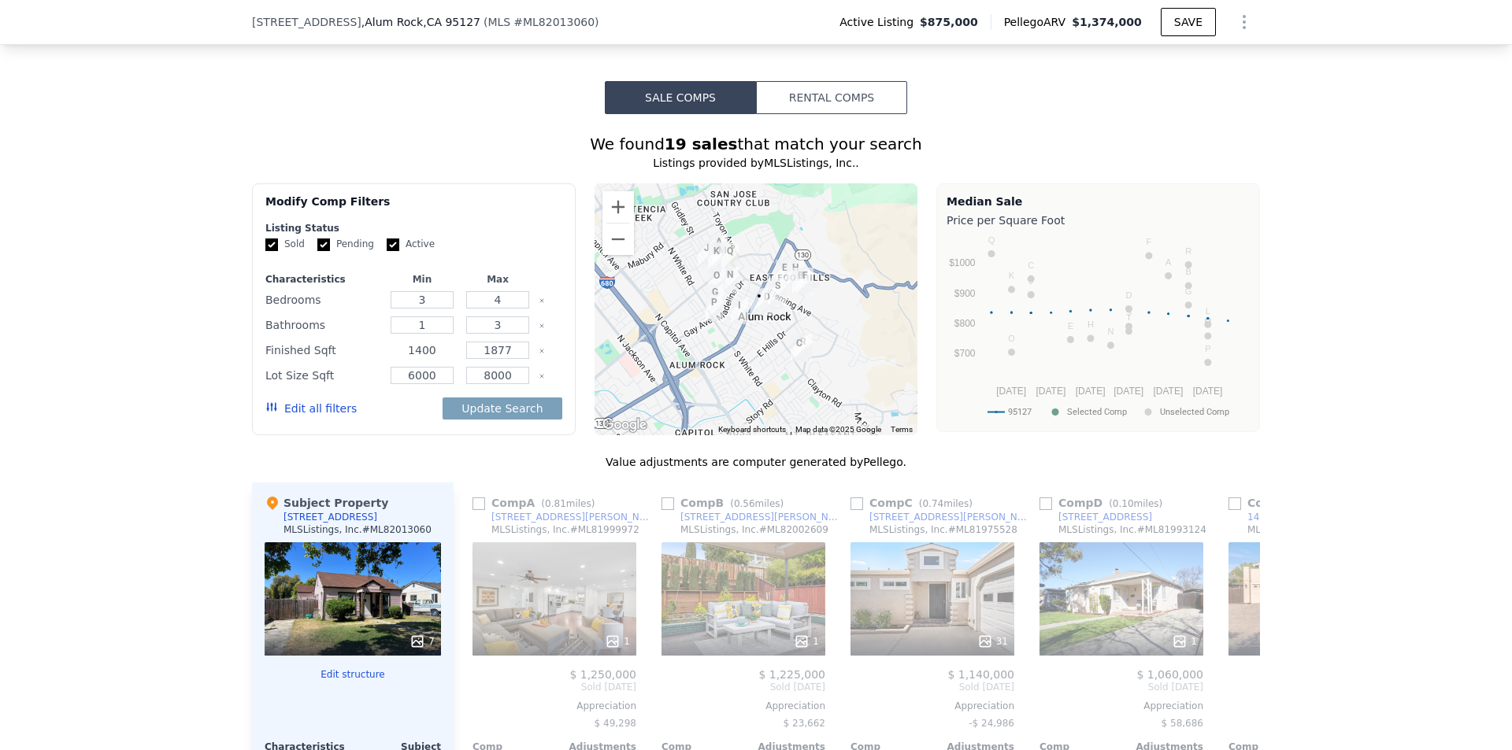
type input "1400"
click at [506, 342] on input "1877" at bounding box center [497, 350] width 62 height 17
drag, startPoint x: 506, startPoint y: 274, endPoint x: 456, endPoint y: 275, distance: 50.4
click at [456, 339] on div "Finished Sqft 1400 1877" at bounding box center [413, 350] width 297 height 22
type input "1600"
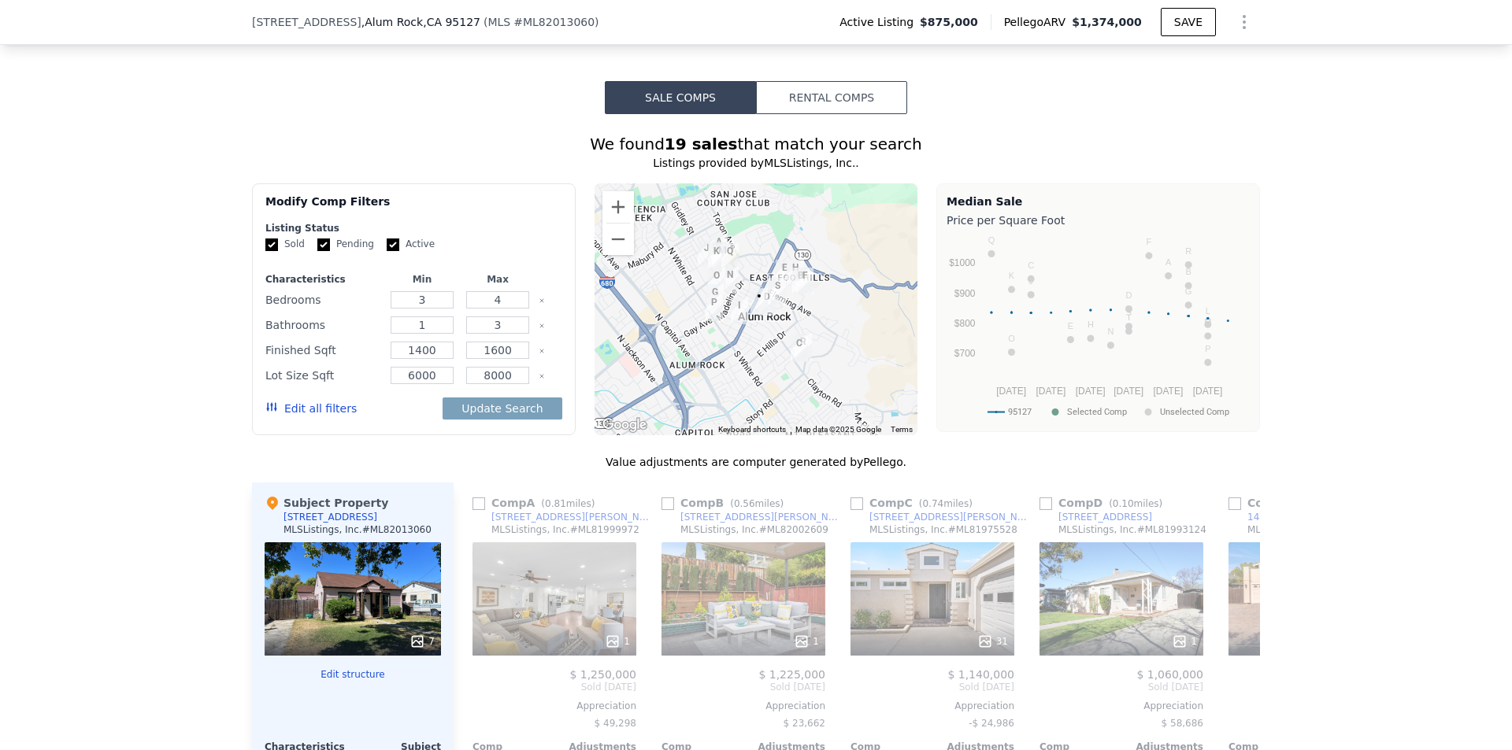
click at [428, 387] on div "Edit all filters Update Search" at bounding box center [413, 409] width 297 height 44
click at [499, 398] on button "Update Search" at bounding box center [502, 409] width 119 height 22
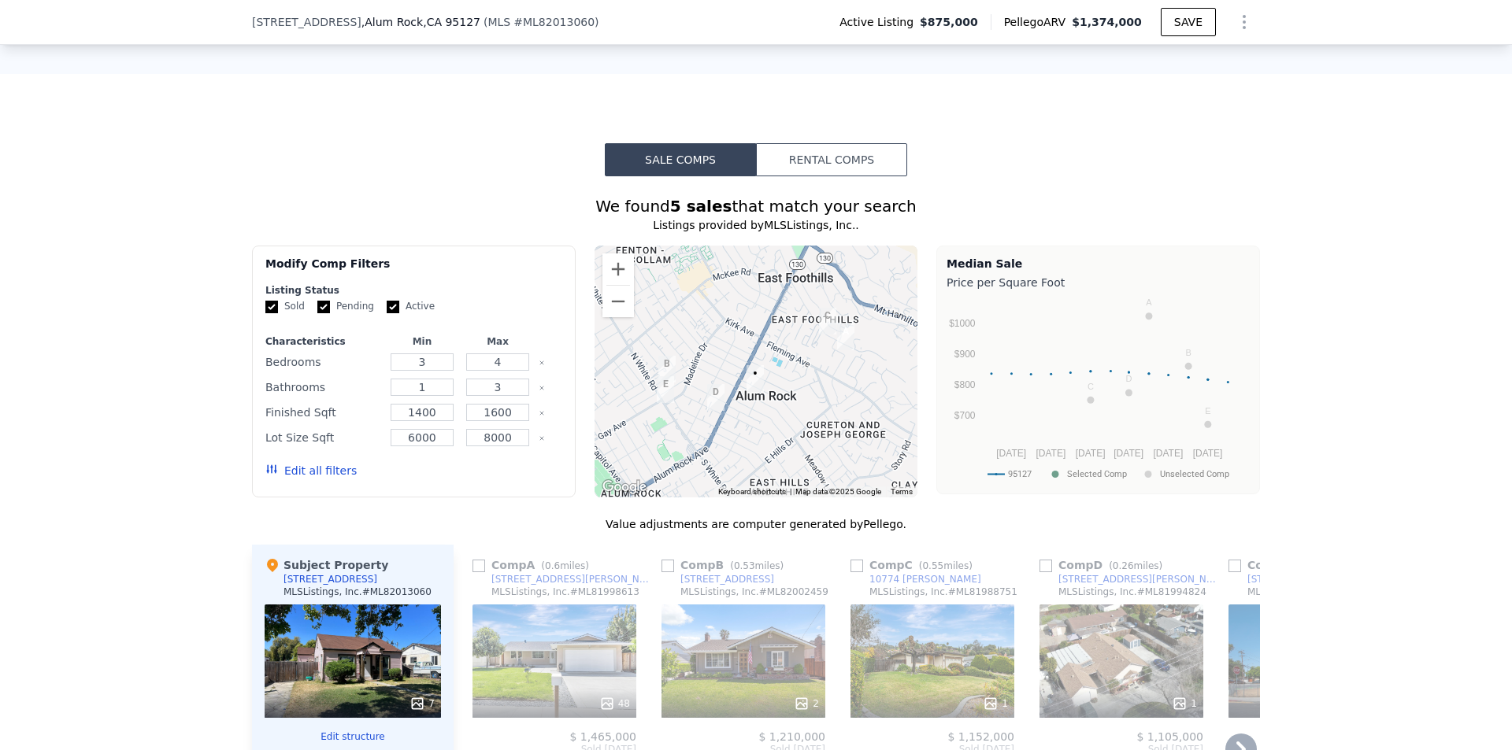
scroll to position [1412, 0]
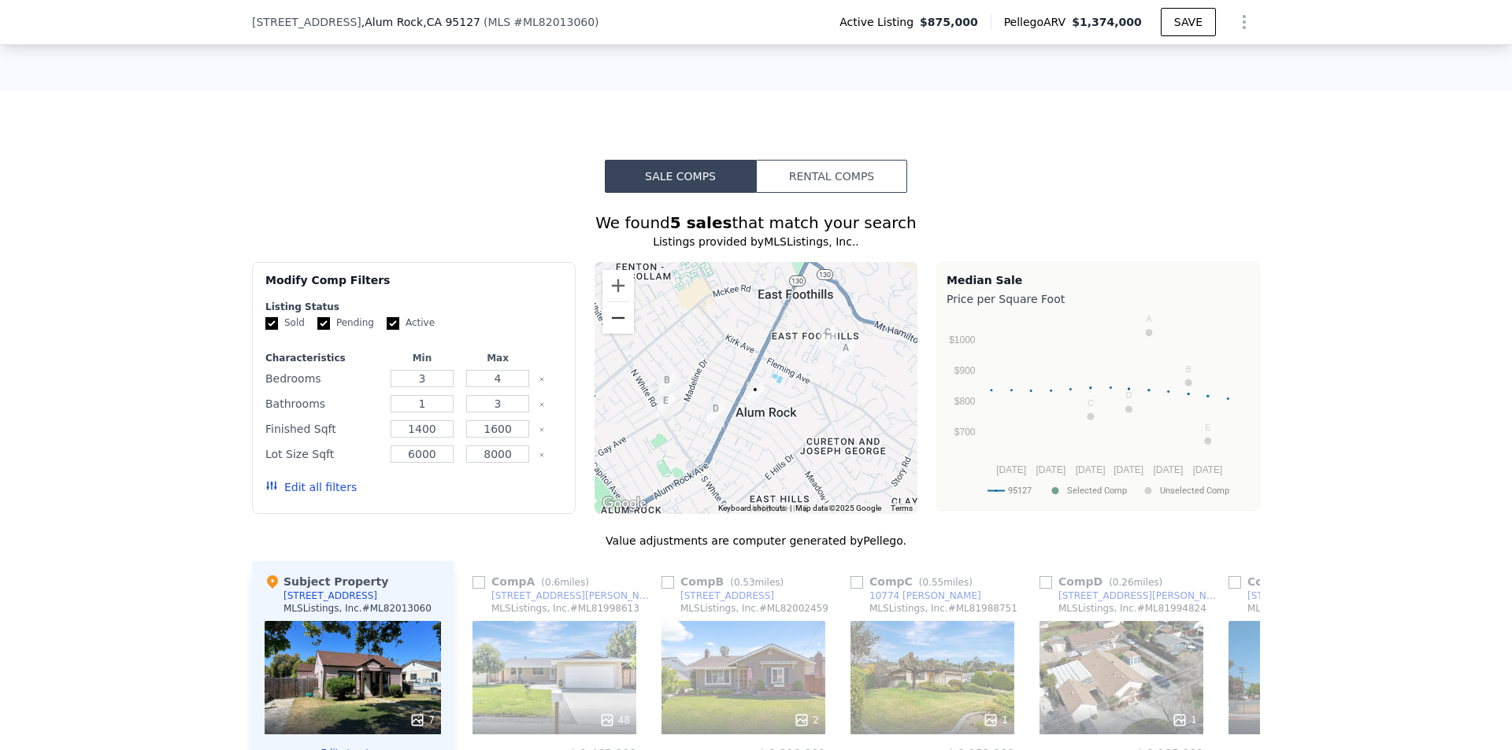
click at [620, 302] on button "Zoom out" at bounding box center [617, 317] width 31 height 31
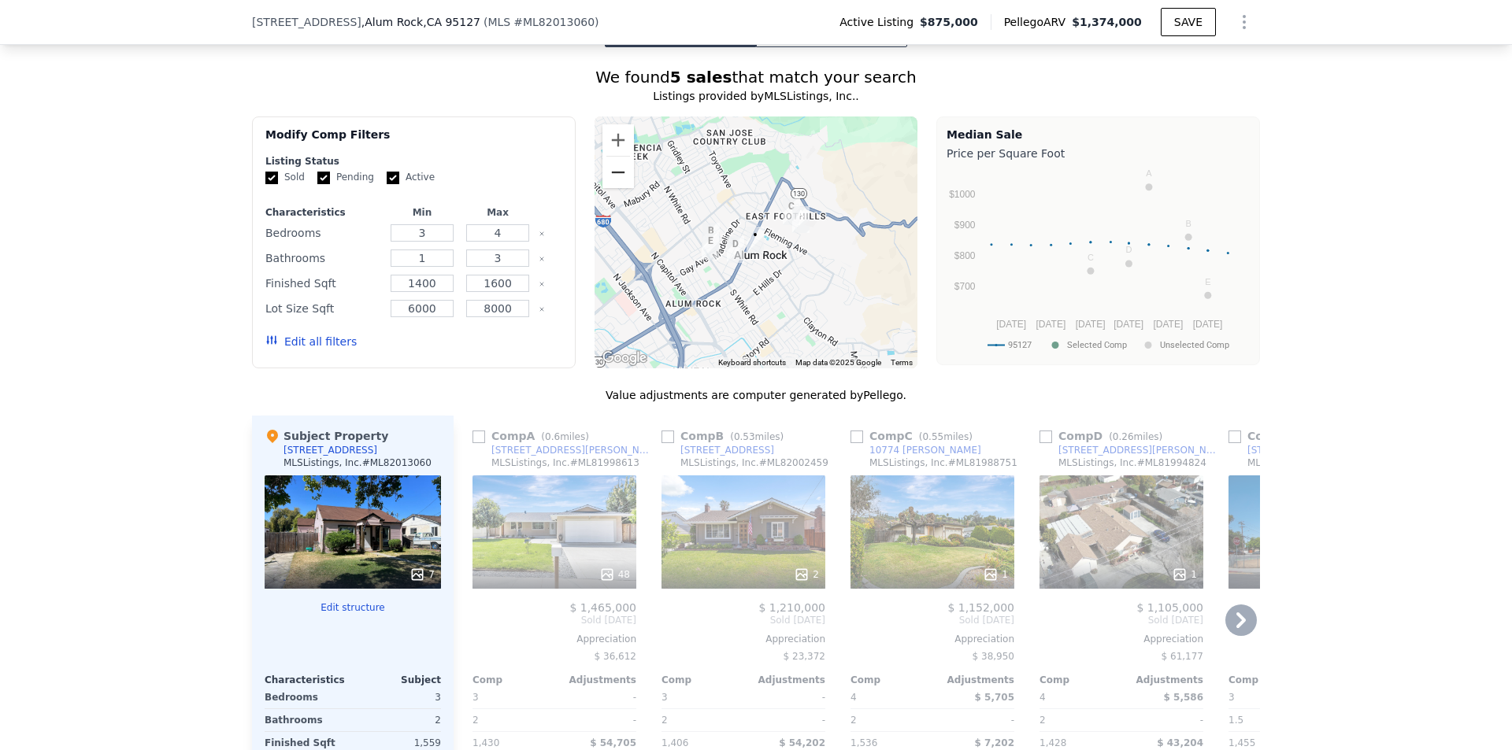
scroll to position [1569, 0]
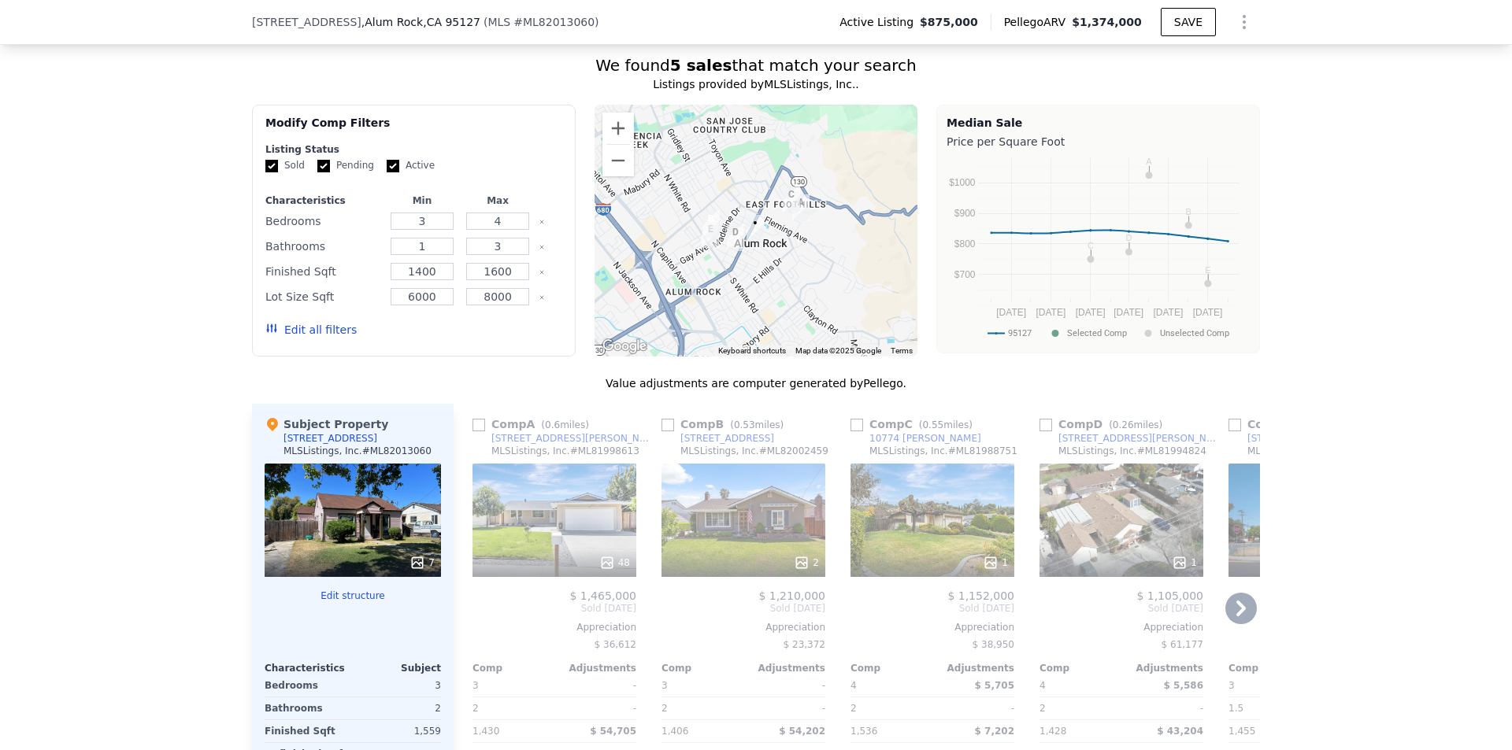
click at [662, 417] on div "Comp B ( 0.53 miles)" at bounding box center [725, 425] width 128 height 16
click at [662, 419] on input "checkbox" at bounding box center [667, 425] width 13 height 13
checkbox input "true"
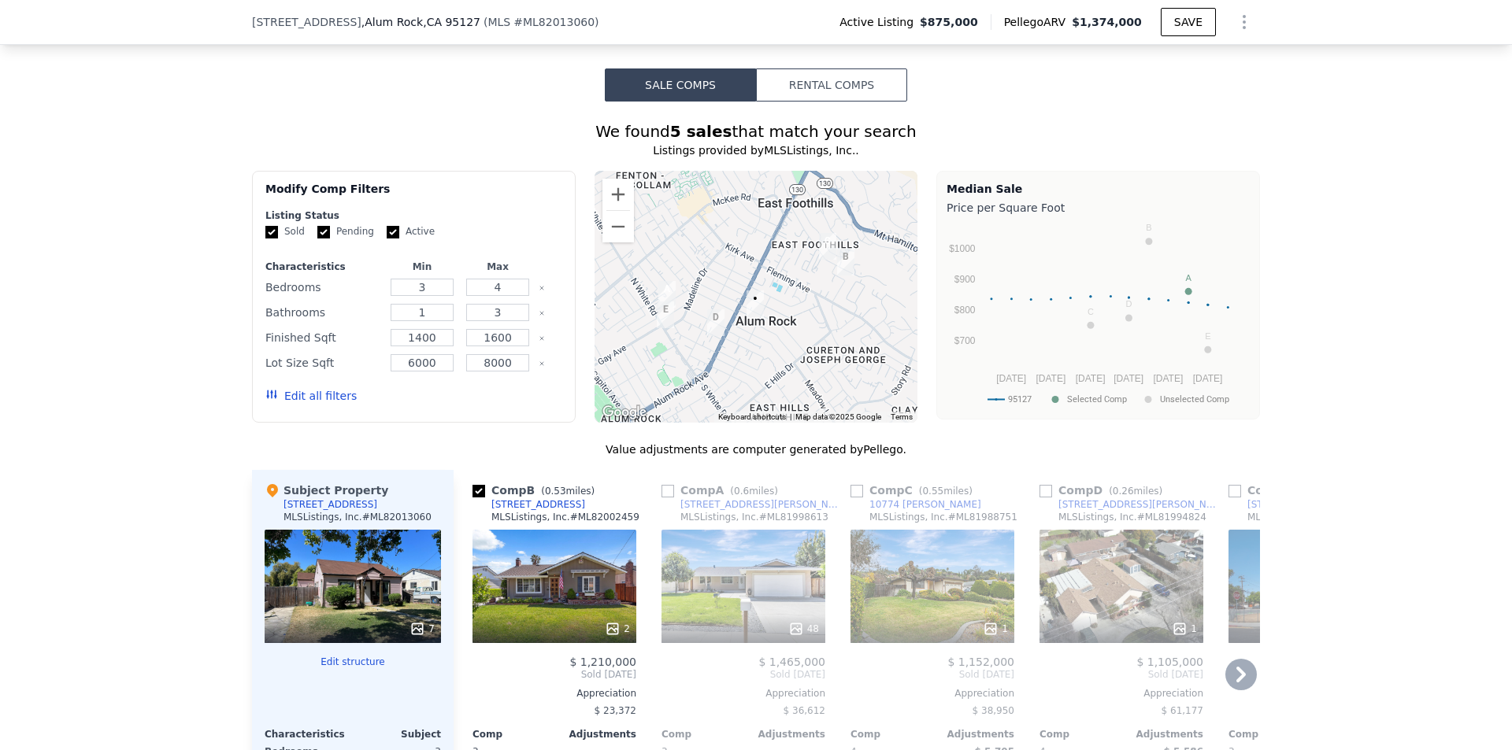
scroll to position [1491, 0]
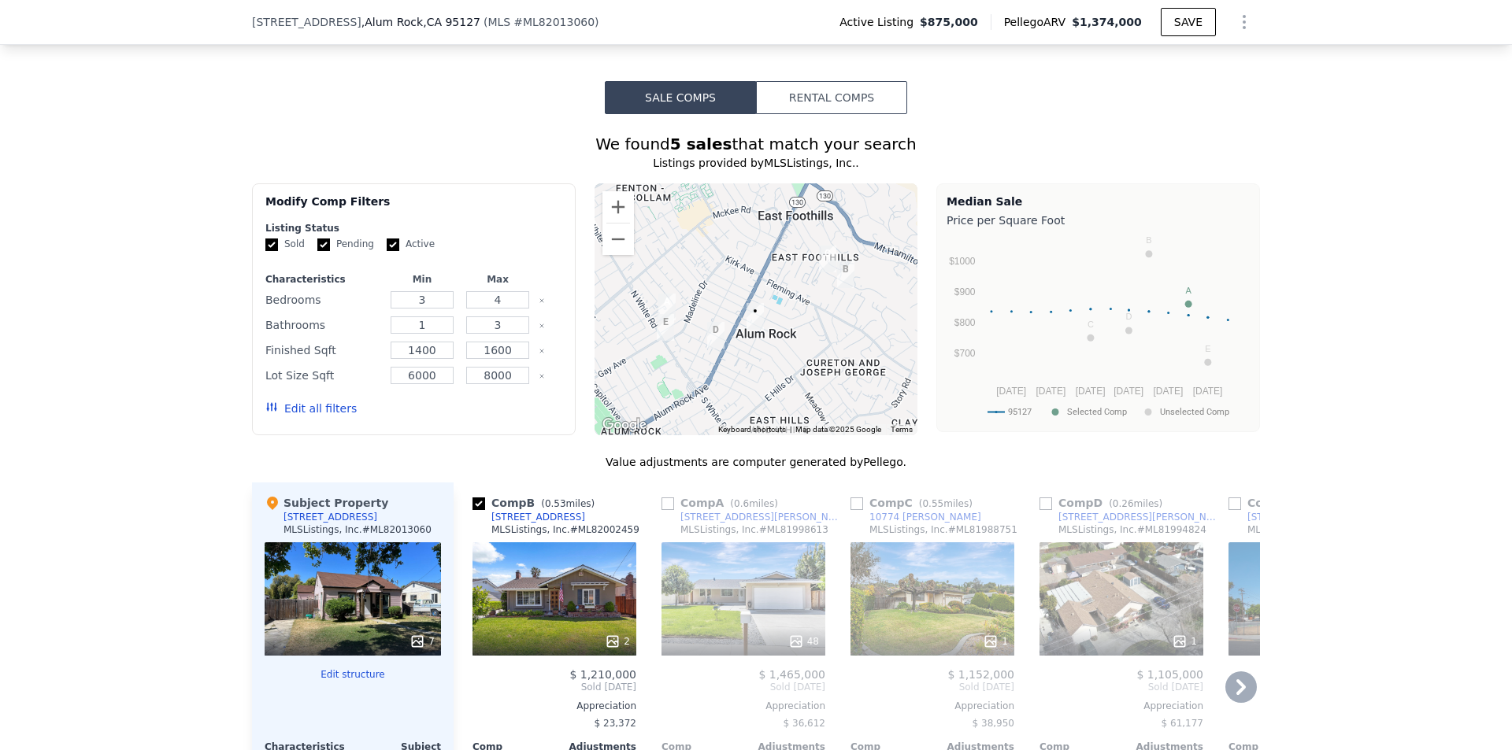
drag, startPoint x: 852, startPoint y: 433, endPoint x: 857, endPoint y: 460, distance: 27.2
click at [854, 498] on input "checkbox" at bounding box center [856, 504] width 13 height 13
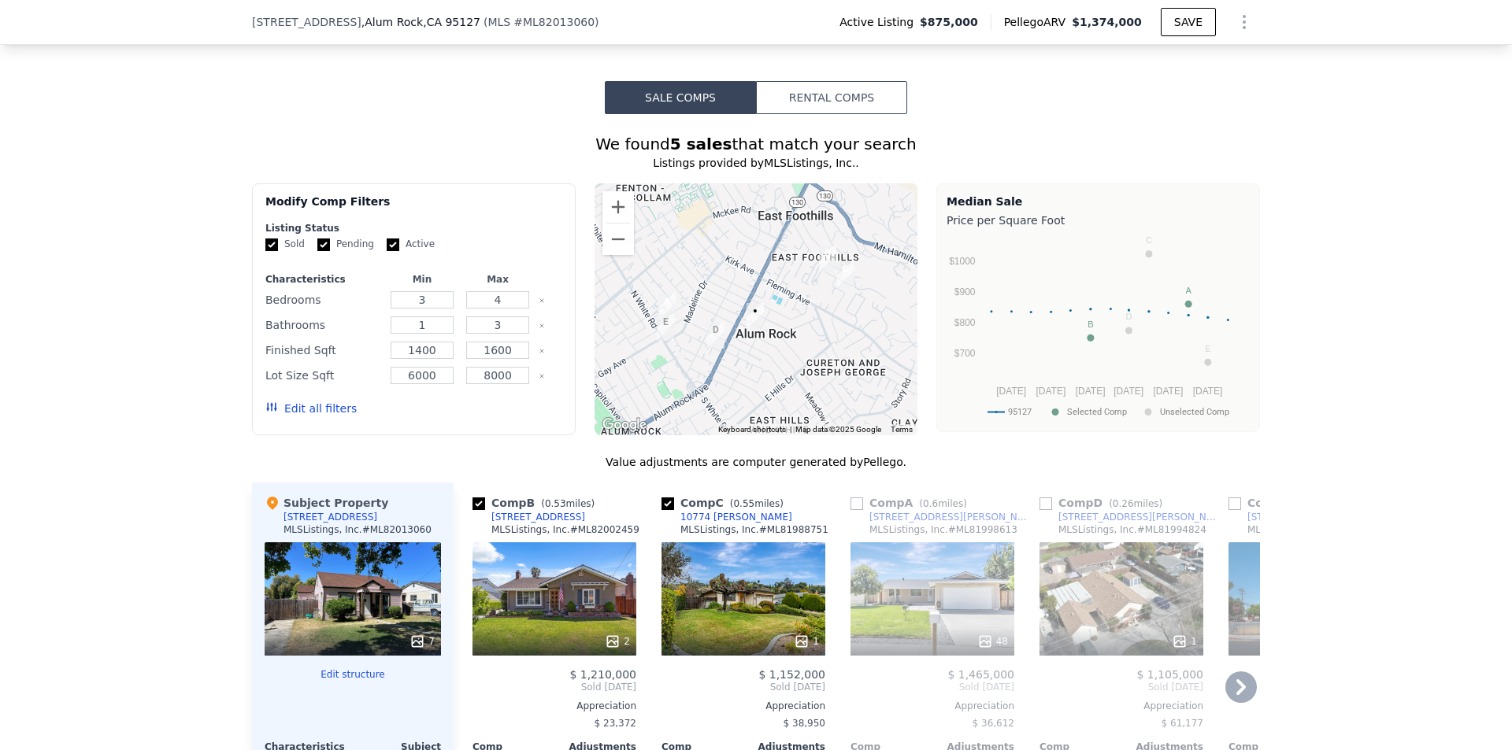
click at [661, 498] on input "checkbox" at bounding box center [667, 504] width 13 height 13
checkbox input "false"
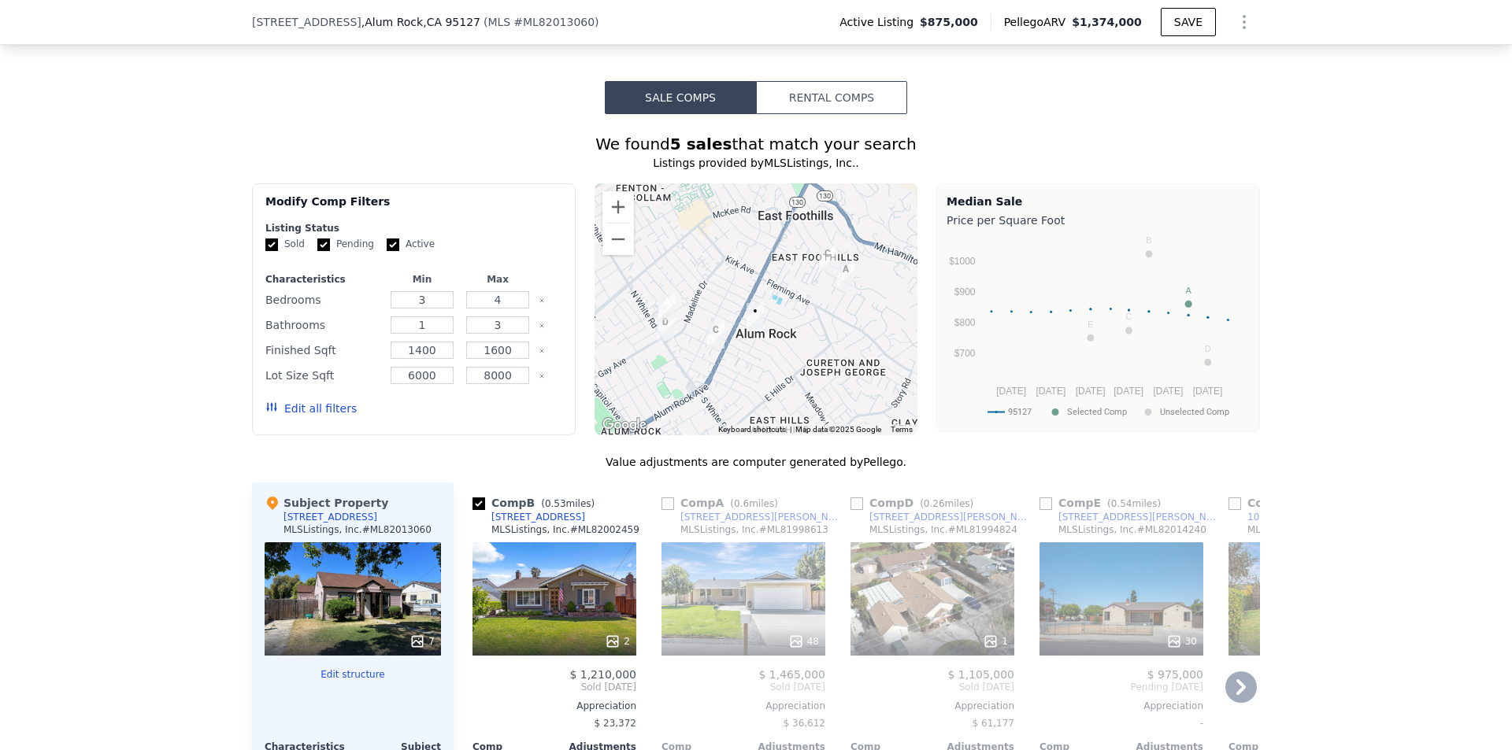
click at [706, 316] on img "36 Pickford Ave" at bounding box center [716, 335] width 30 height 39
click at [709, 316] on img "36 Pickford Ave" at bounding box center [716, 335] width 30 height 39
click at [850, 498] on input "checkbox" at bounding box center [856, 504] width 13 height 13
checkbox input "true"
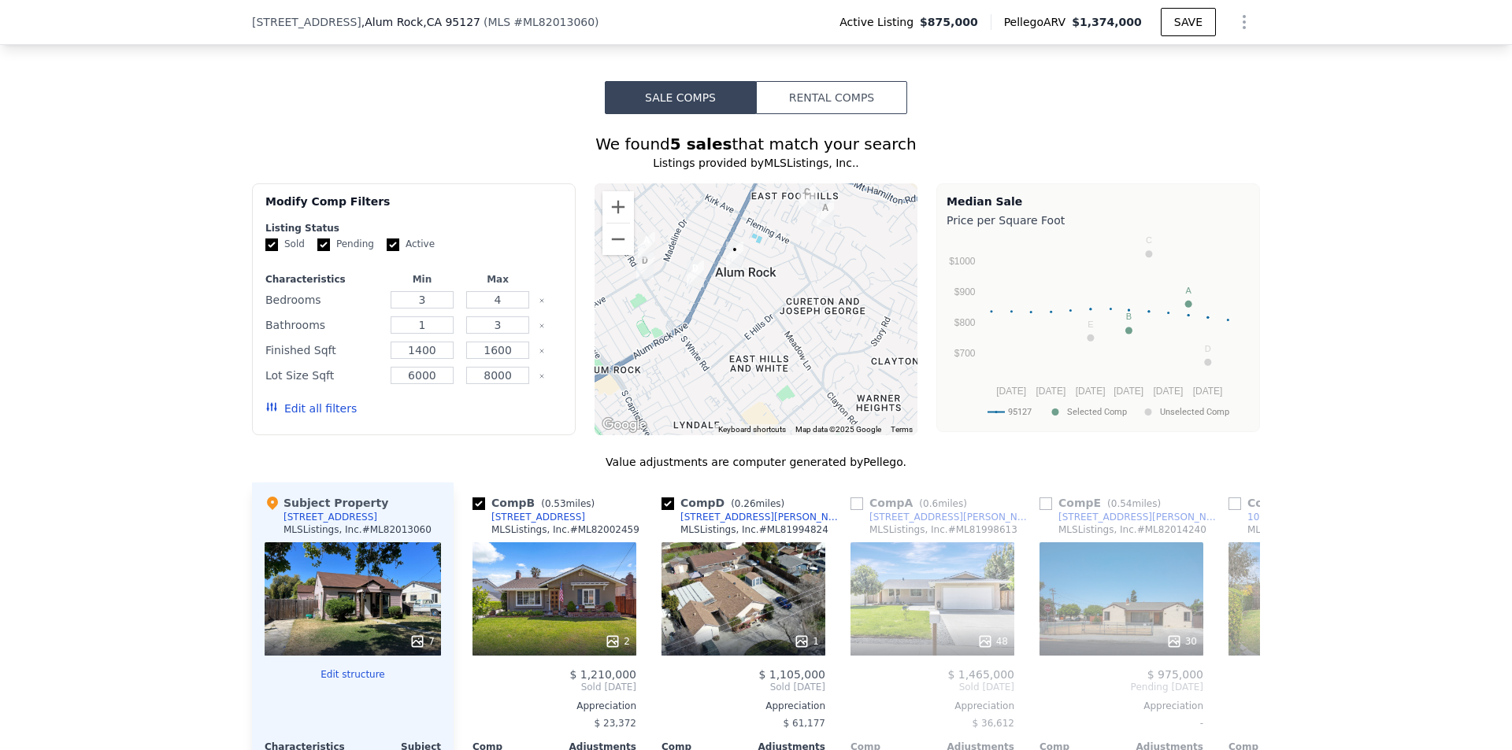
drag, startPoint x: 856, startPoint y: 320, endPoint x: 834, endPoint y: 257, distance: 66.0
click at [834, 257] on div at bounding box center [757, 309] width 324 height 252
click at [1236, 680] on icon at bounding box center [1240, 688] width 9 height 16
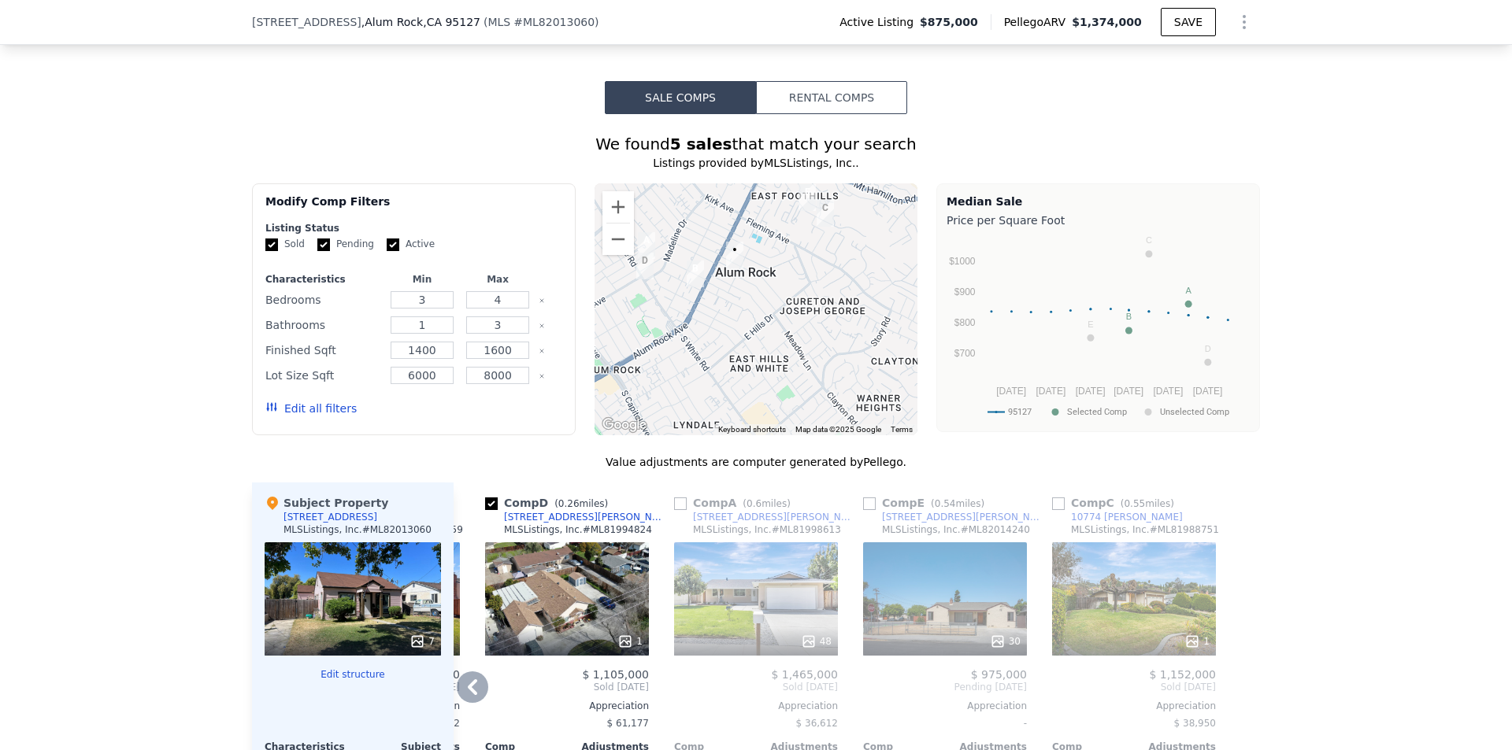
click at [865, 498] on input "checkbox" at bounding box center [869, 504] width 13 height 13
checkbox input "true"
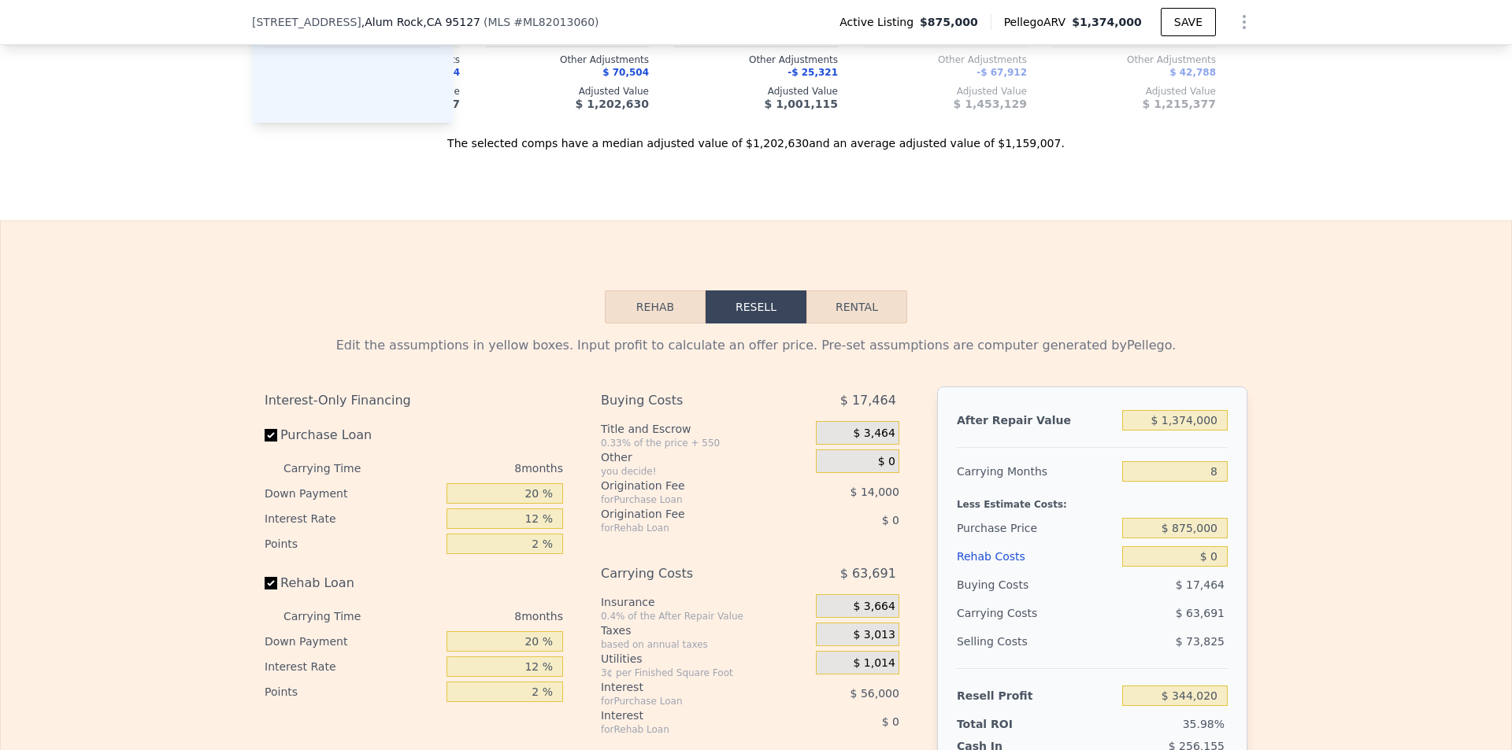
scroll to position [2514, 0]
